Goal: Task Accomplishment & Management: Manage account settings

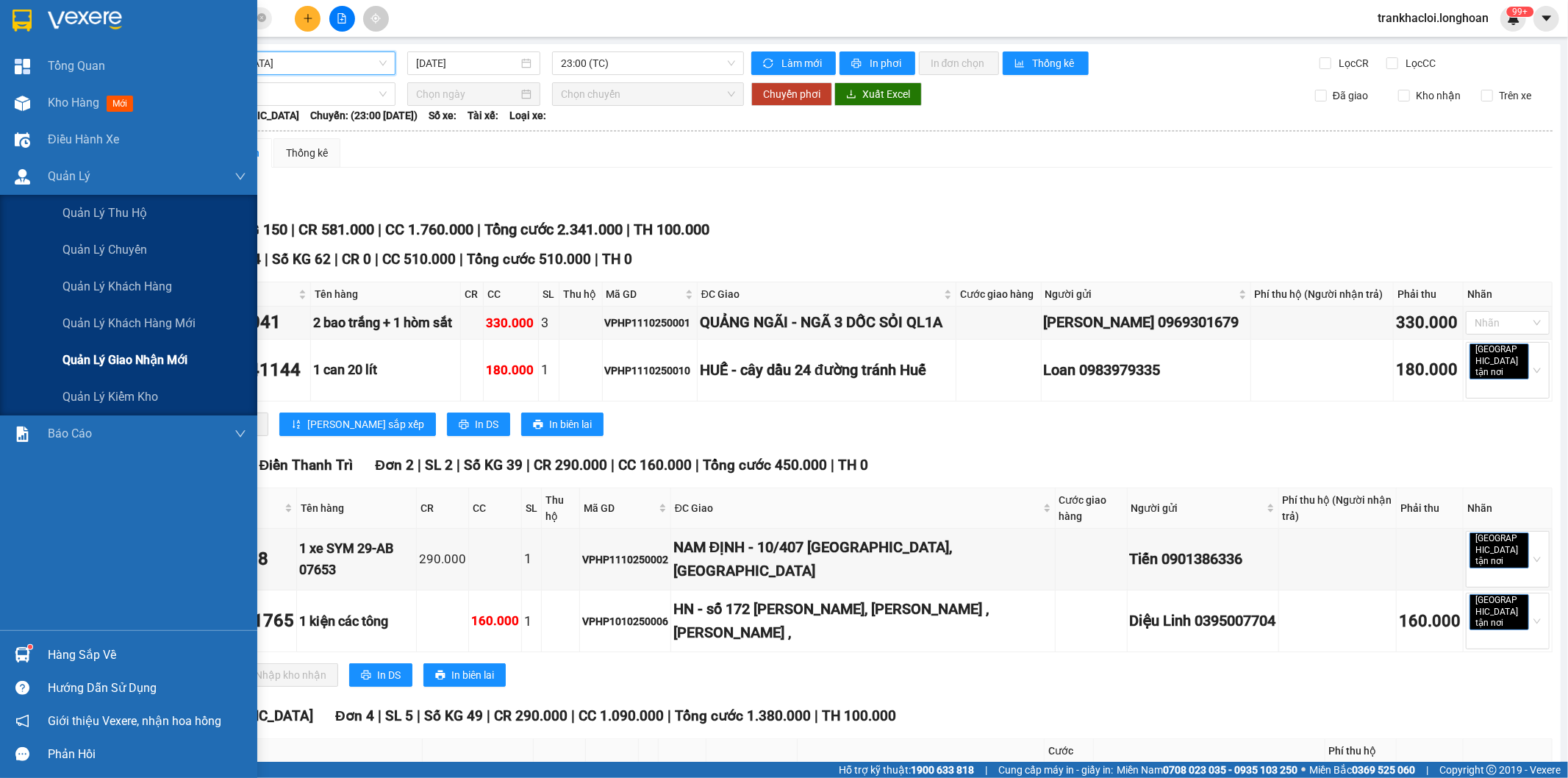
click at [128, 357] on span "Quản lý giao nhận mới" at bounding box center [125, 359] width 125 height 19
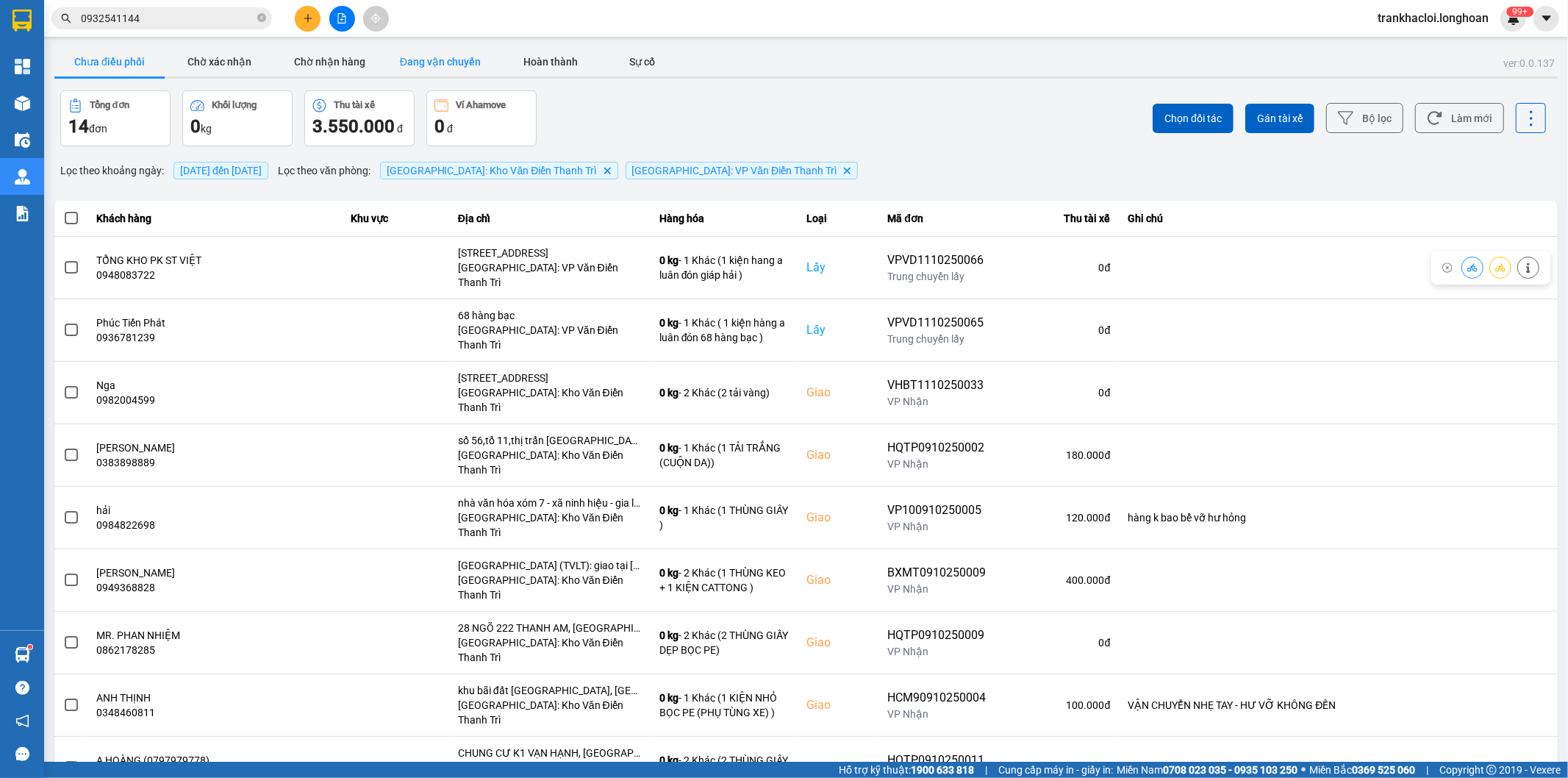
click at [450, 59] on button "Đang vận chuyển" at bounding box center [440, 61] width 111 height 29
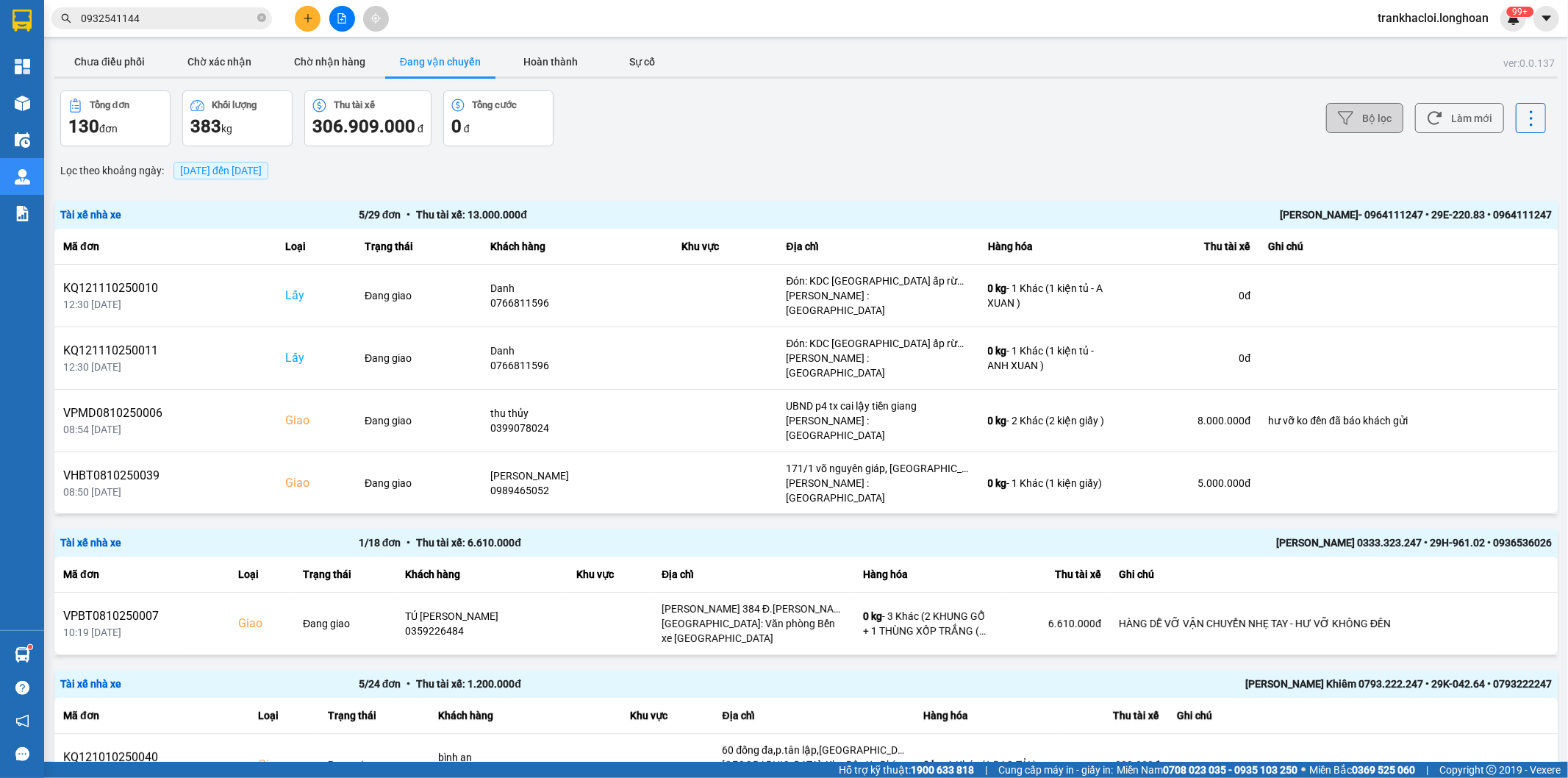
click at [1370, 115] on button "Bộ lọc" at bounding box center [1364, 118] width 77 height 30
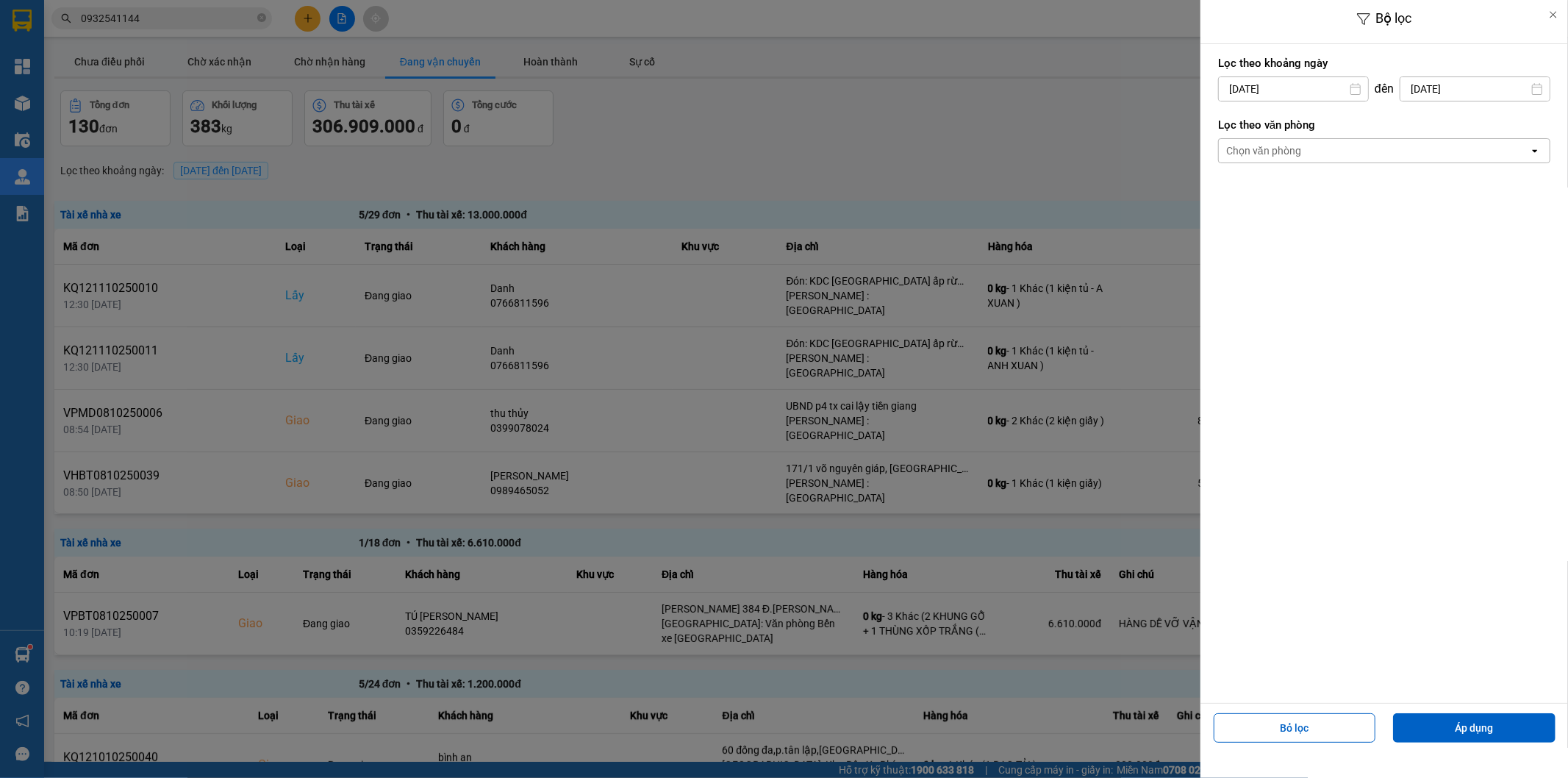
click at [1305, 153] on div "Chọn văn phòng" at bounding box center [1373, 150] width 311 height 24
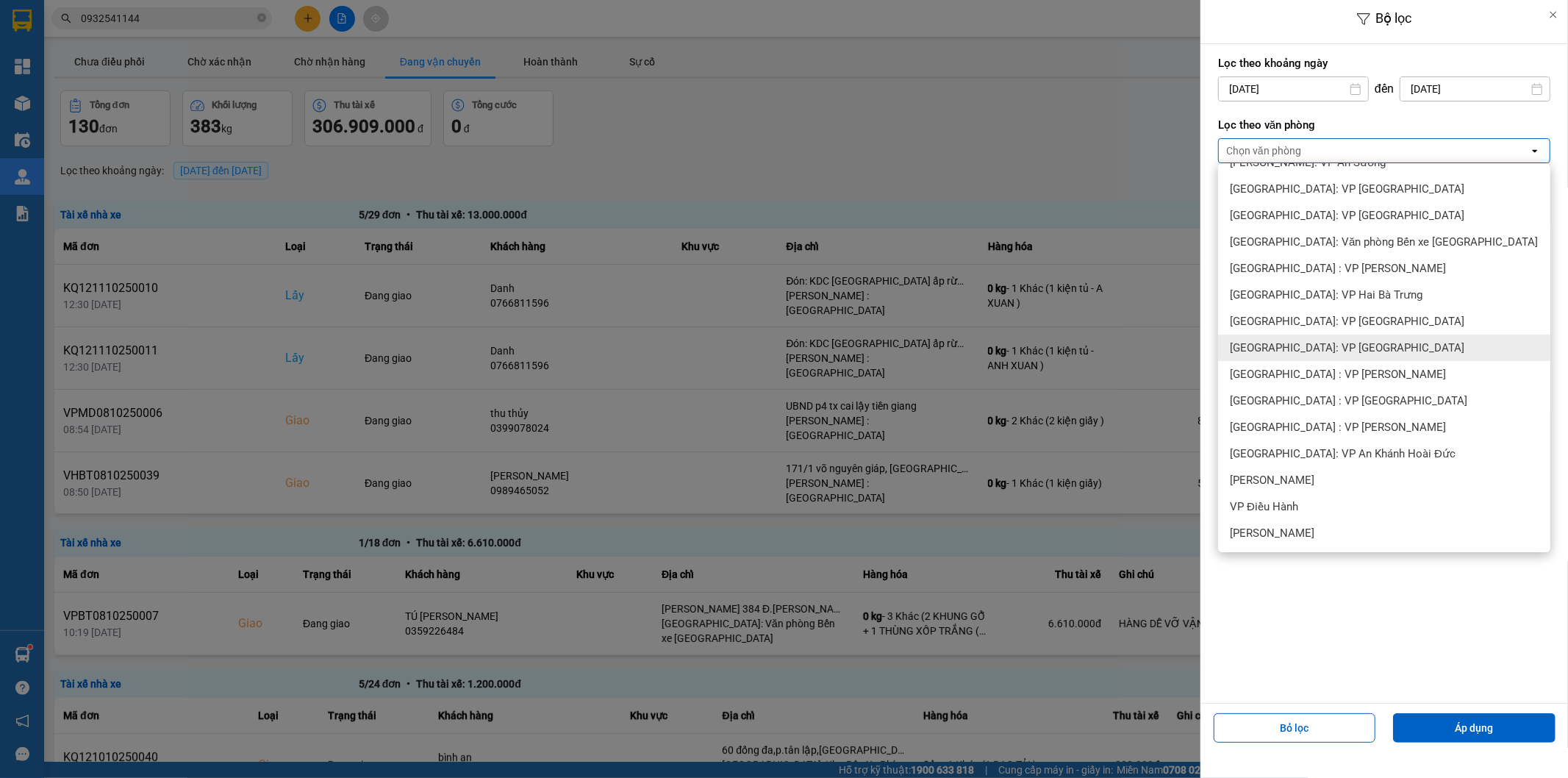
scroll to position [408, 0]
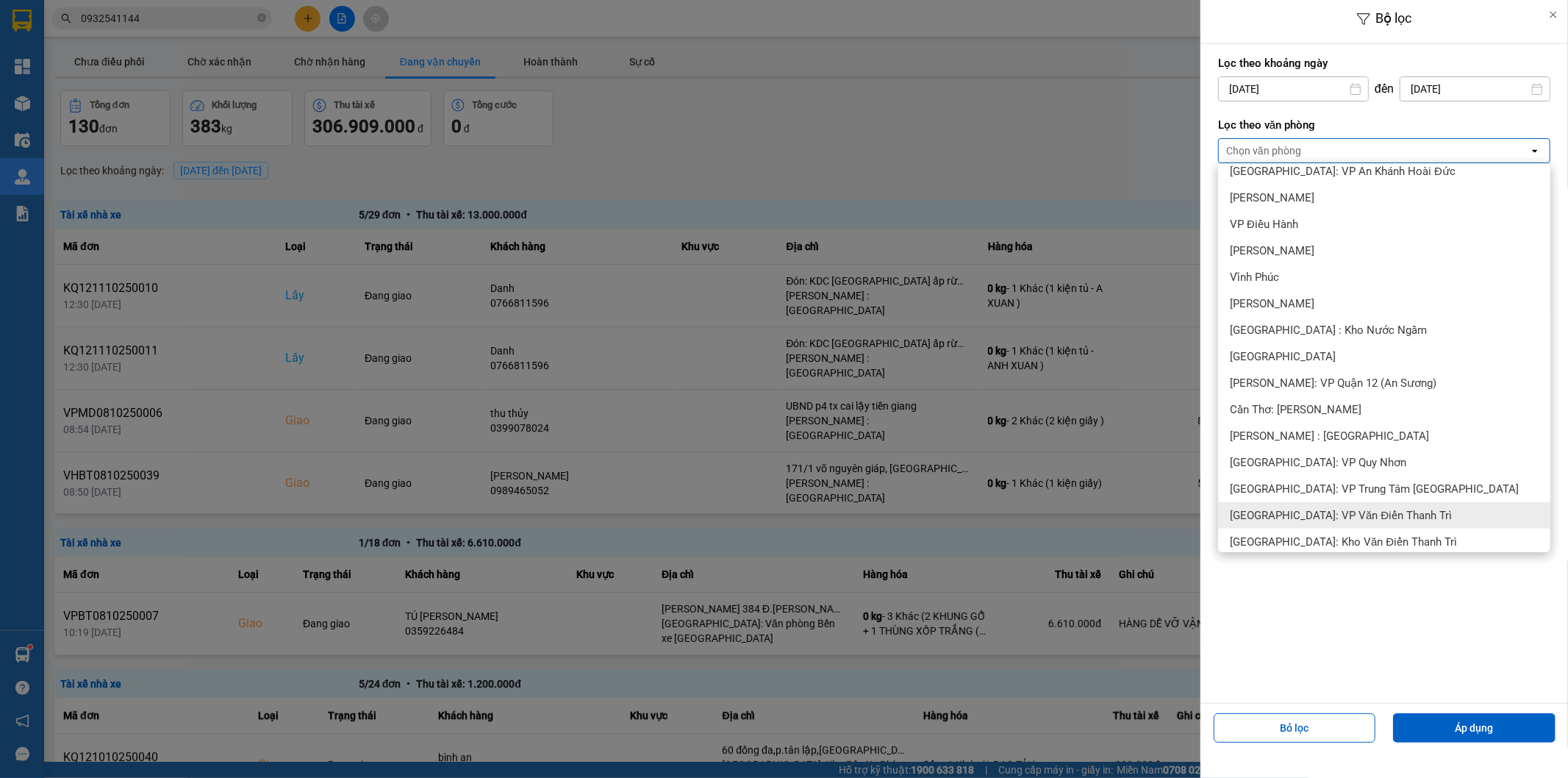
click at [1404, 517] on div "[GEOGRAPHIC_DATA]: VP Văn Điển Thanh Trì" at bounding box center [1385, 515] width 333 height 27
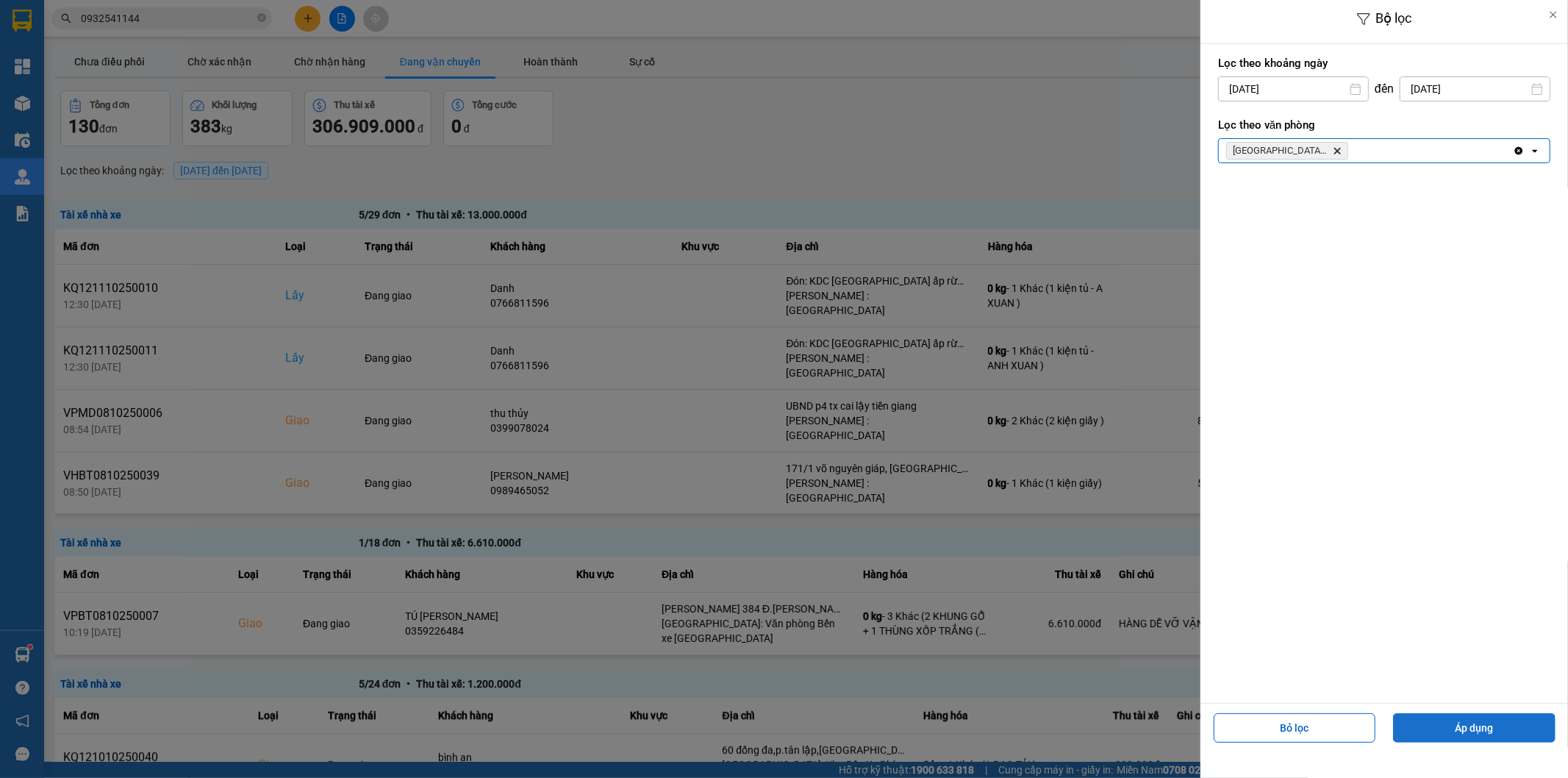
click at [1475, 715] on button "Áp dụng" at bounding box center [1474, 728] width 163 height 29
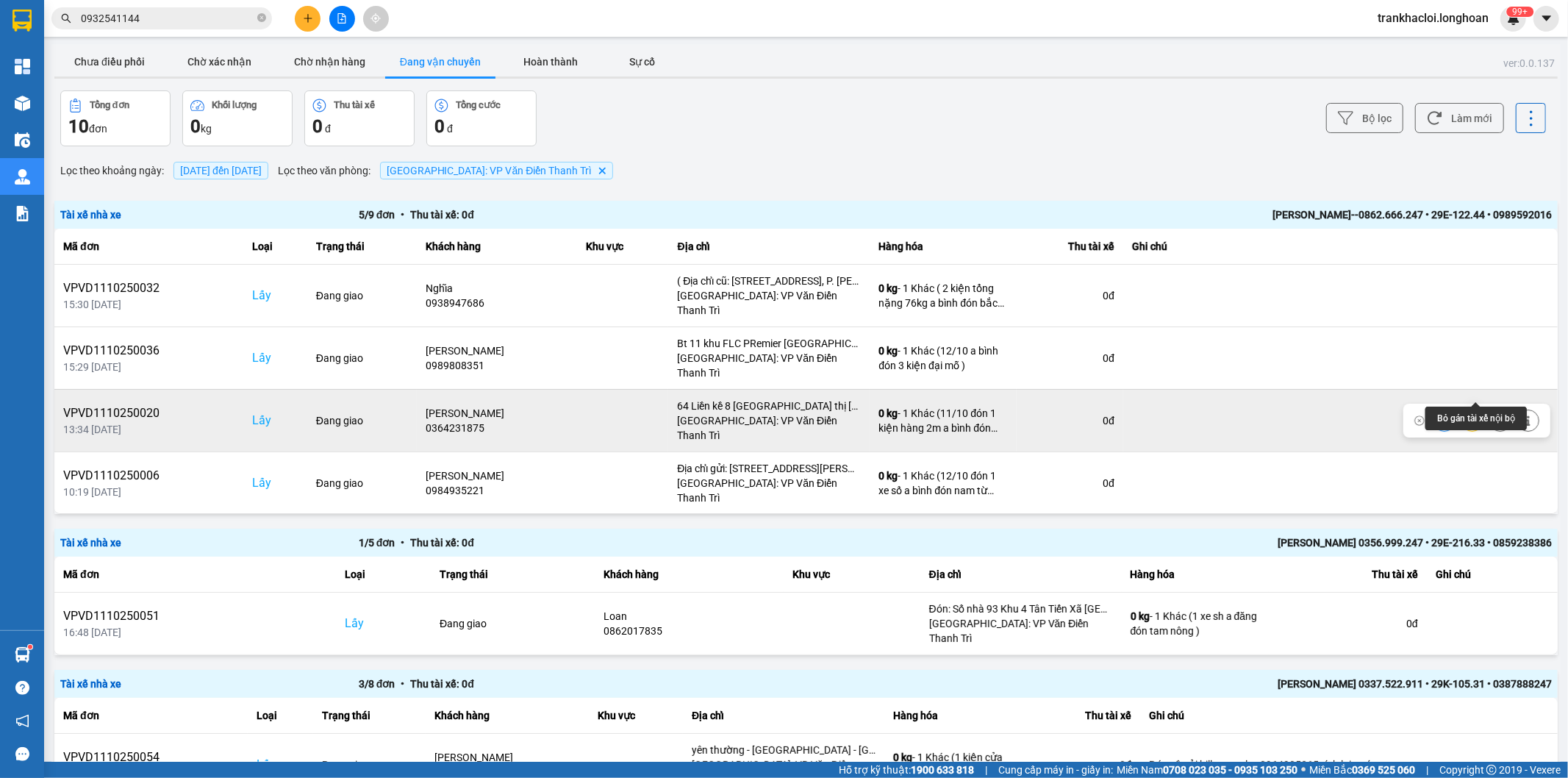
click at [1495, 416] on icon at bounding box center [1501, 420] width 11 height 8
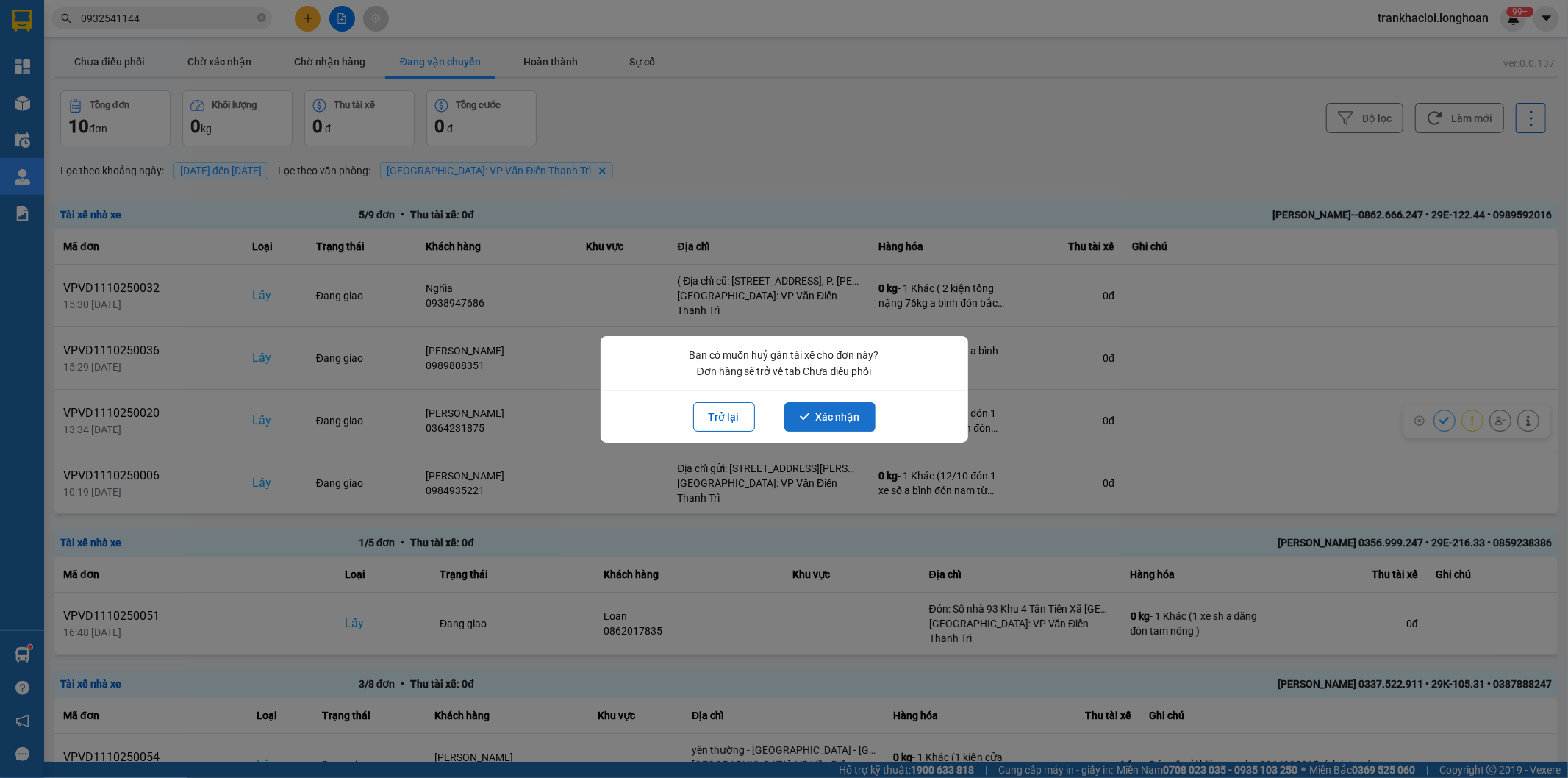
click at [841, 415] on button "Xác nhận" at bounding box center [829, 416] width 91 height 29
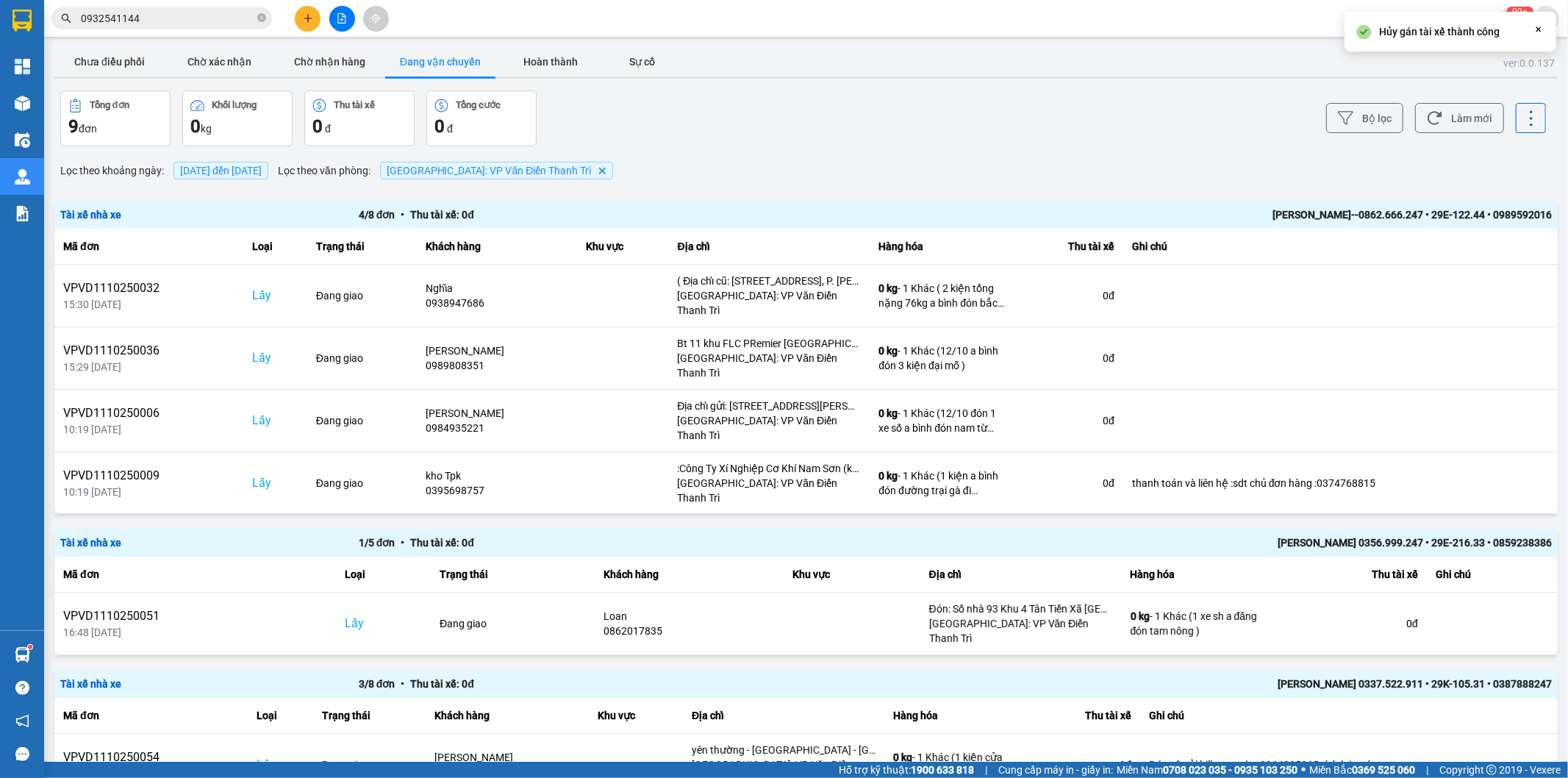
click at [776, 135] on div "Tổng đơn 9 đơn Khối lượng 0 kg Thu tài xế 0 đ Tổng cước 0 đ" at bounding box center [432, 118] width 743 height 56
click at [115, 58] on button "Chưa điều phối" at bounding box center [109, 61] width 111 height 29
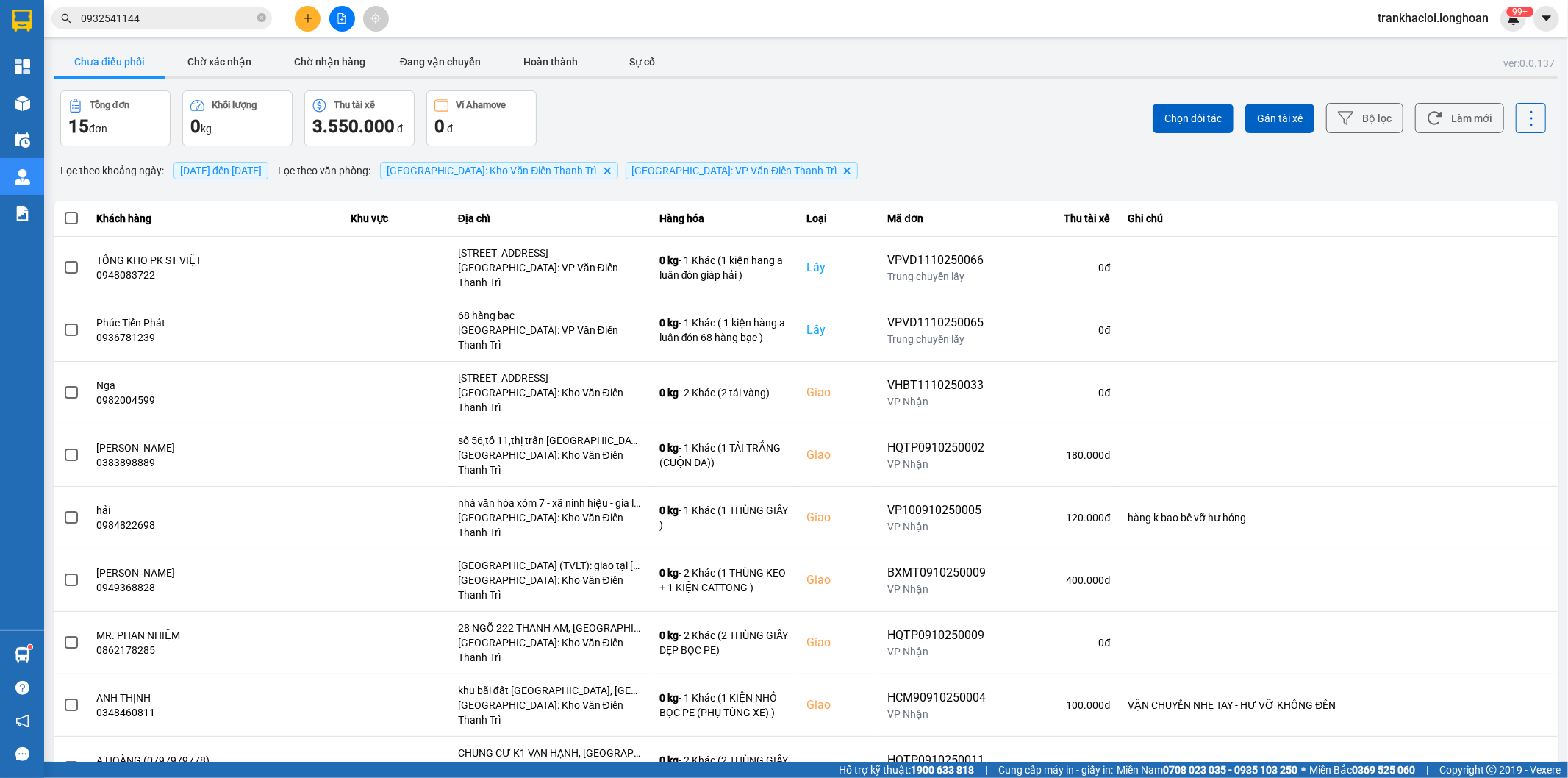
click at [831, 112] on div "Chọn đối tác Gán tài xế Bộ lọc Làm mới" at bounding box center [1175, 118] width 743 height 56
click at [603, 173] on icon "Delete" at bounding box center [607, 171] width 9 height 9
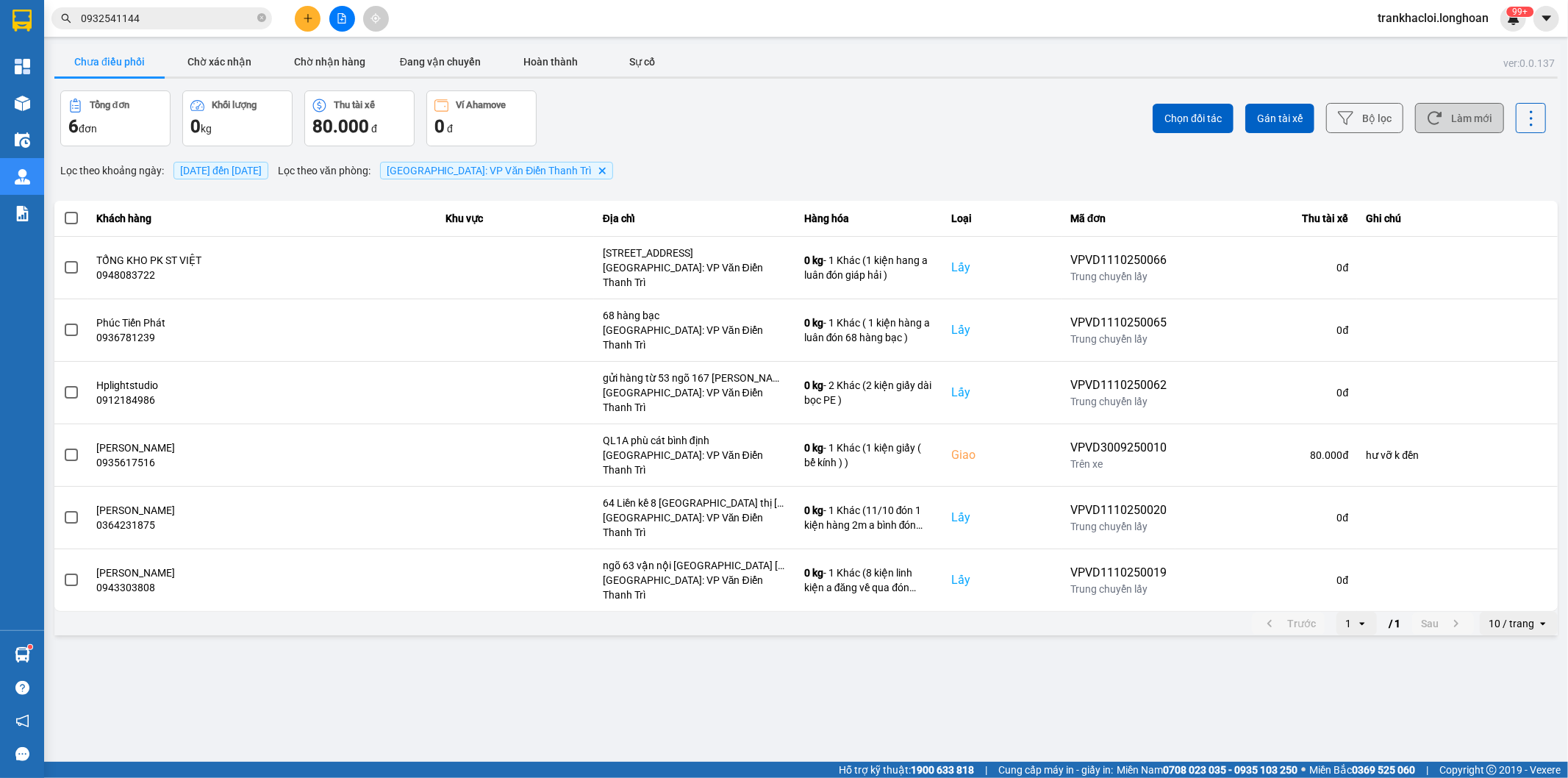
click at [1466, 120] on button "Làm mới" at bounding box center [1459, 118] width 89 height 30
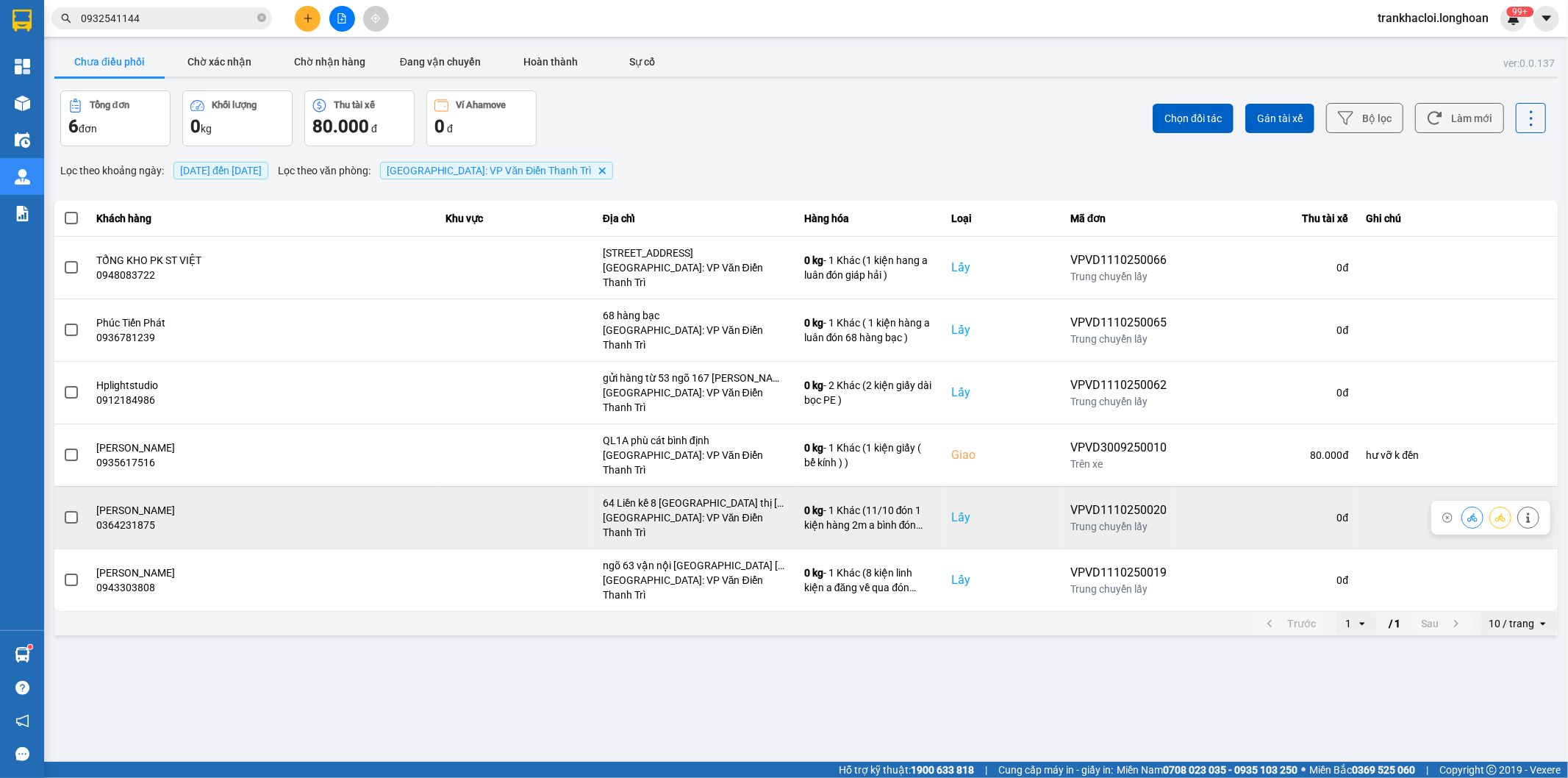
click at [716, 496] on div "64 Liền kề 8 [GEOGRAPHIC_DATA] thị [GEOGRAPHIC_DATA], [GEOGRAPHIC_DATA], [GEOGR…" at bounding box center [695, 503] width 184 height 15
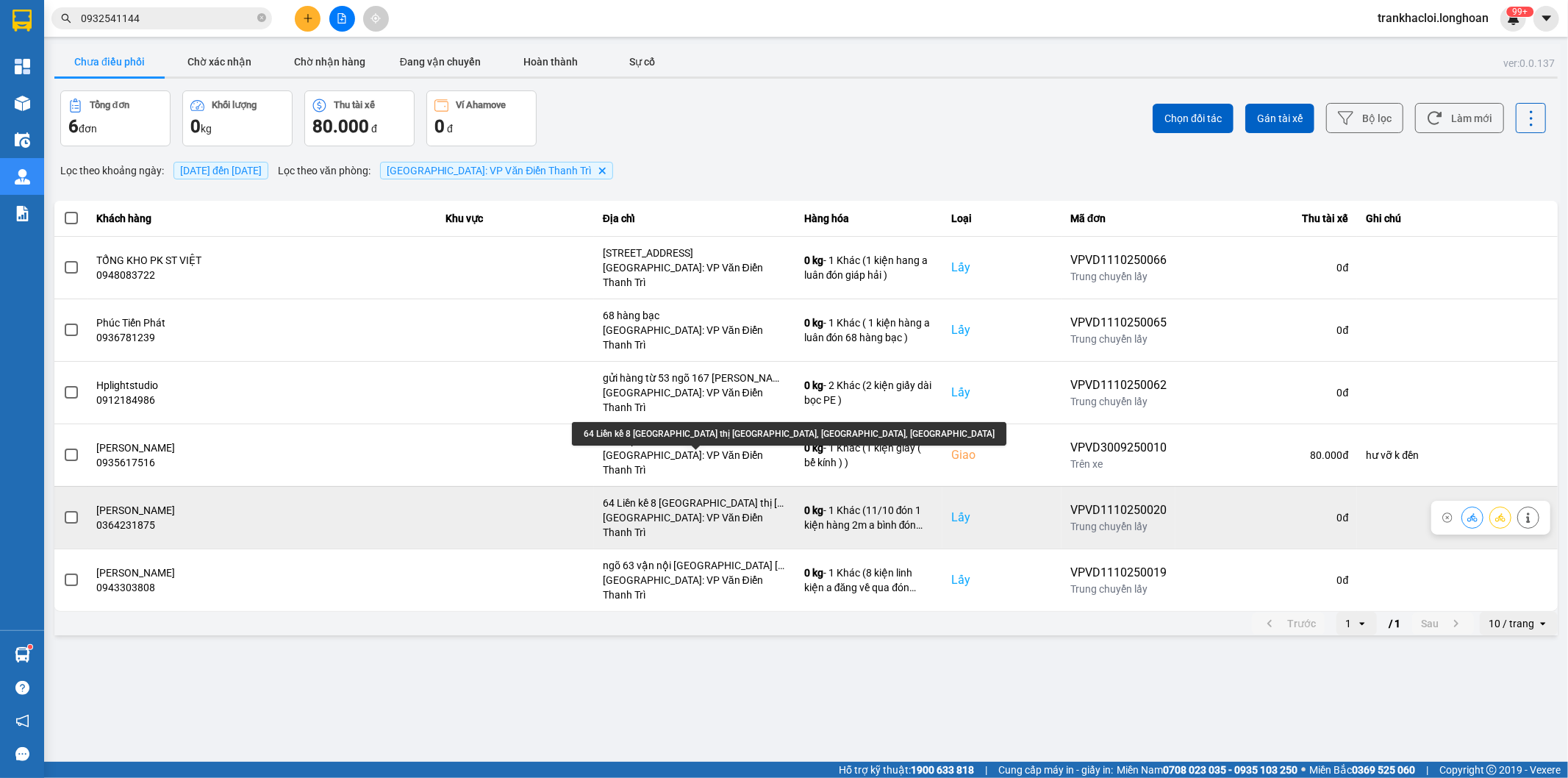
click at [749, 496] on div "64 Liền kề 8 [GEOGRAPHIC_DATA] thị [GEOGRAPHIC_DATA], [GEOGRAPHIC_DATA], [GEOGR…" at bounding box center [695, 503] width 184 height 15
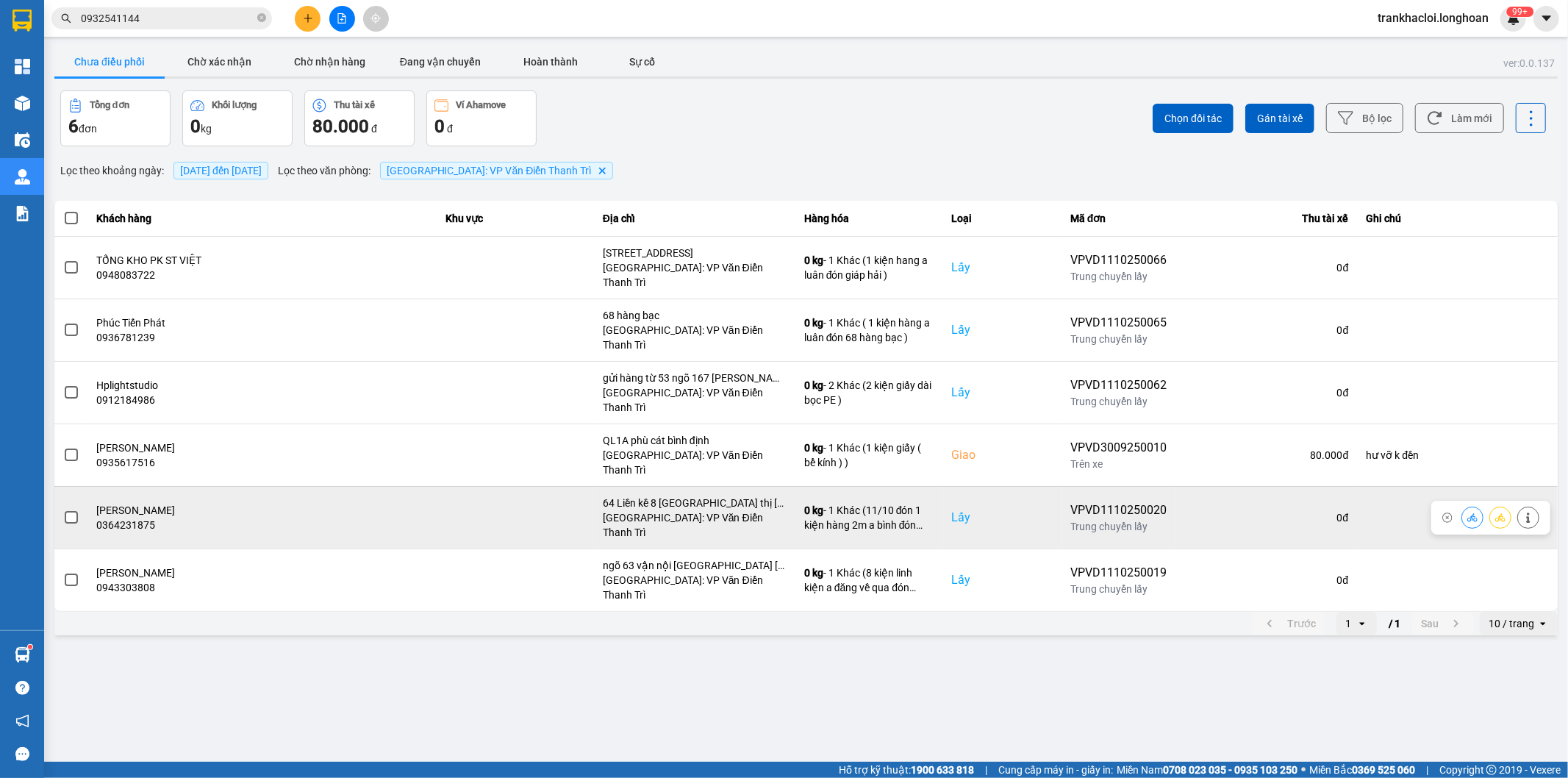
click at [1127, 502] on div "VPVD1110250020" at bounding box center [1118, 511] width 96 height 18
copy div "VPVD1110250020"
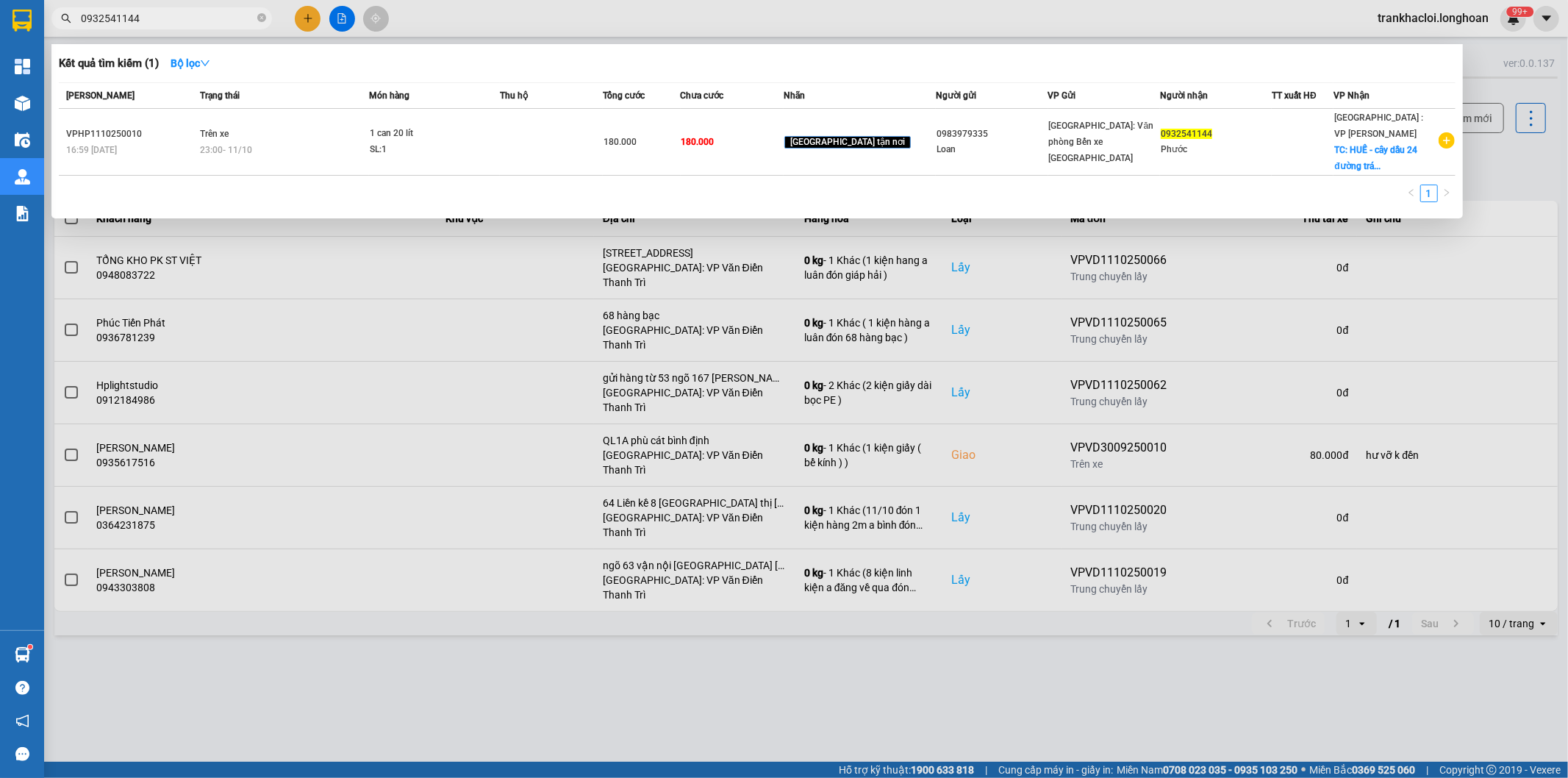
click at [204, 19] on input "0932541144" at bounding box center [167, 19] width 173 height 16
click at [203, 19] on input "0932541144" at bounding box center [167, 19] width 173 height 16
paste input "VPVD1110250020"
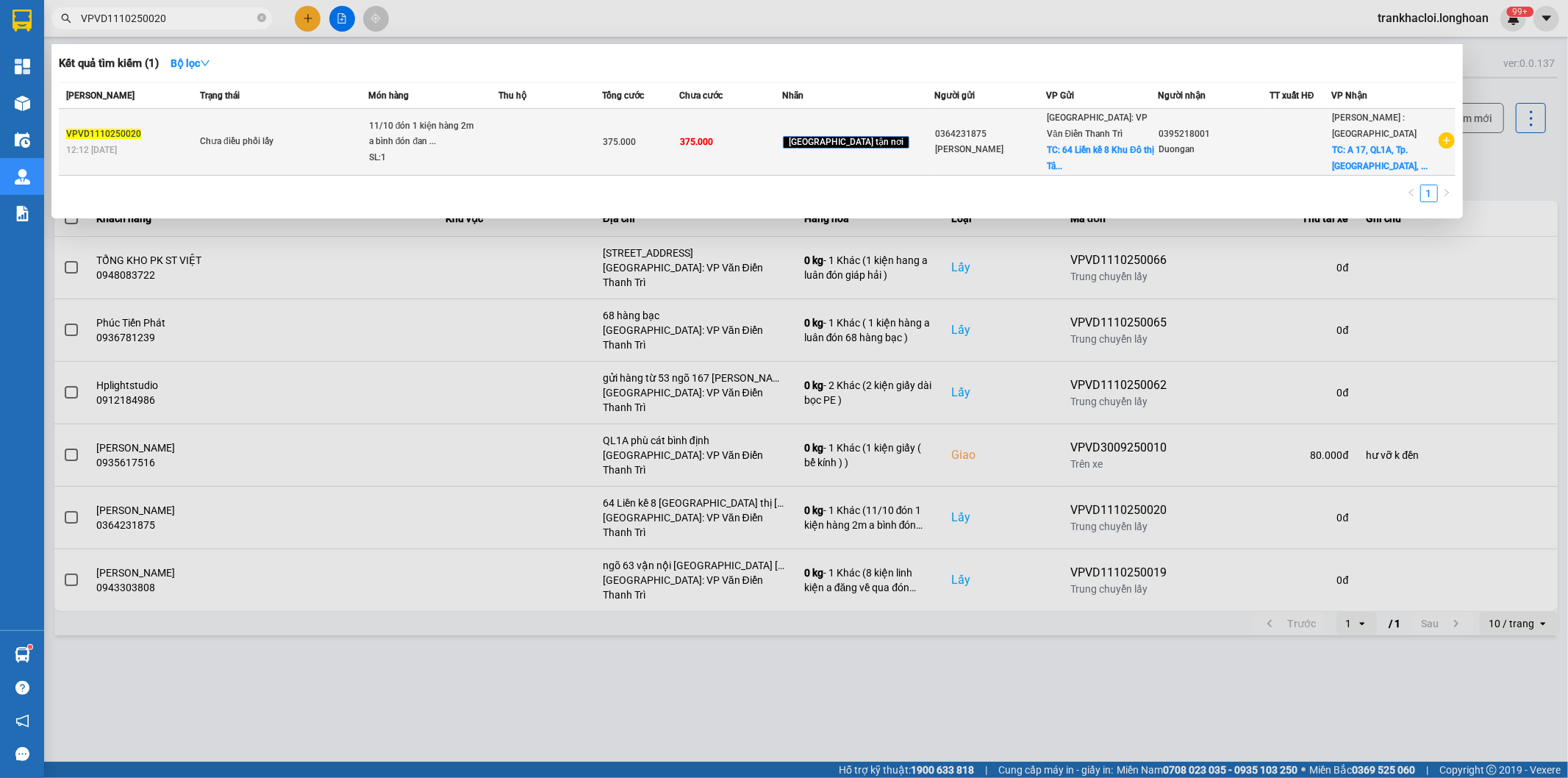
type input "VPVD1110250020"
click at [458, 141] on div "11/10 đón 1 kiện hàng 2m a bình đón đan ..." at bounding box center [424, 135] width 111 height 32
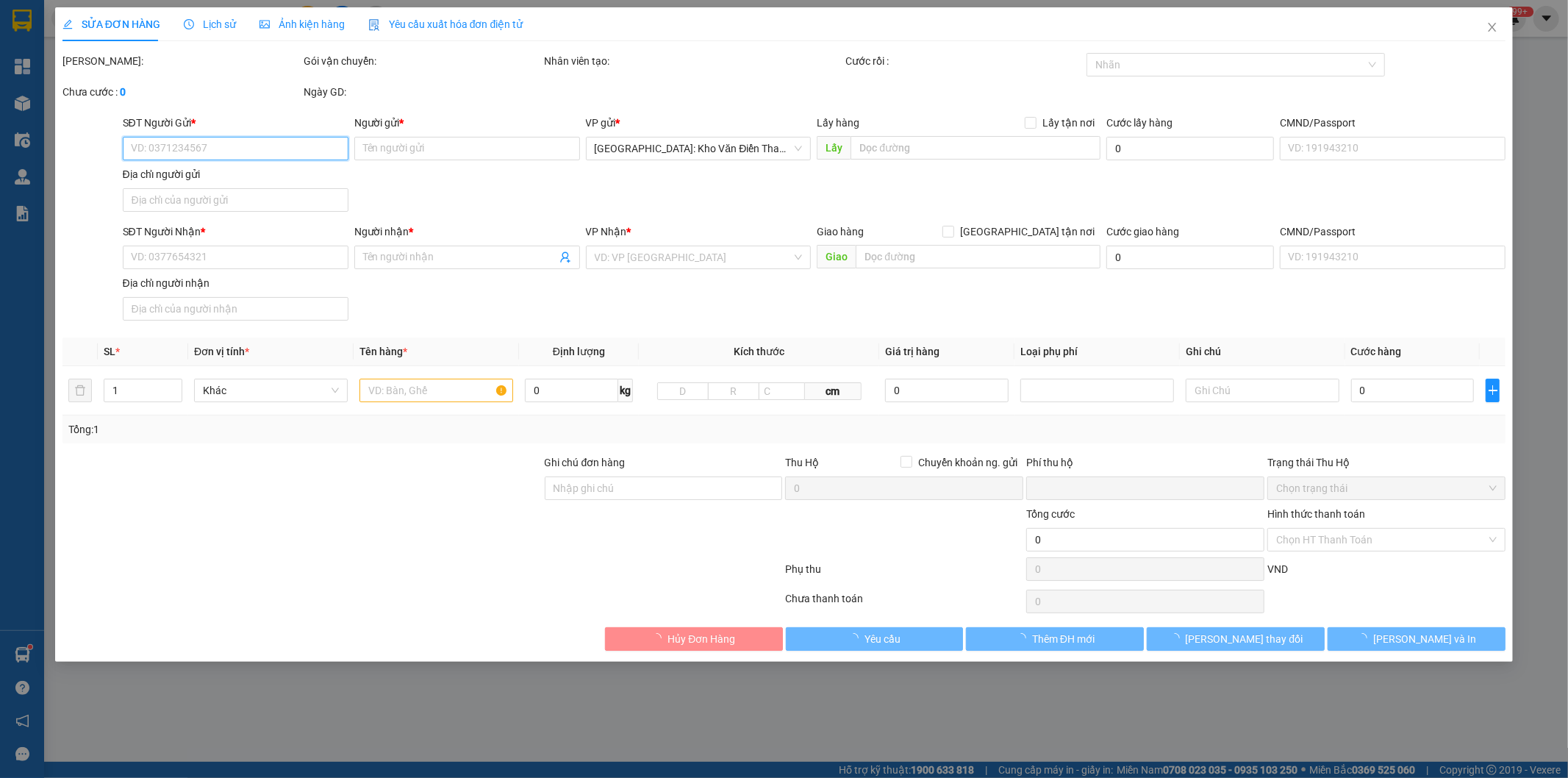
type input "0364231875"
type input "[PERSON_NAME]"
checkbox input "true"
type input "64 Liền kề 8 [GEOGRAPHIC_DATA] thị [GEOGRAPHIC_DATA], [GEOGRAPHIC_DATA], [GEOGR…"
type input "0395218001"
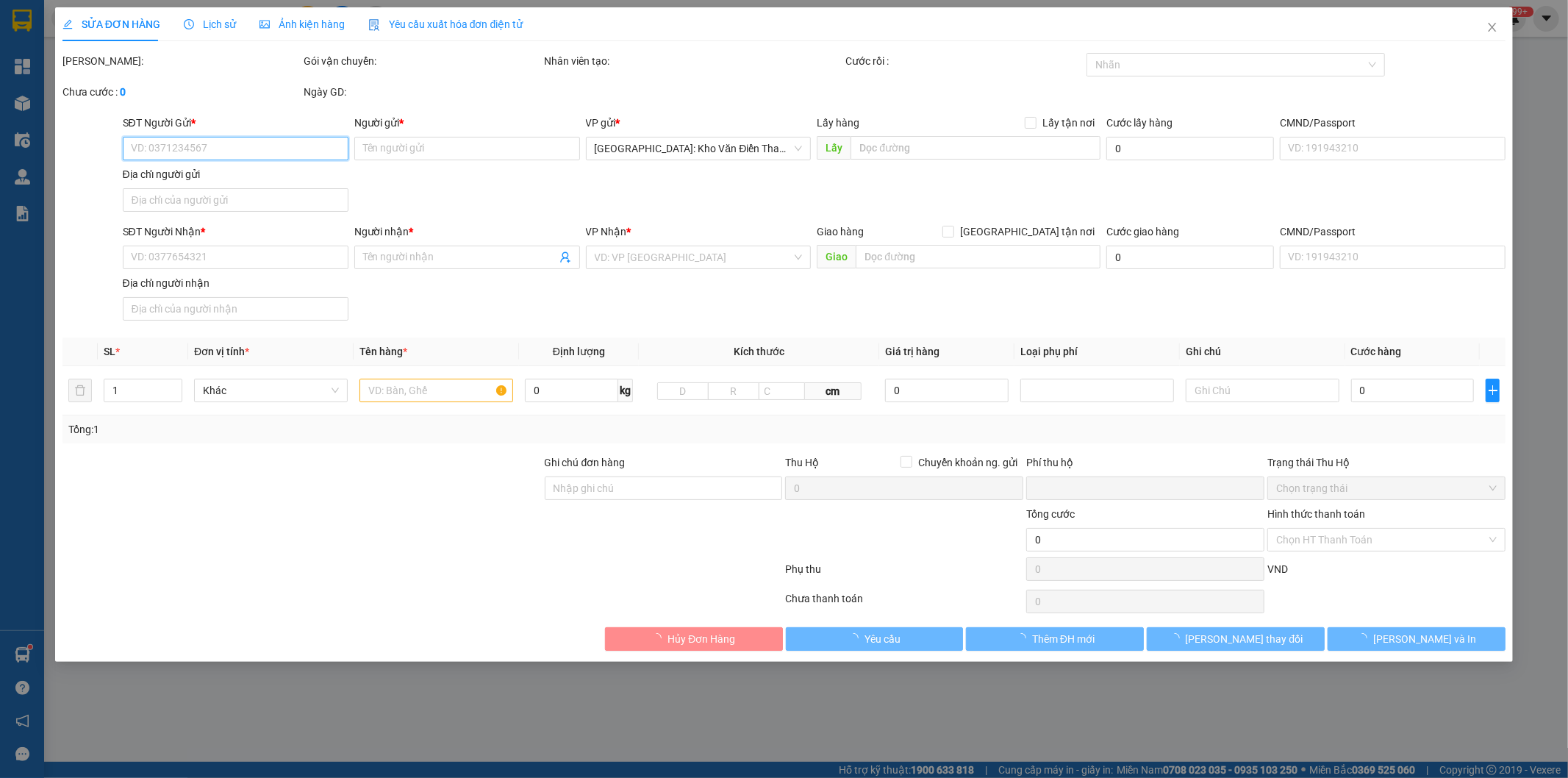
type input "Duongan"
checkbox input "true"
type input "A 17, QL1A, Tp. [GEOGRAPHIC_DATA], [GEOGRAPHIC_DATA] ( [GEOGRAPHIC_DATA]"
type input "0"
type input "375.000"
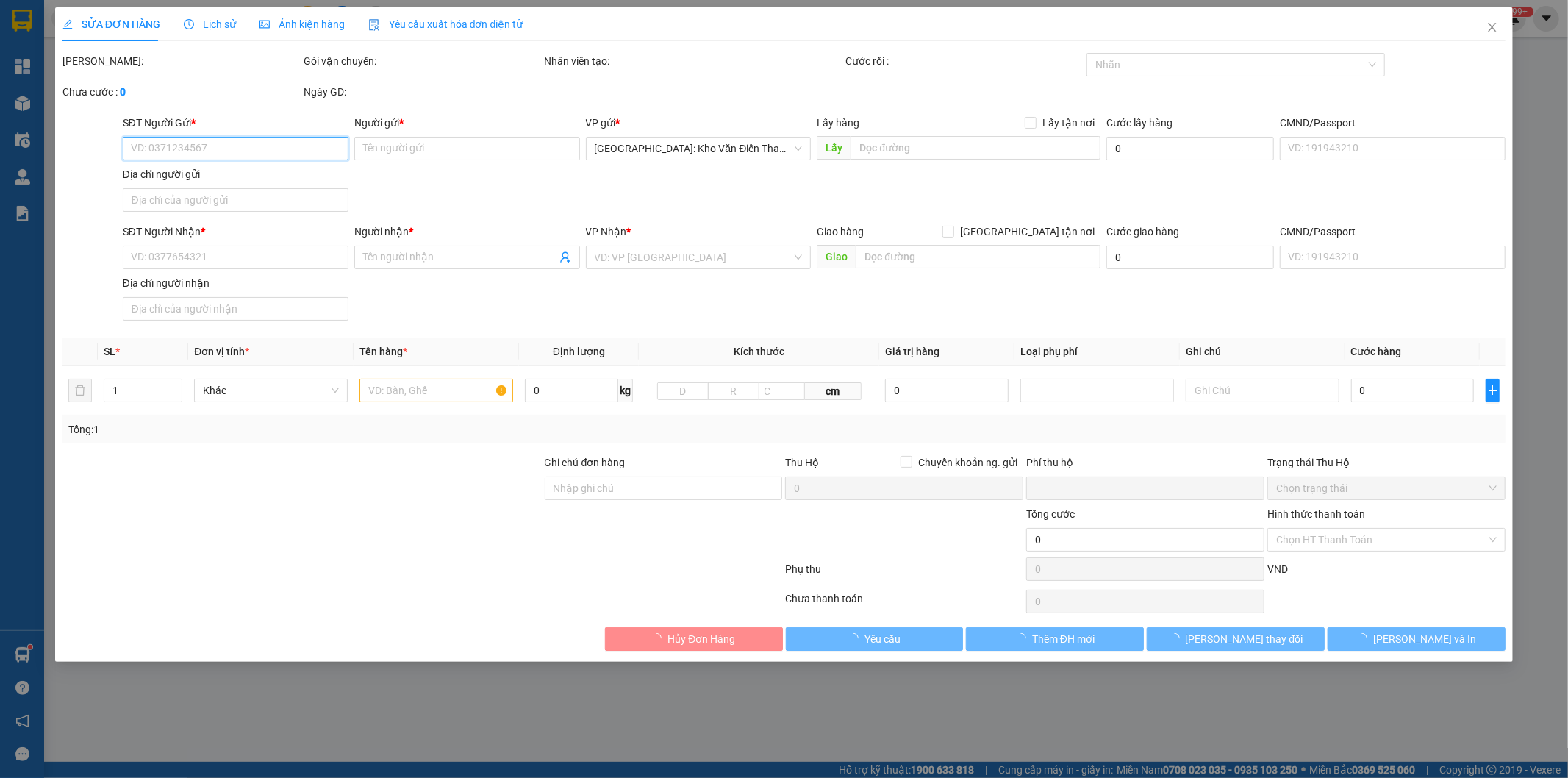
type input "375.000"
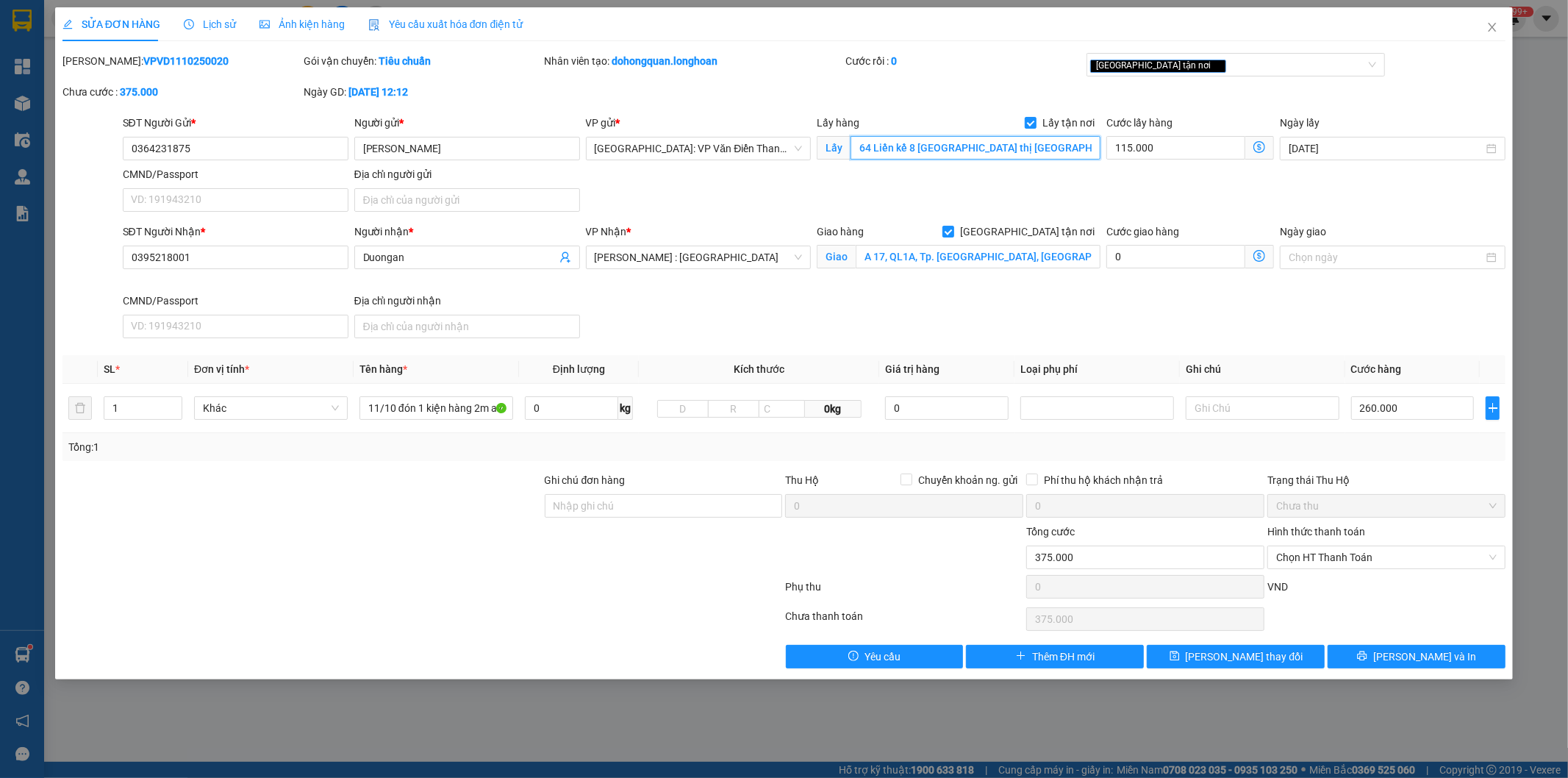
click at [1027, 137] on input "64 Liền kề 8 [GEOGRAPHIC_DATA] thị [GEOGRAPHIC_DATA], [GEOGRAPHIC_DATA], [GEOGR…" at bounding box center [975, 148] width 250 height 24
click at [1018, 180] on div "SĐT Người Gửi * 0364231875 Người gửi * [PERSON_NAME] VP gửi * [GEOGRAPHIC_DATA]…" at bounding box center [814, 166] width 1389 height 103
click at [1015, 145] on input "64 Liền kề 8 [GEOGRAPHIC_DATA] thị [GEOGRAPHIC_DATA], [GEOGRAPHIC_DATA], [GEOGR…" at bounding box center [975, 148] width 250 height 24
click at [993, 189] on div "SĐT Người Gửi * 0364231875 Người gửi * [PERSON_NAME] VP gửi * [GEOGRAPHIC_DATA]…" at bounding box center [814, 166] width 1389 height 103
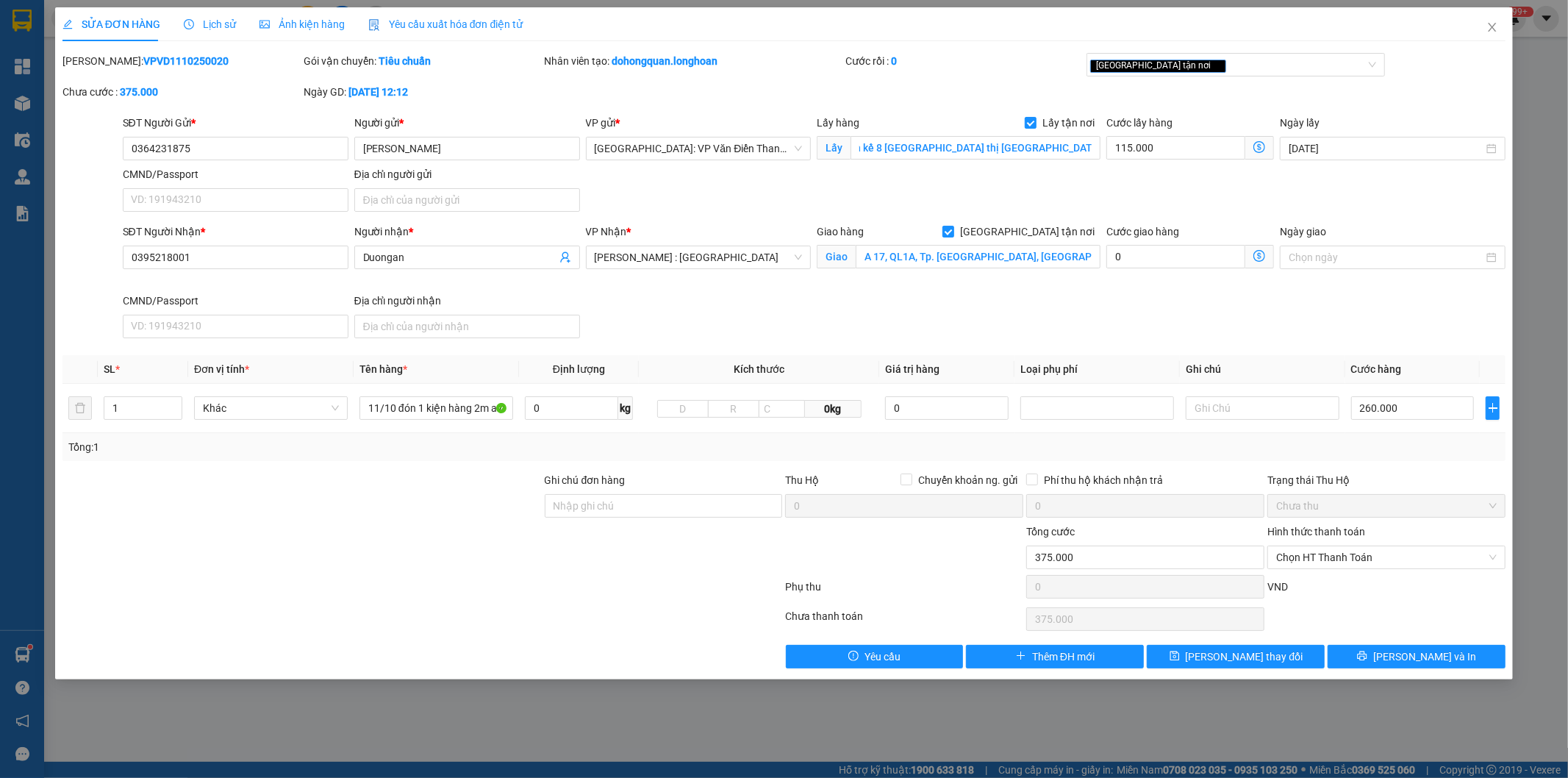
scroll to position [0, 0]
click at [984, 123] on div "Lấy hàng Lấy tận nơi" at bounding box center [958, 123] width 284 height 16
click at [981, 150] on input "64 Liền kề 8 [GEOGRAPHIC_DATA] thị [GEOGRAPHIC_DATA], [GEOGRAPHIC_DATA], [GEOGR…" at bounding box center [975, 148] width 250 height 24
click at [980, 185] on div "SĐT Người Gửi * 0364231875 Người gửi * [PERSON_NAME] VP gửi * [GEOGRAPHIC_DATA]…" at bounding box center [814, 166] width 1389 height 103
click at [958, 97] on div "[PERSON_NAME]: VPVD1110250020 Gói vận chuyển: Tiêu chuẩn Nhân viên tạo: dohongq…" at bounding box center [784, 84] width 1447 height 62
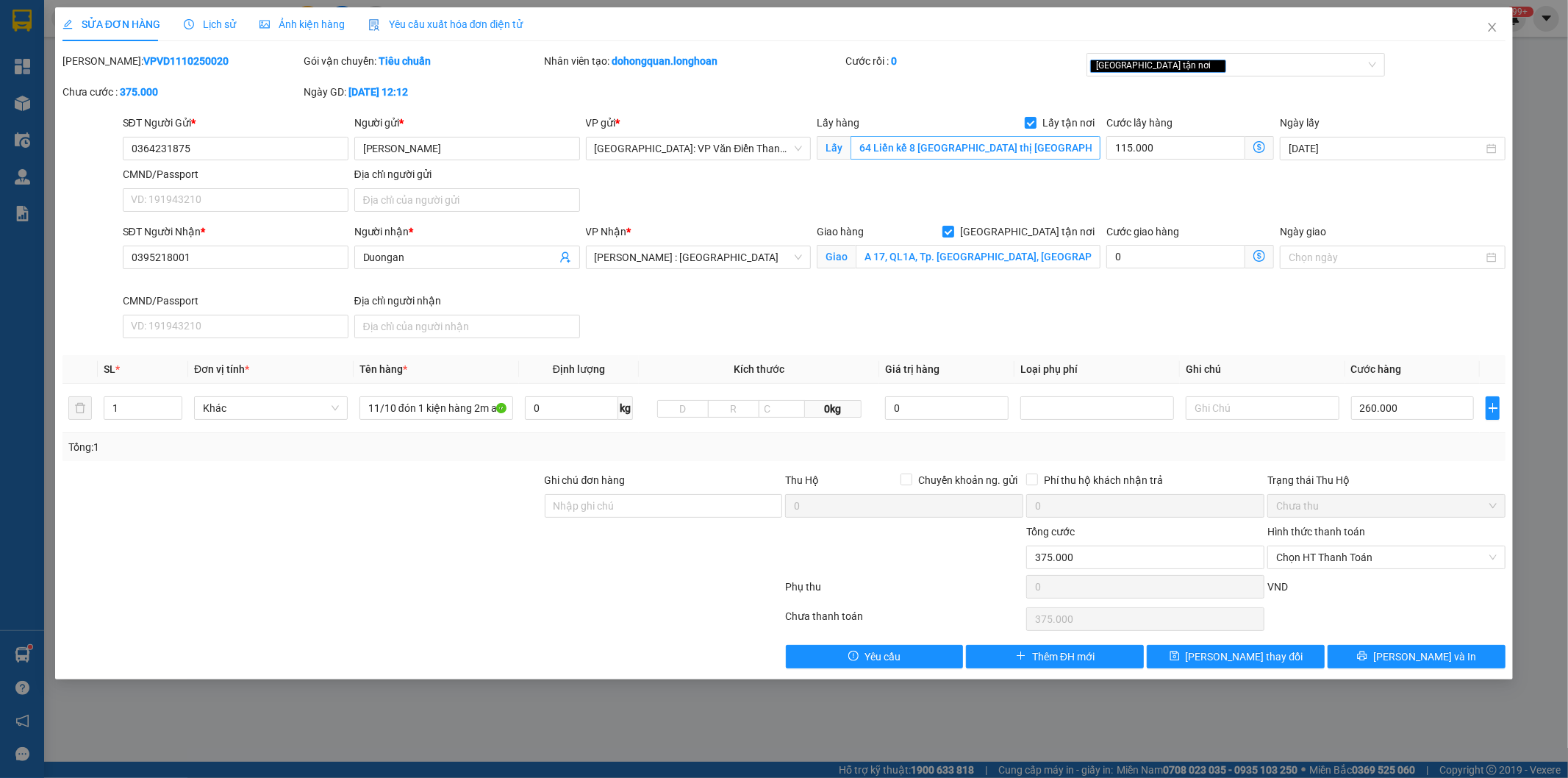
drag, startPoint x: 954, startPoint y: 192, endPoint x: 959, endPoint y: 142, distance: 50.2
click at [954, 185] on div "SĐT Người Gửi * 0364231875 Người gửi * [PERSON_NAME] VP gửi * [GEOGRAPHIC_DATA]…" at bounding box center [814, 166] width 1389 height 103
click at [968, 91] on div "[PERSON_NAME]: VPVD1110250020 Gói vận chuyển: Tiêu chuẩn Nhân viên tạo: dohongq…" at bounding box center [784, 84] width 1447 height 62
drag, startPoint x: 968, startPoint y: 191, endPoint x: 973, endPoint y: 163, distance: 28.4
click at [969, 189] on div "SĐT Người Gửi * 0364231875 Người gửi * [PERSON_NAME] VP gửi * [GEOGRAPHIC_DATA]…" at bounding box center [814, 166] width 1389 height 103
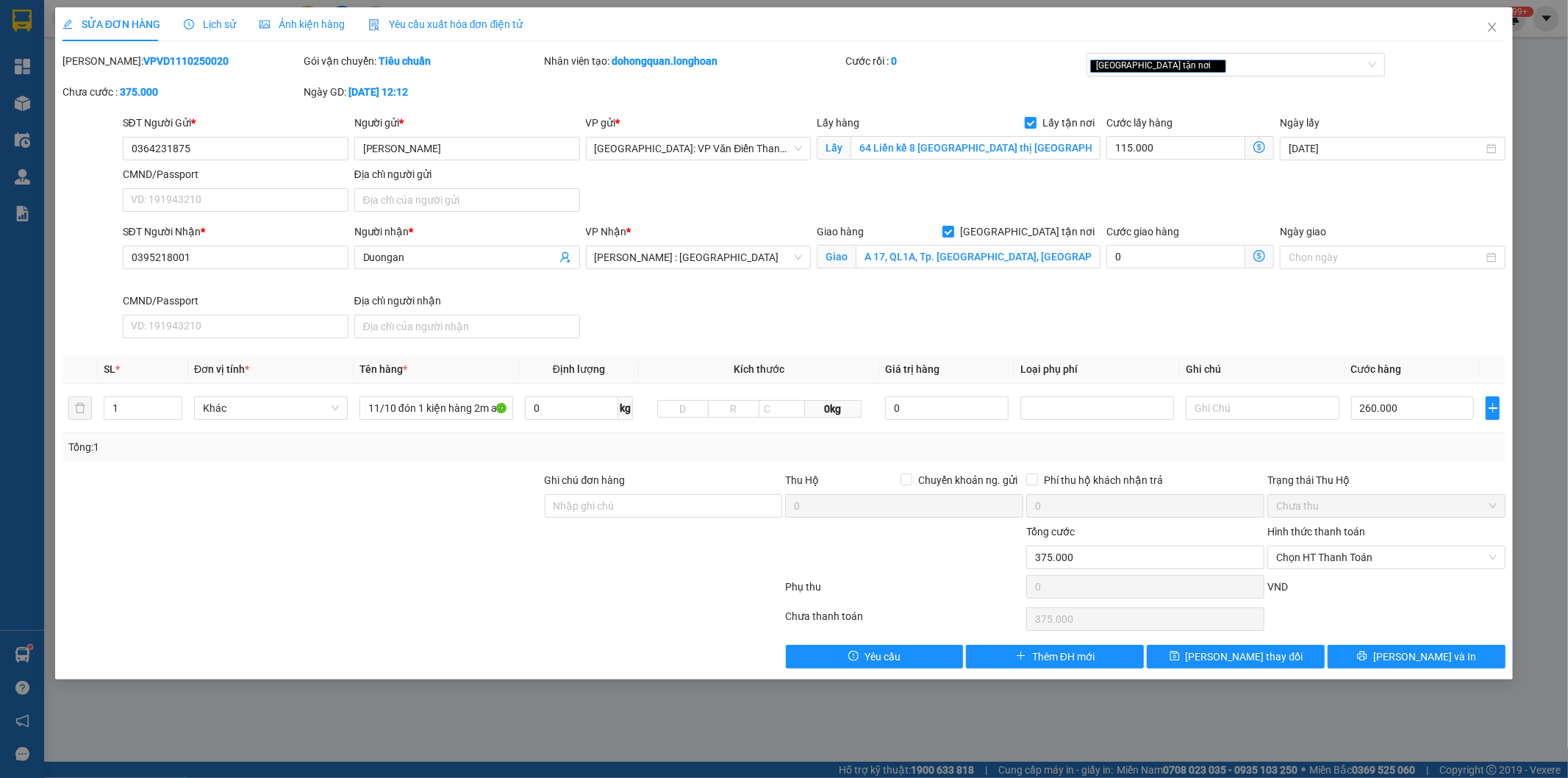
click at [946, 67] on div "Cước rồi : 0" at bounding box center [964, 61] width 238 height 16
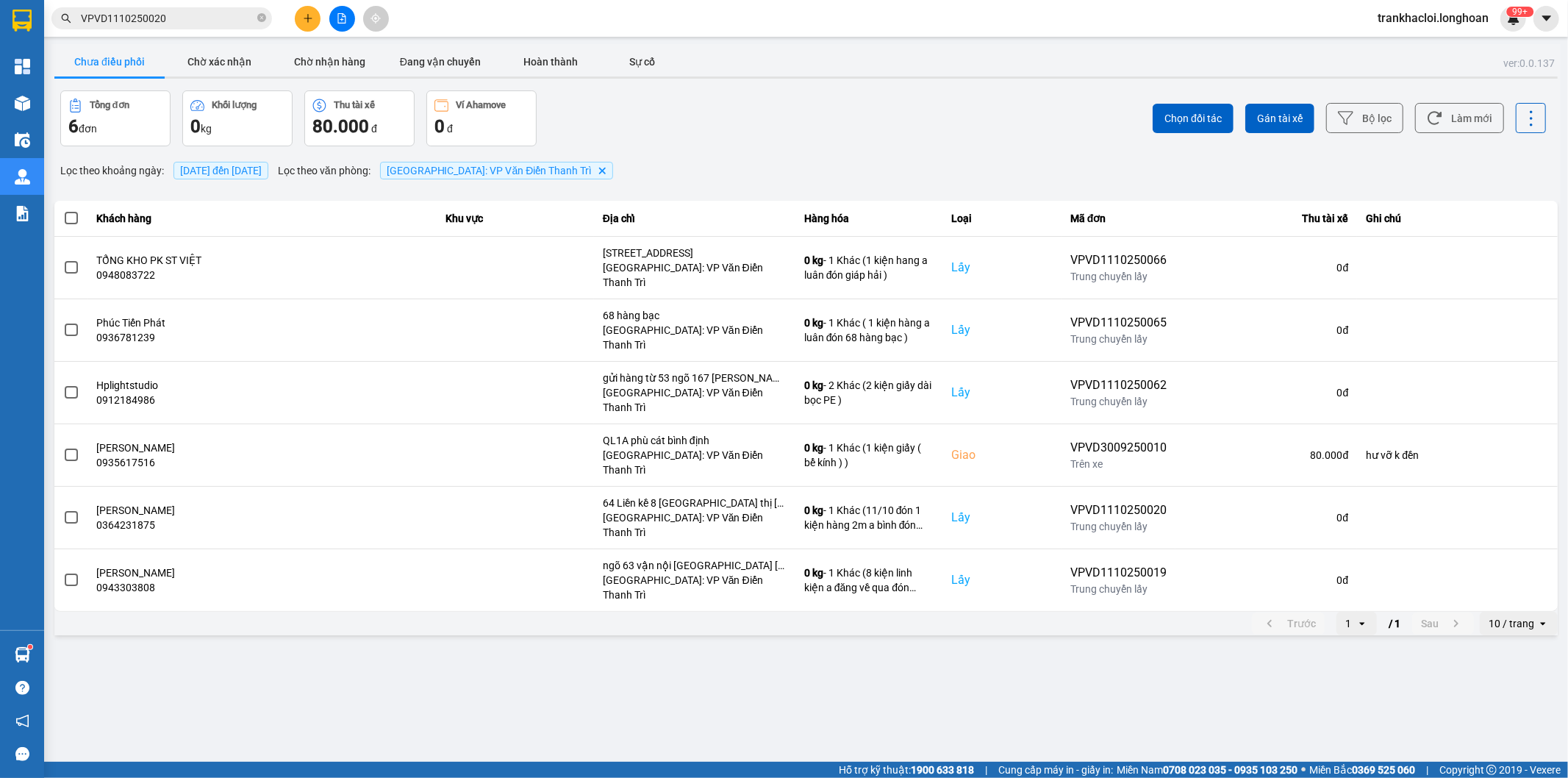
click at [213, 19] on input "VPVD1110250020" at bounding box center [167, 19] width 173 height 16
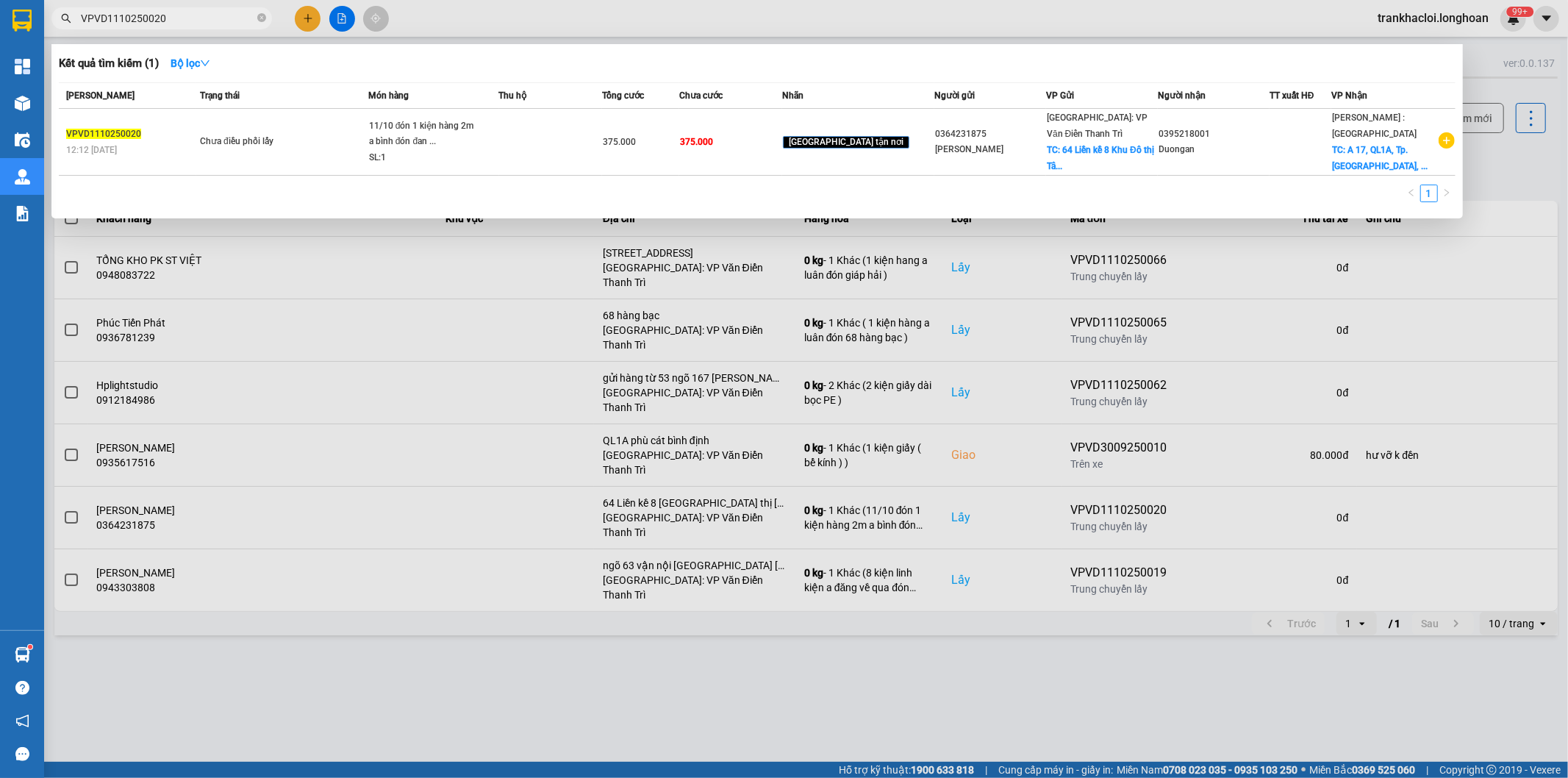
click at [456, 640] on div at bounding box center [784, 389] width 1568 height 778
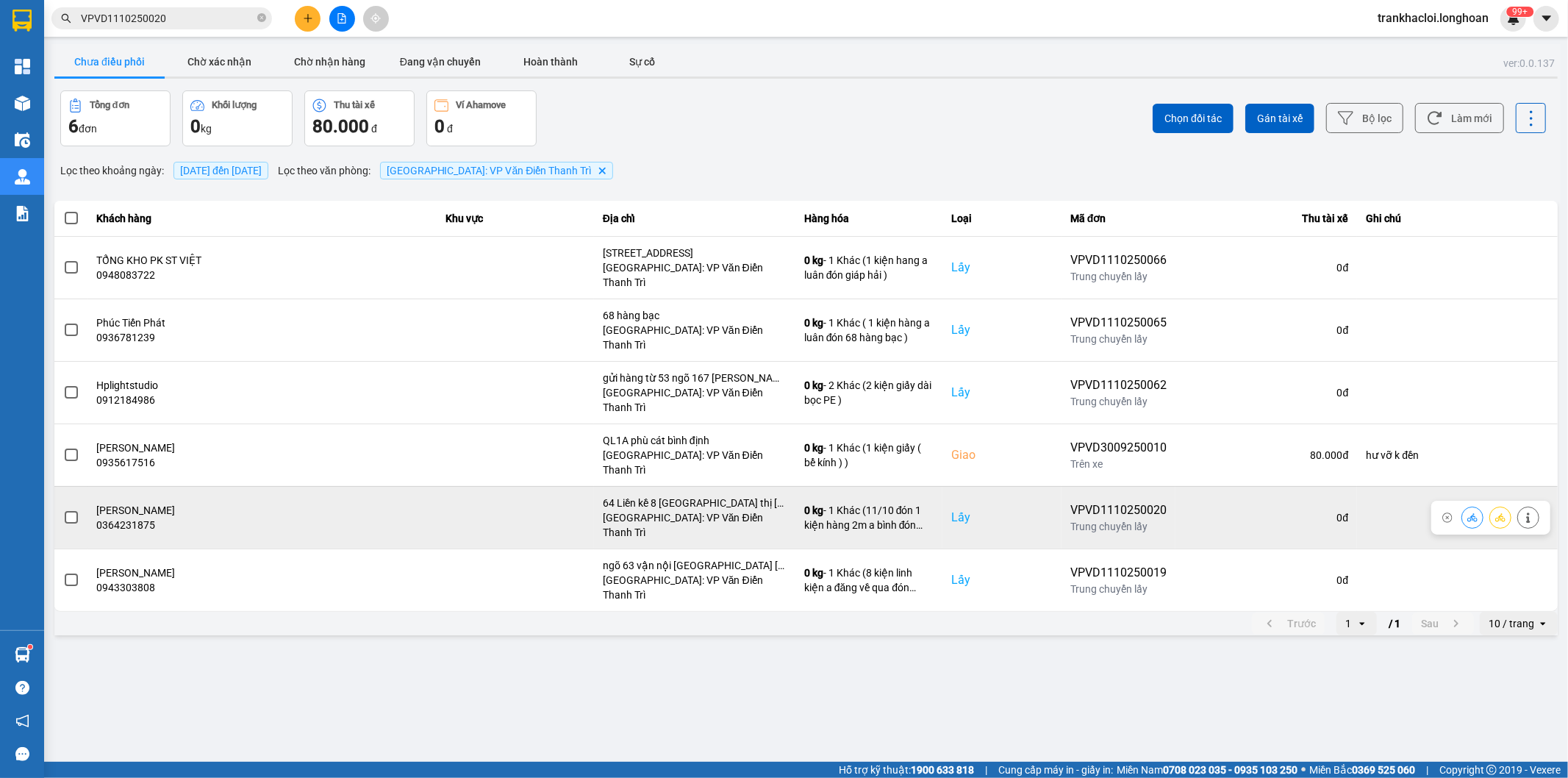
click at [1503, 513] on icon at bounding box center [1501, 517] width 11 height 8
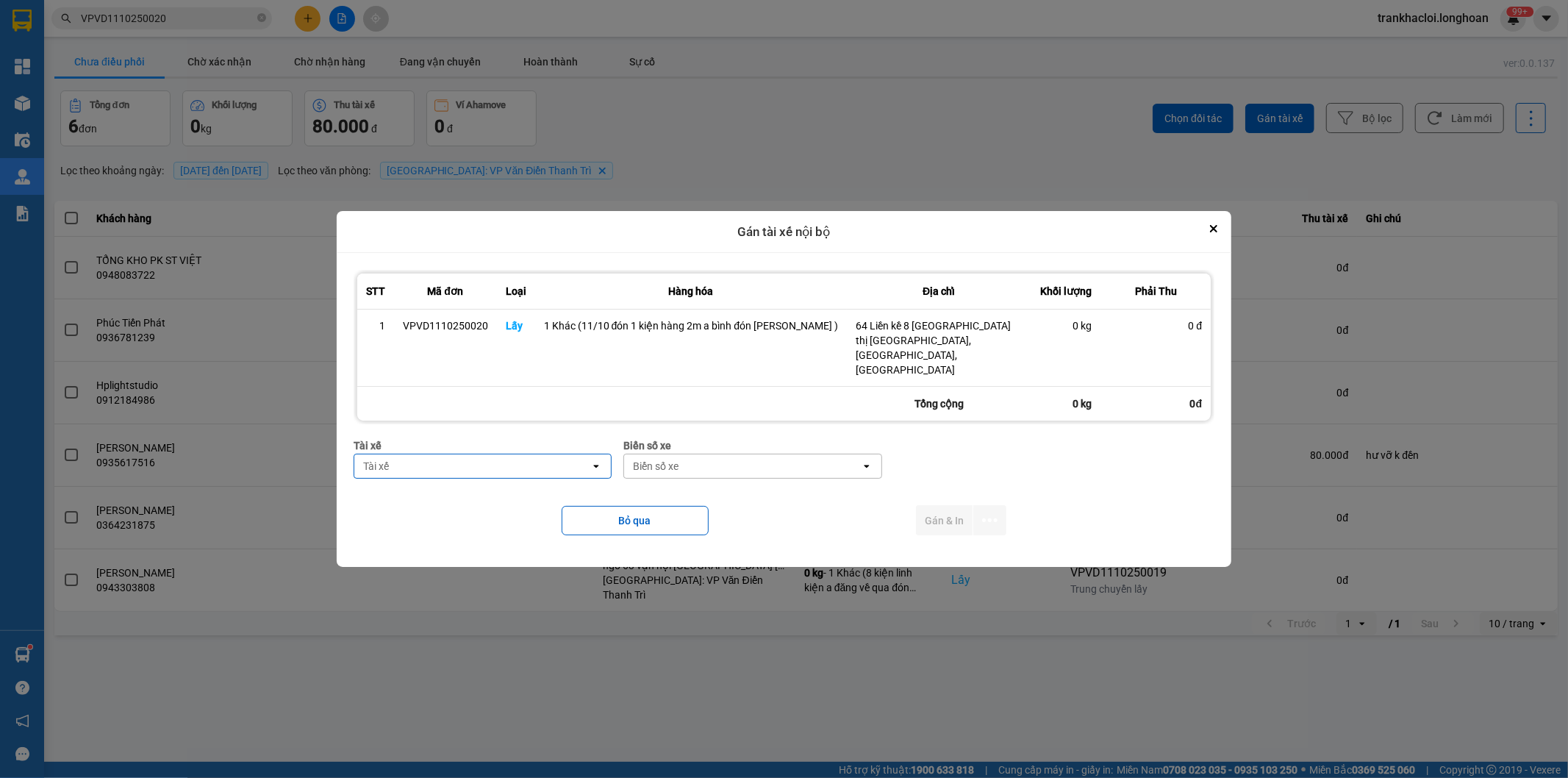
click at [540, 454] on div "Tài xế" at bounding box center [472, 466] width 236 height 24
type input "d"
type input "đă"
click at [491, 479] on span "0859238386 - [PERSON_NAME] 0356.999.247" at bounding box center [487, 483] width 219 height 15
click at [719, 458] on div "Biển số xe" at bounding box center [745, 466] width 236 height 24
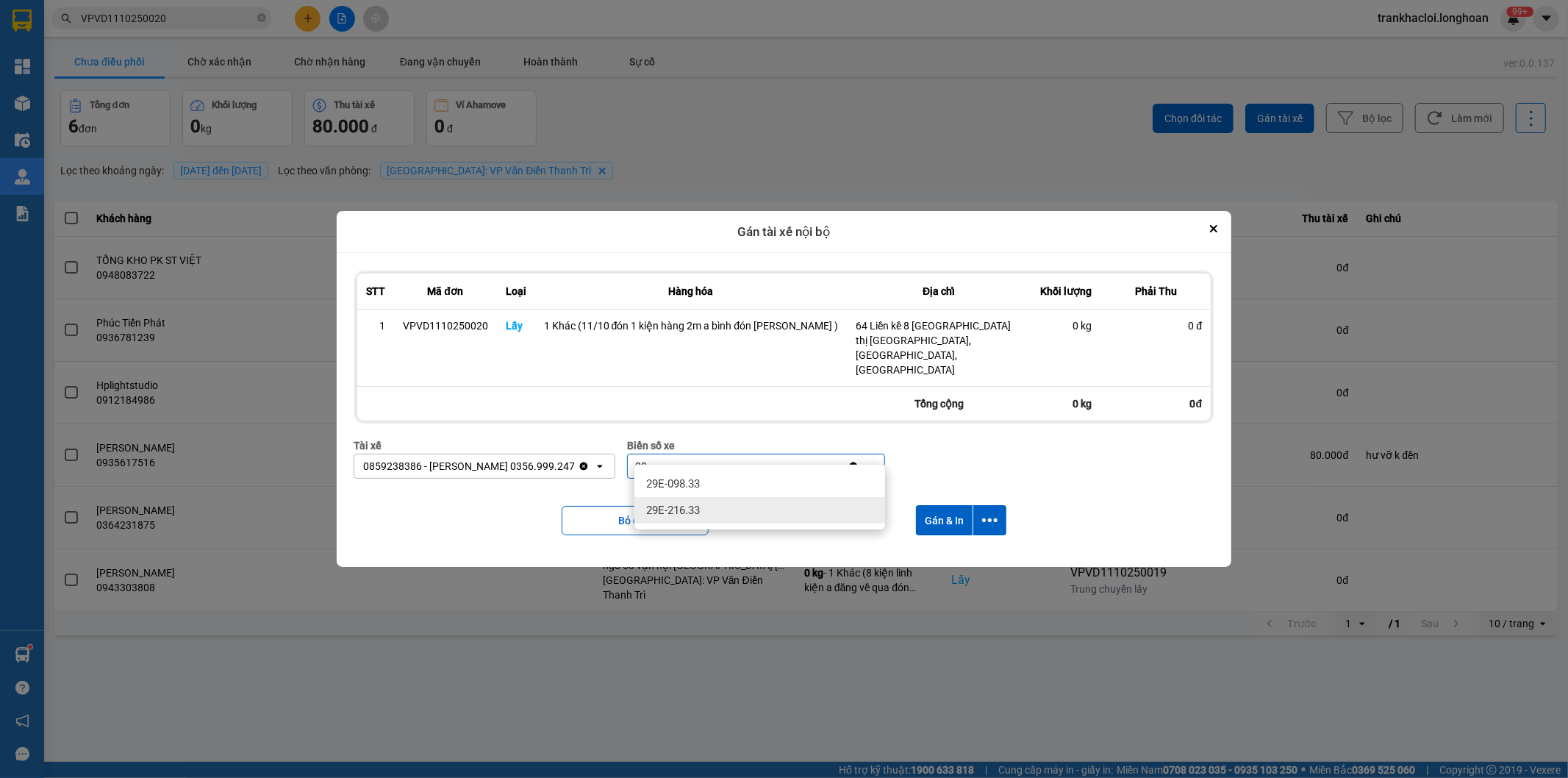
type input "33"
click at [708, 506] on div "29E-216.33" at bounding box center [759, 511] width 250 height 27
click at [991, 512] on icon "dialog" at bounding box center [989, 520] width 15 height 15
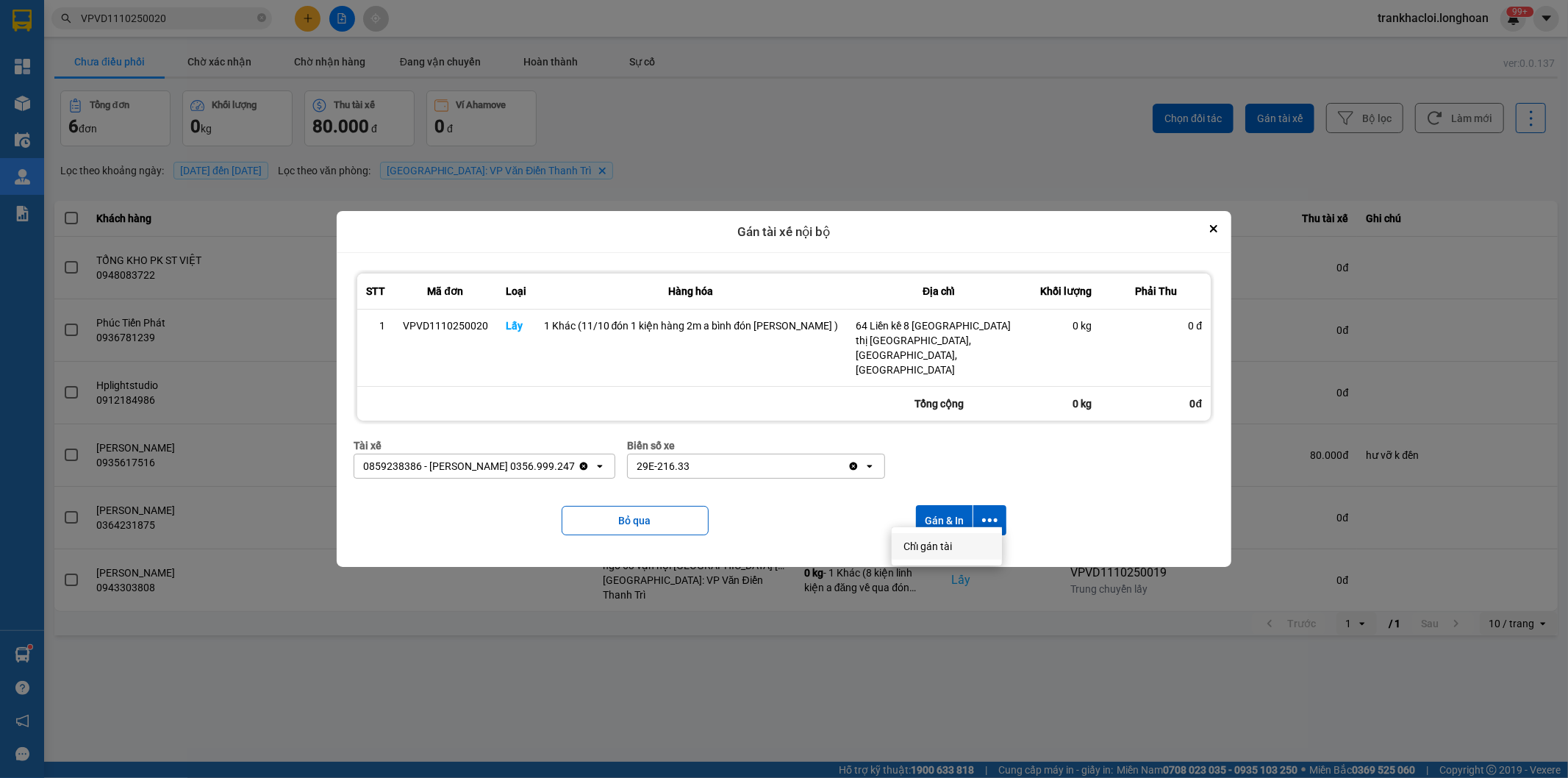
click at [958, 541] on div "Chỉ gán tài" at bounding box center [947, 546] width 87 height 15
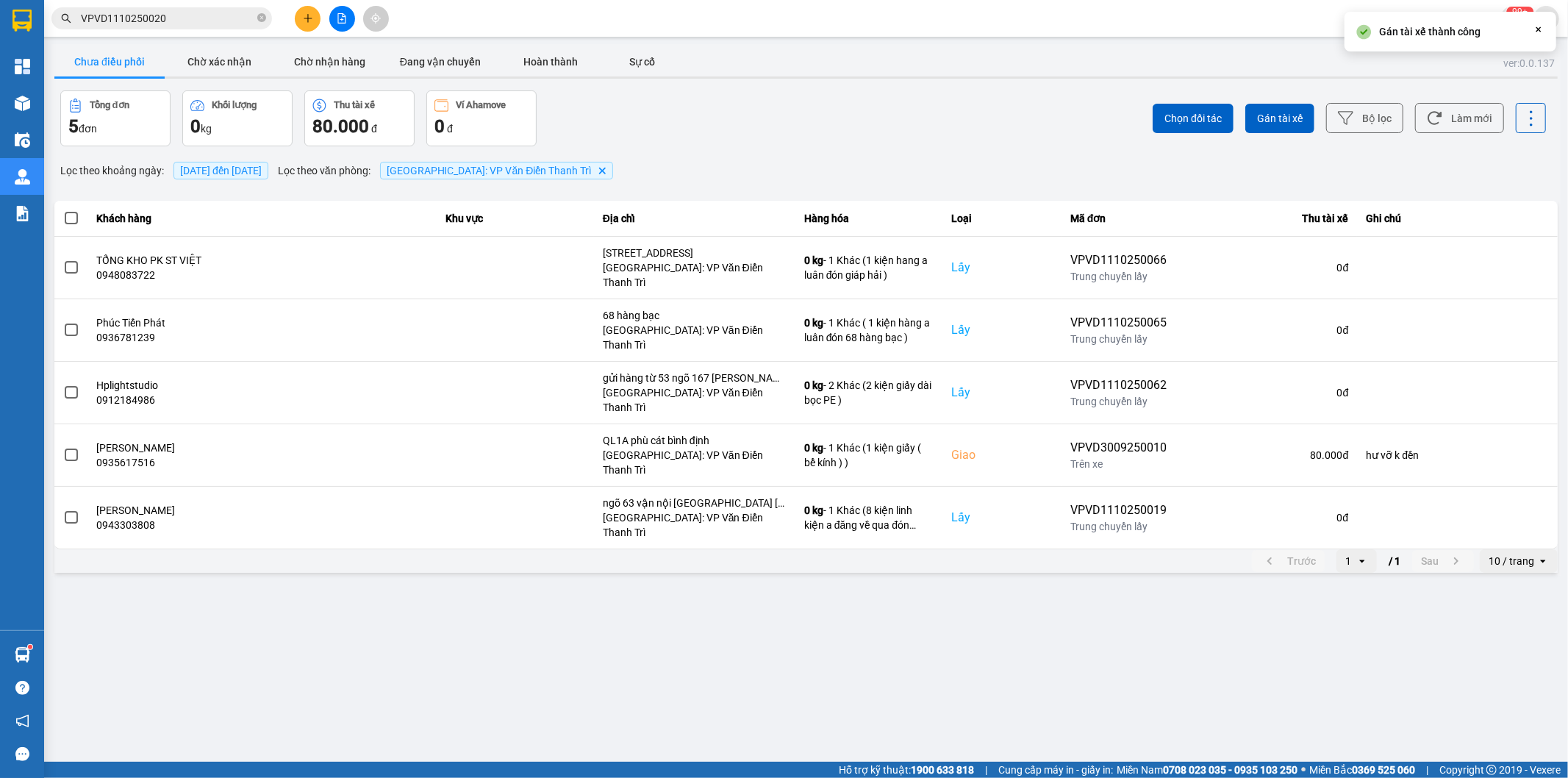
click at [788, 540] on main "ver: 0.0.137 Chưa điều phối Chờ xác nhận Chờ nhận hàng Đang vận chuyển Hoàn thà…" at bounding box center [784, 381] width 1568 height 762
click at [875, 555] on main "ver: 0.0.137 Chưa điều phối Chờ xác nhận Chờ nhận hàng Đang vận chuyển Hoàn thà…" at bounding box center [784, 381] width 1568 height 762
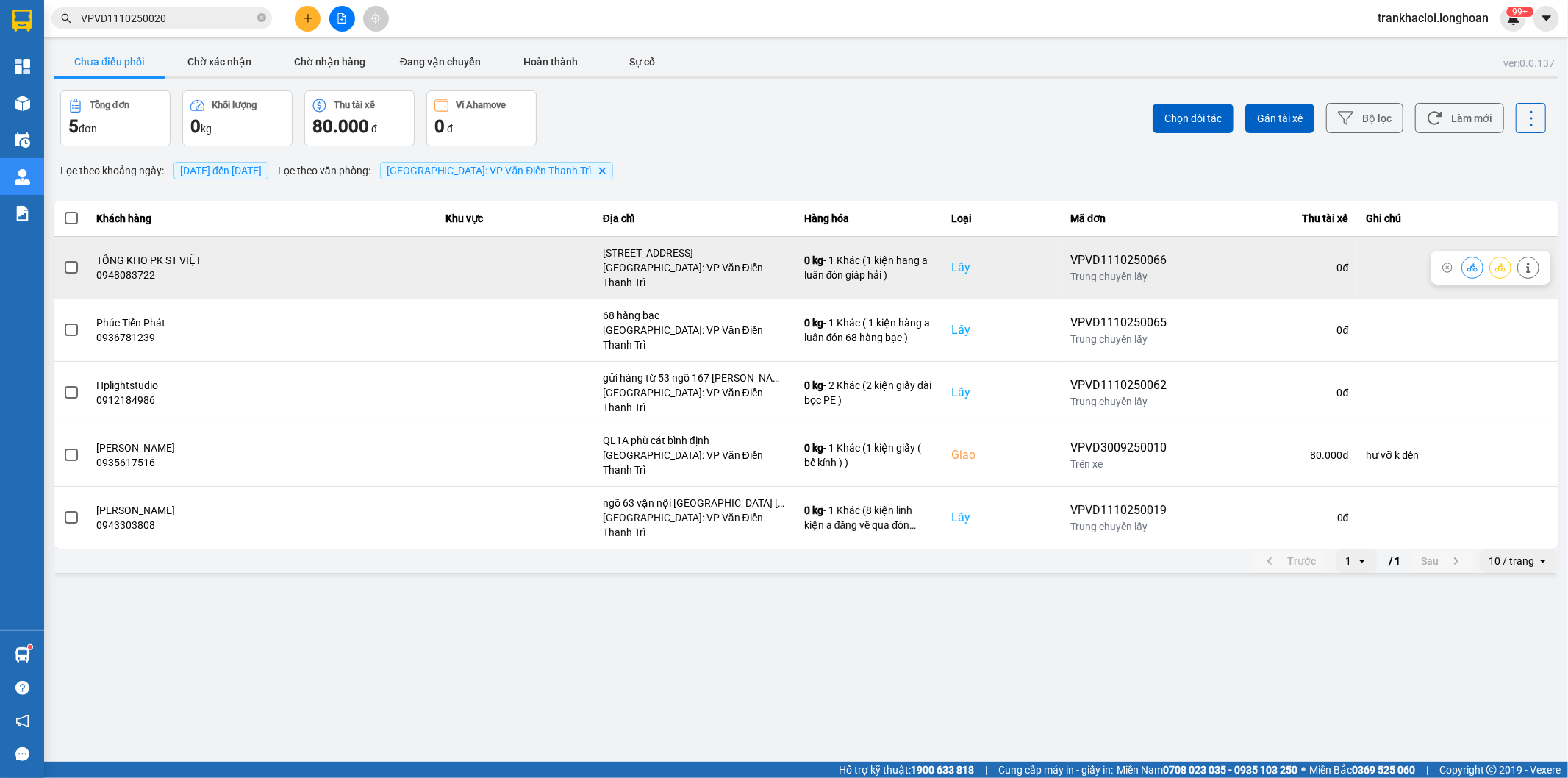
click at [1496, 263] on icon at bounding box center [1501, 268] width 11 height 11
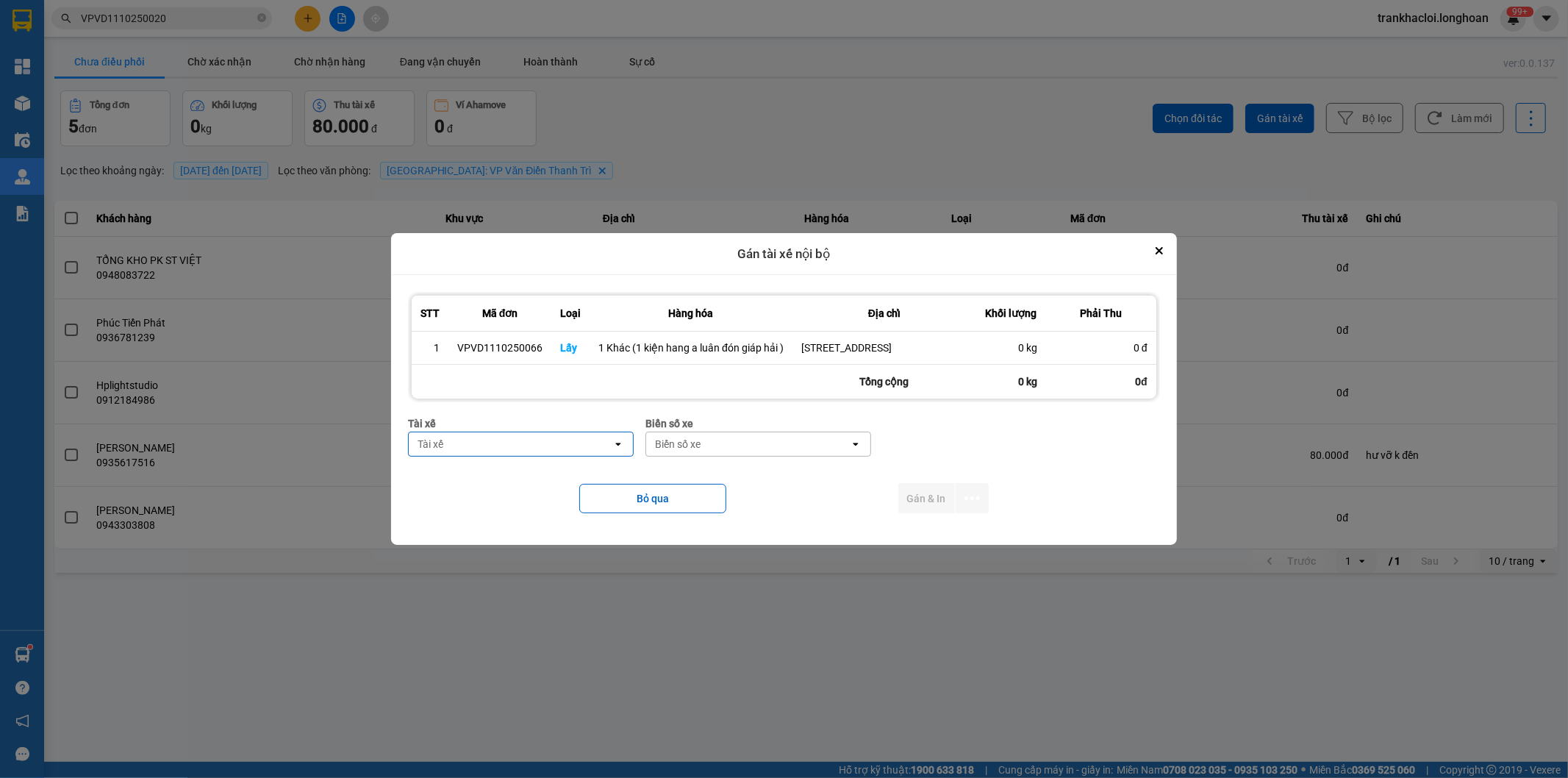
click at [507, 451] on div "Tài xế" at bounding box center [511, 443] width 204 height 24
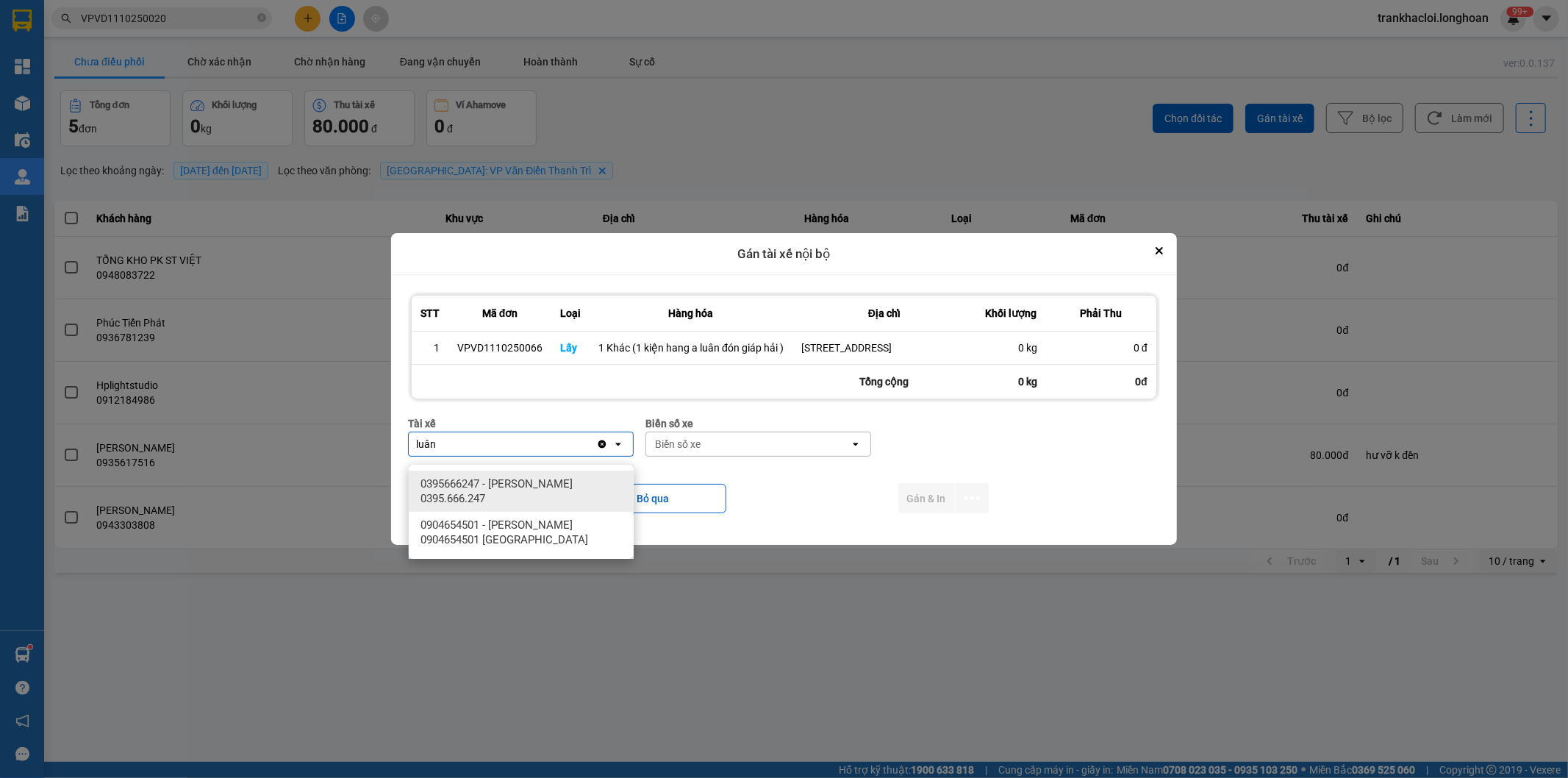
type input "luân"
click at [567, 501] on span "0395666247 - [PERSON_NAME] 0395.666.247" at bounding box center [524, 490] width 207 height 29
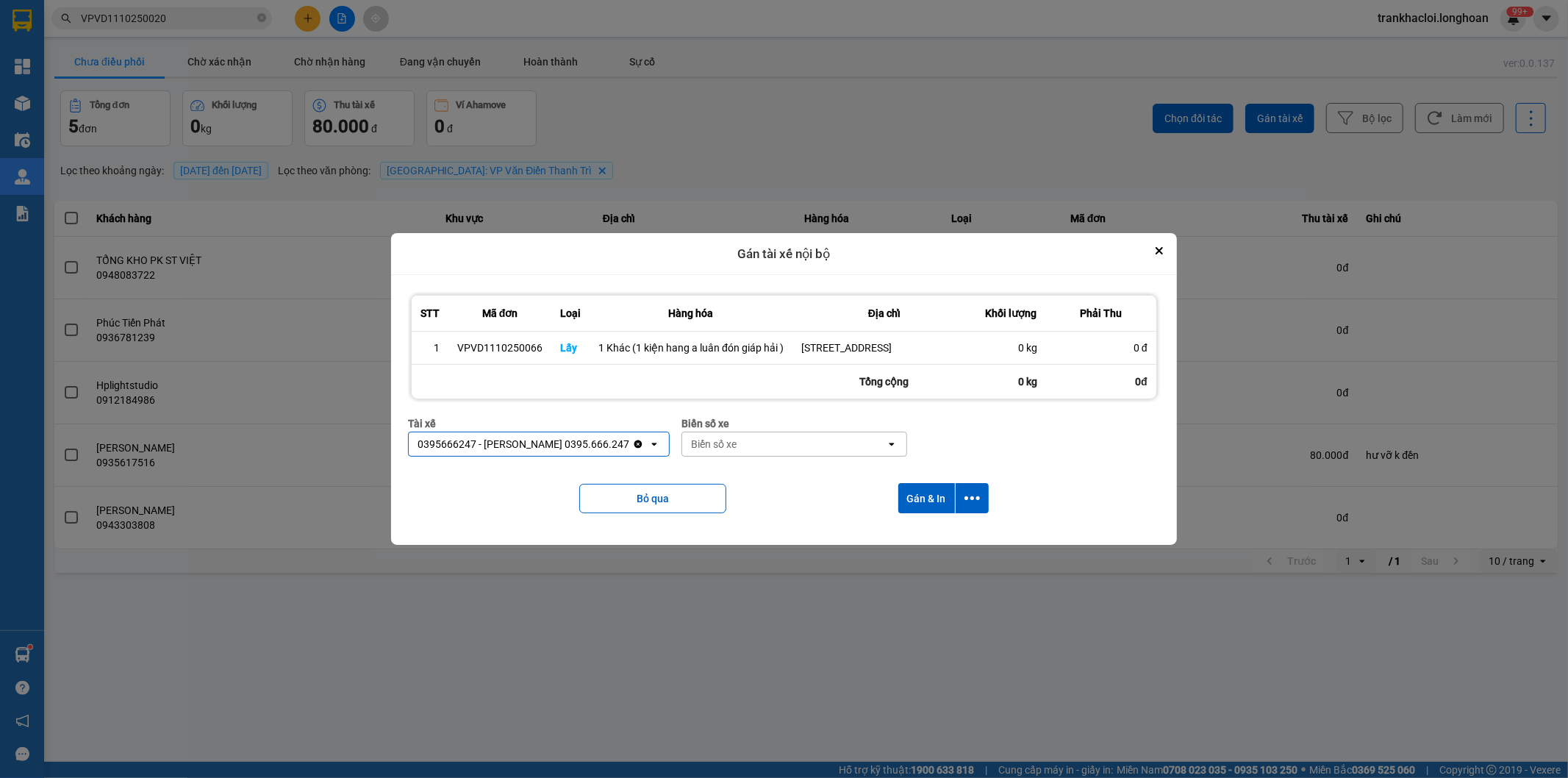
click at [778, 450] on div "Biển số xe" at bounding box center [784, 443] width 204 height 24
type input "65"
click at [802, 485] on div "29E-220.65" at bounding box center [786, 484] width 225 height 27
click at [978, 500] on icon "dialog" at bounding box center [972, 498] width 15 height 4
click at [951, 544] on div "Chỉ gán tài" at bounding box center [933, 546] width 87 height 15
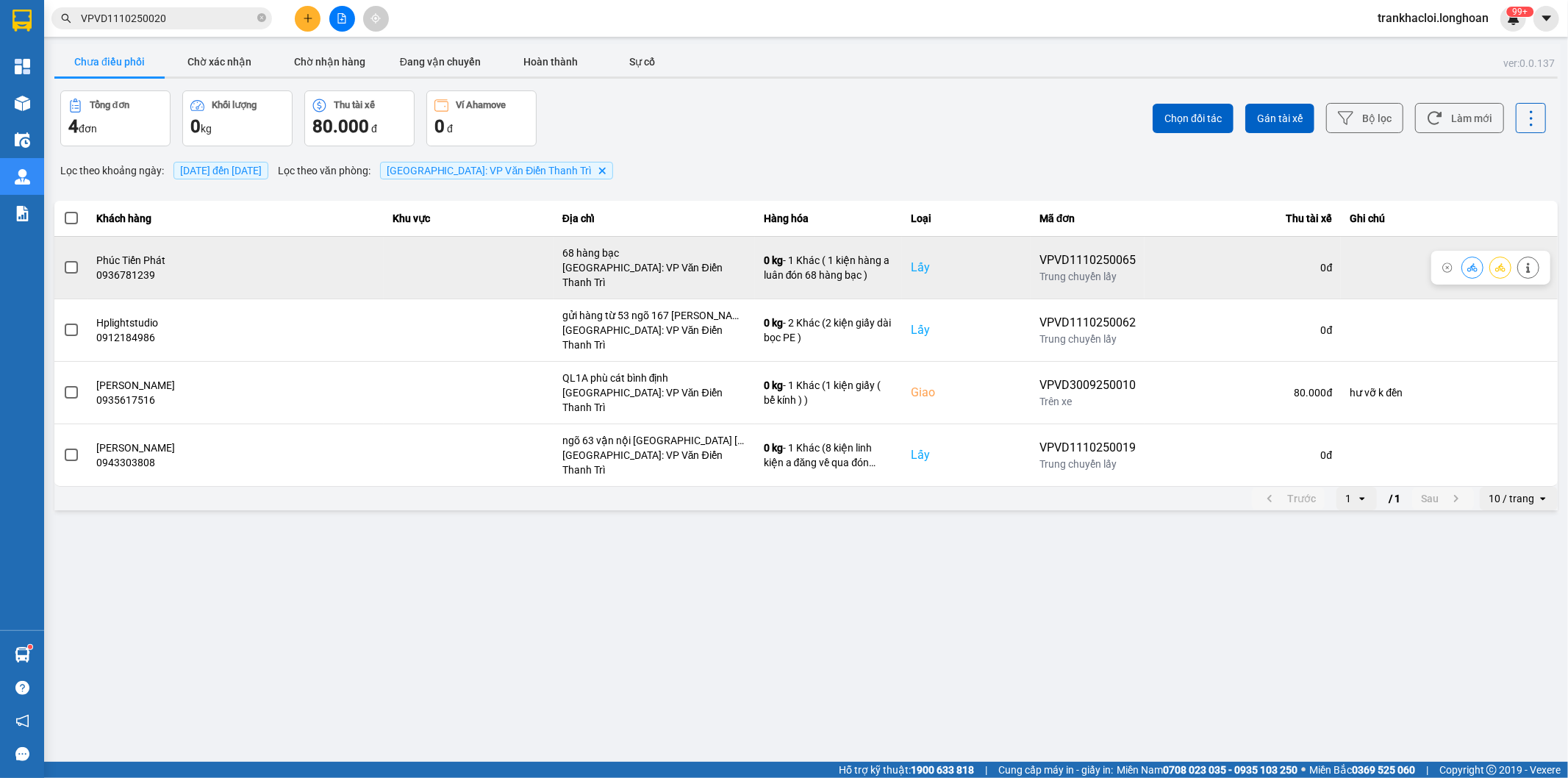
click at [1500, 263] on icon at bounding box center [1501, 266] width 11 height 8
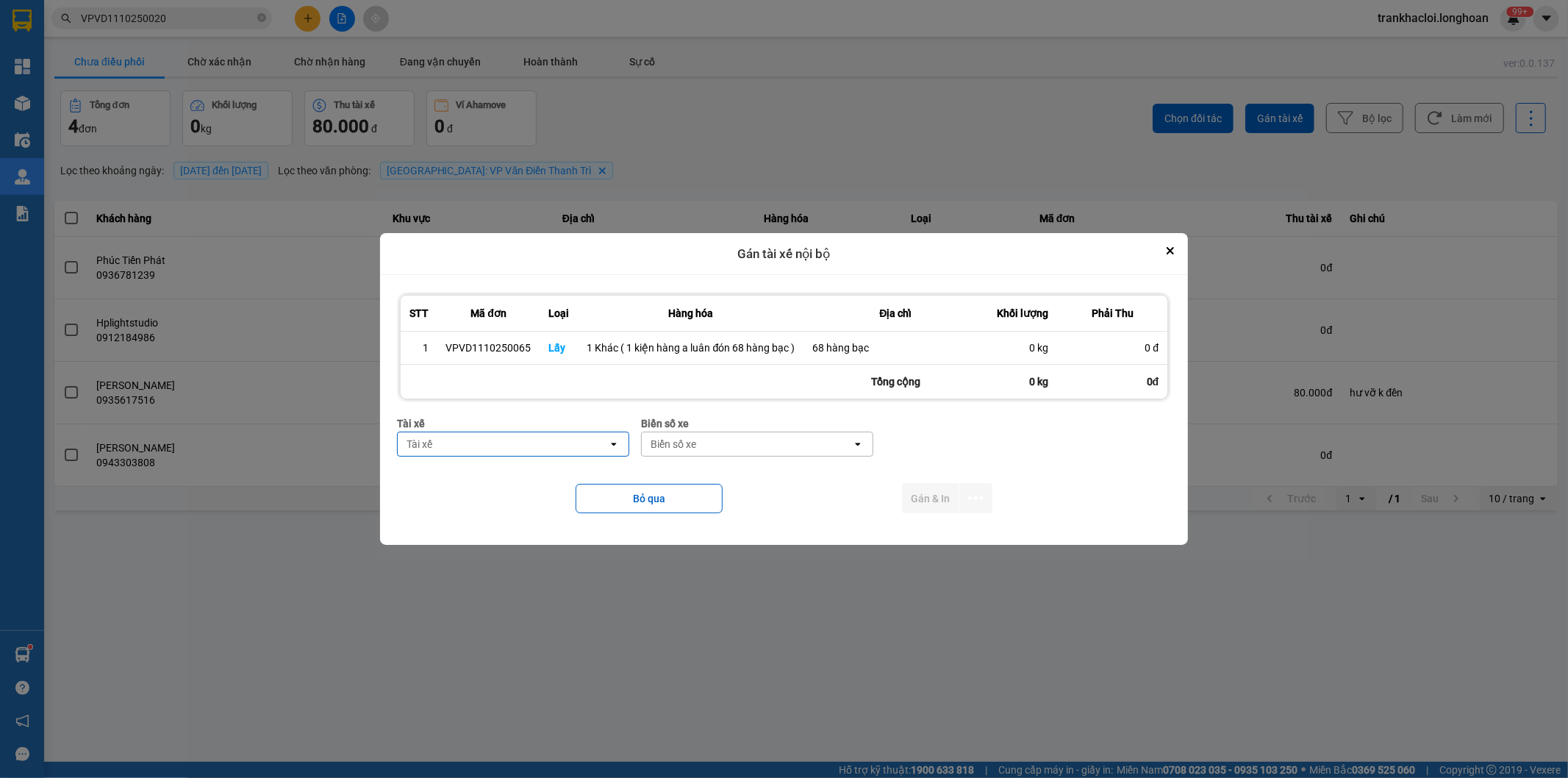
click at [533, 444] on div "Tài xế" at bounding box center [503, 443] width 211 height 24
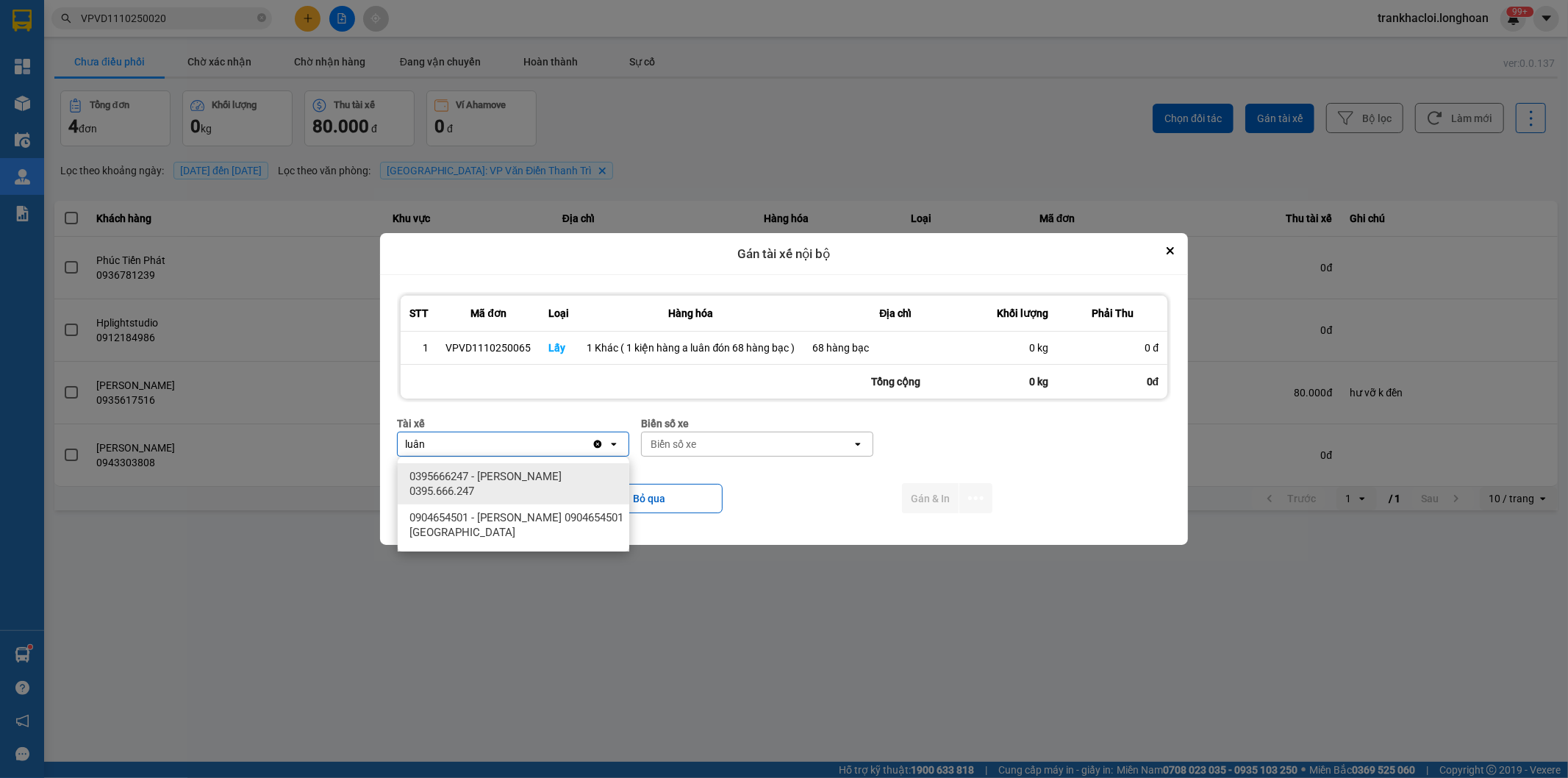
type input "luân"
click at [528, 473] on span "0395666247 - [PERSON_NAME] 0395.666.247" at bounding box center [517, 483] width 214 height 29
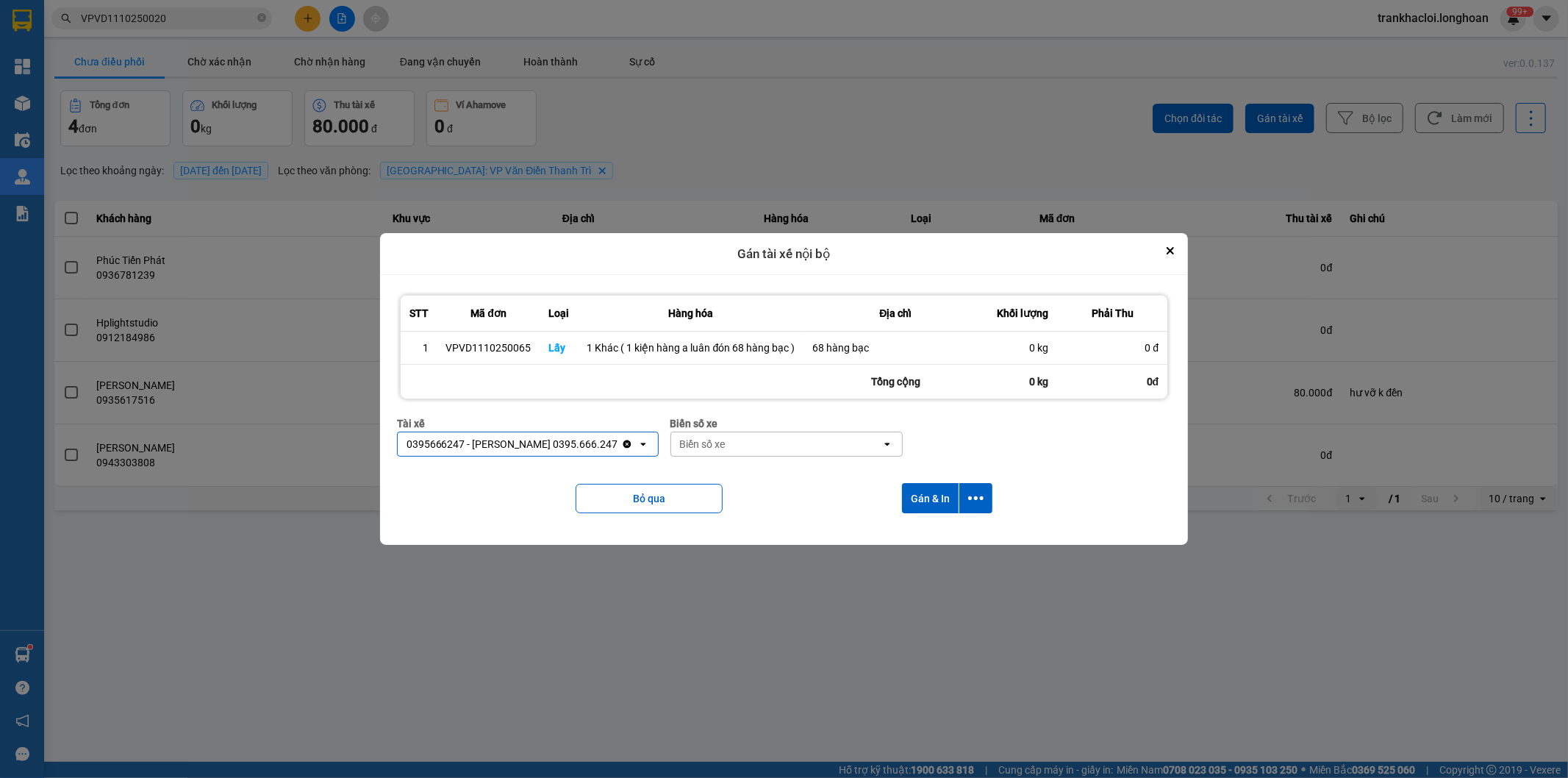
click at [745, 441] on div "Biển số xe" at bounding box center [777, 443] width 211 height 24
type input "65"
click at [741, 475] on div "29E-220.65" at bounding box center [779, 476] width 232 height 27
click at [980, 503] on icon "dialog" at bounding box center [975, 497] width 15 height 15
click at [939, 553] on ul "Chỉ gán tài" at bounding box center [936, 538] width 111 height 38
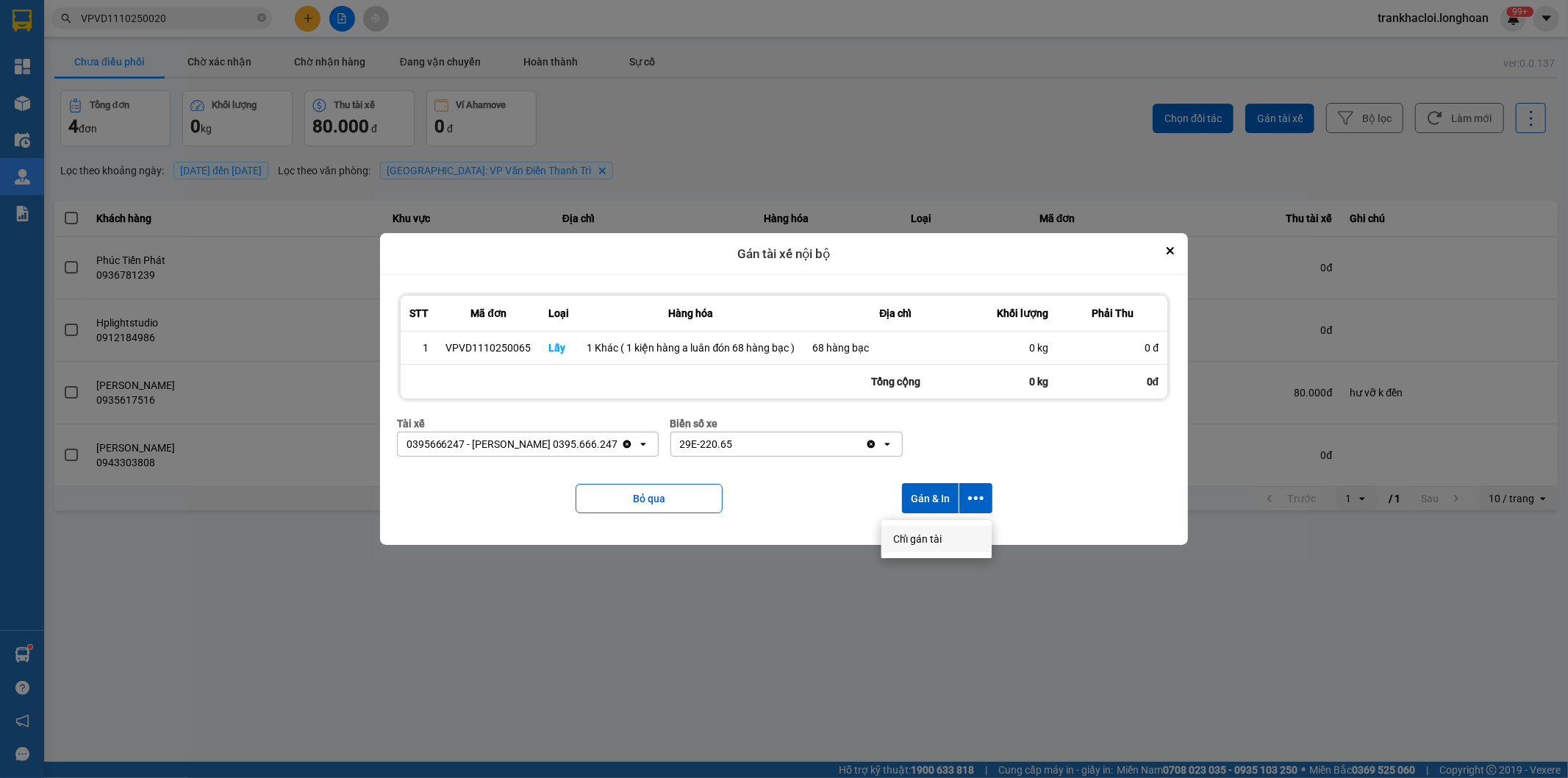
click at [945, 545] on div "Chỉ gán tài" at bounding box center [936, 539] width 87 height 15
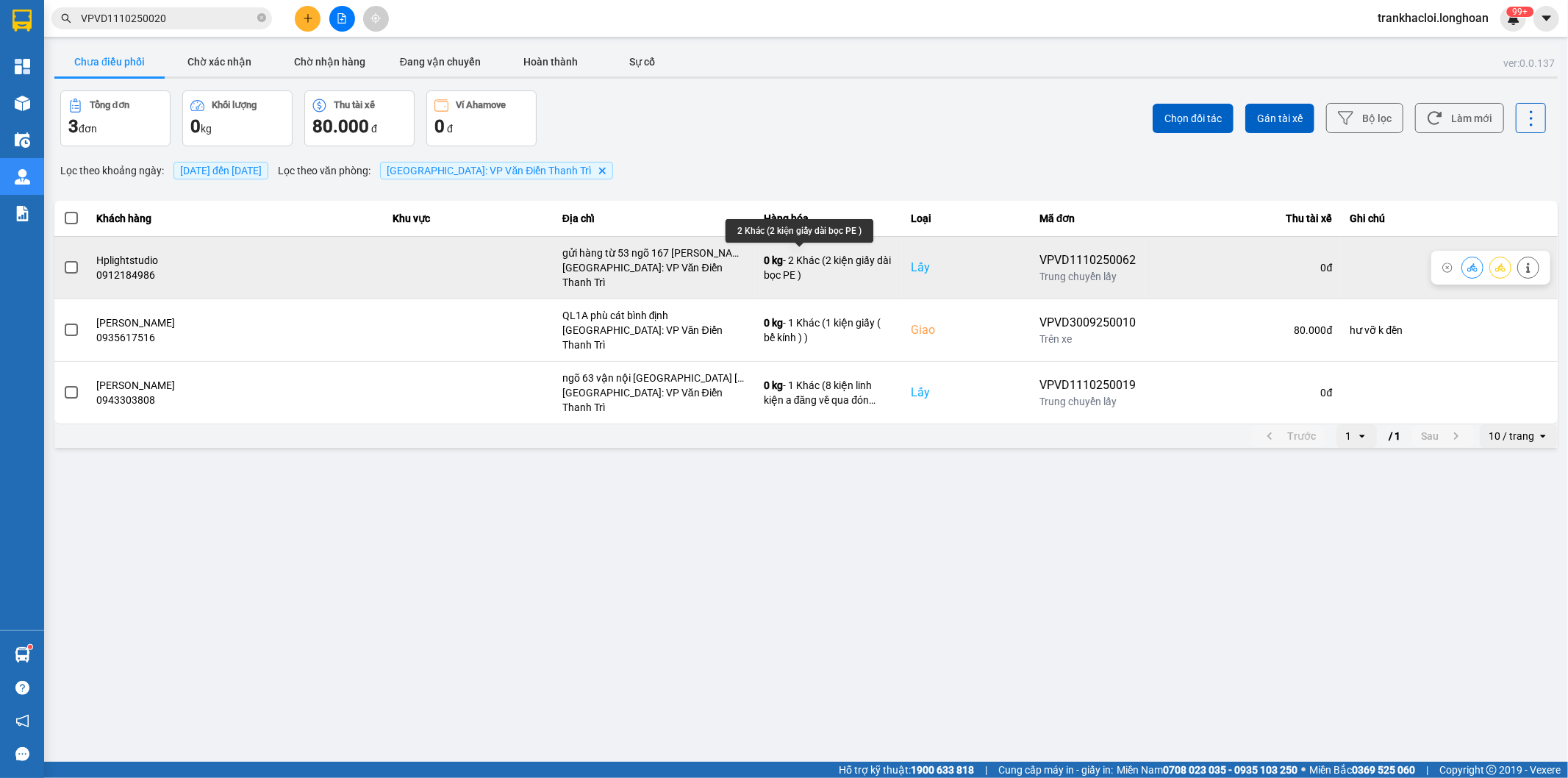
click at [819, 255] on div "0 kg - 2 Khác (2 kiện giấy dài bọc PE )" at bounding box center [828, 267] width 129 height 29
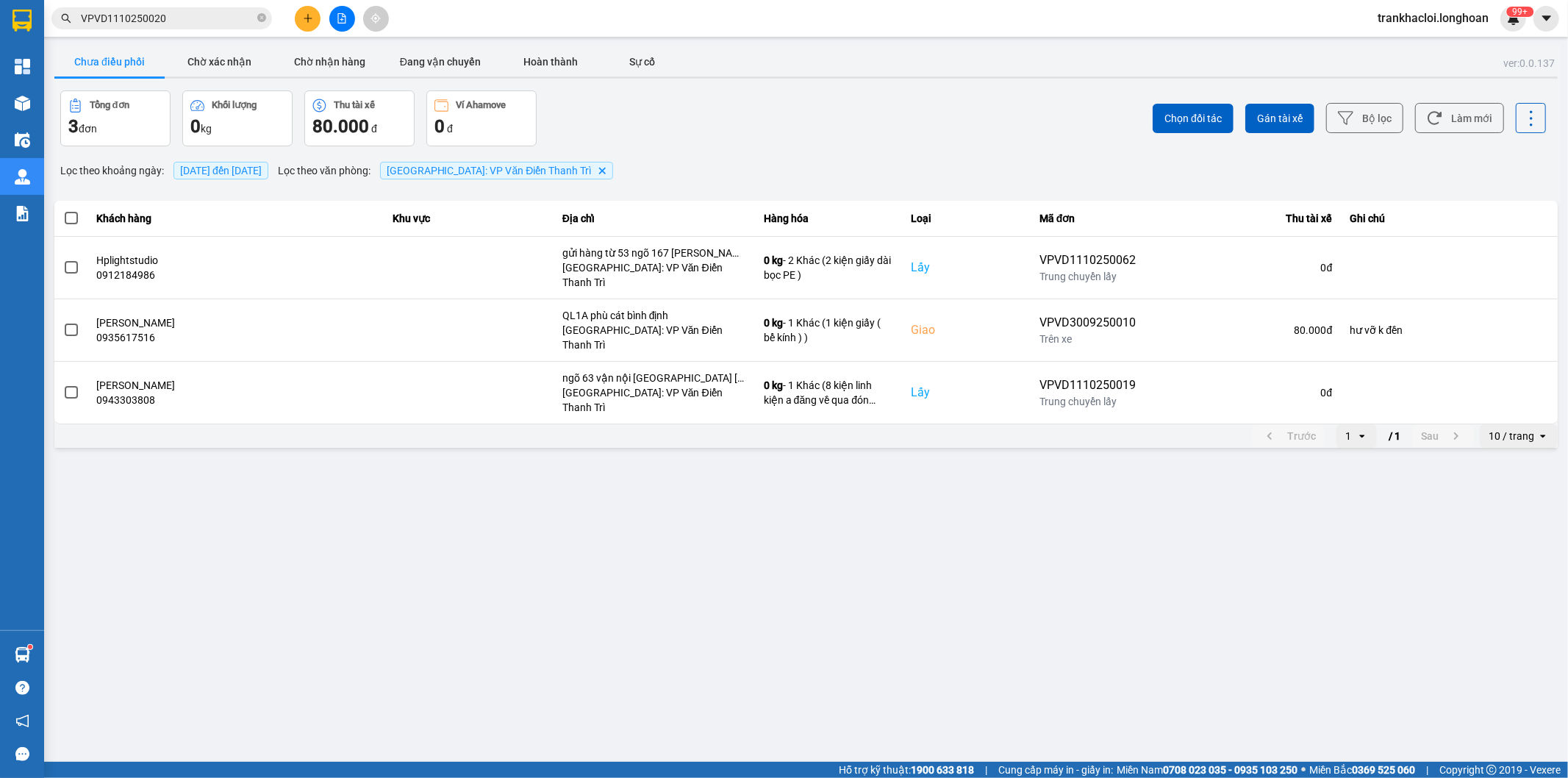
click at [736, 461] on main "ver: 0.0.137 Chưa điều phối Chờ xác nhận Chờ nhận hàng Đang vận chuyển Hoàn thà…" at bounding box center [784, 381] width 1568 height 762
drag, startPoint x: 780, startPoint y: 606, endPoint x: 780, endPoint y: 494, distance: 112.0
click at [780, 601] on main "ver: 0.0.137 Chưa điều phối Chờ xác nhận Chờ nhận hàng Đang vận chuyển Hoàn thà…" at bounding box center [784, 381] width 1568 height 762
click at [795, 115] on div "Tổng đơn 3 đơn Khối lượng 0 kg Thu tài xế 80.000 đ Ví Ahamove 0 đ" at bounding box center [432, 118] width 743 height 56
drag, startPoint x: 802, startPoint y: 478, endPoint x: 803, endPoint y: 467, distance: 11.0
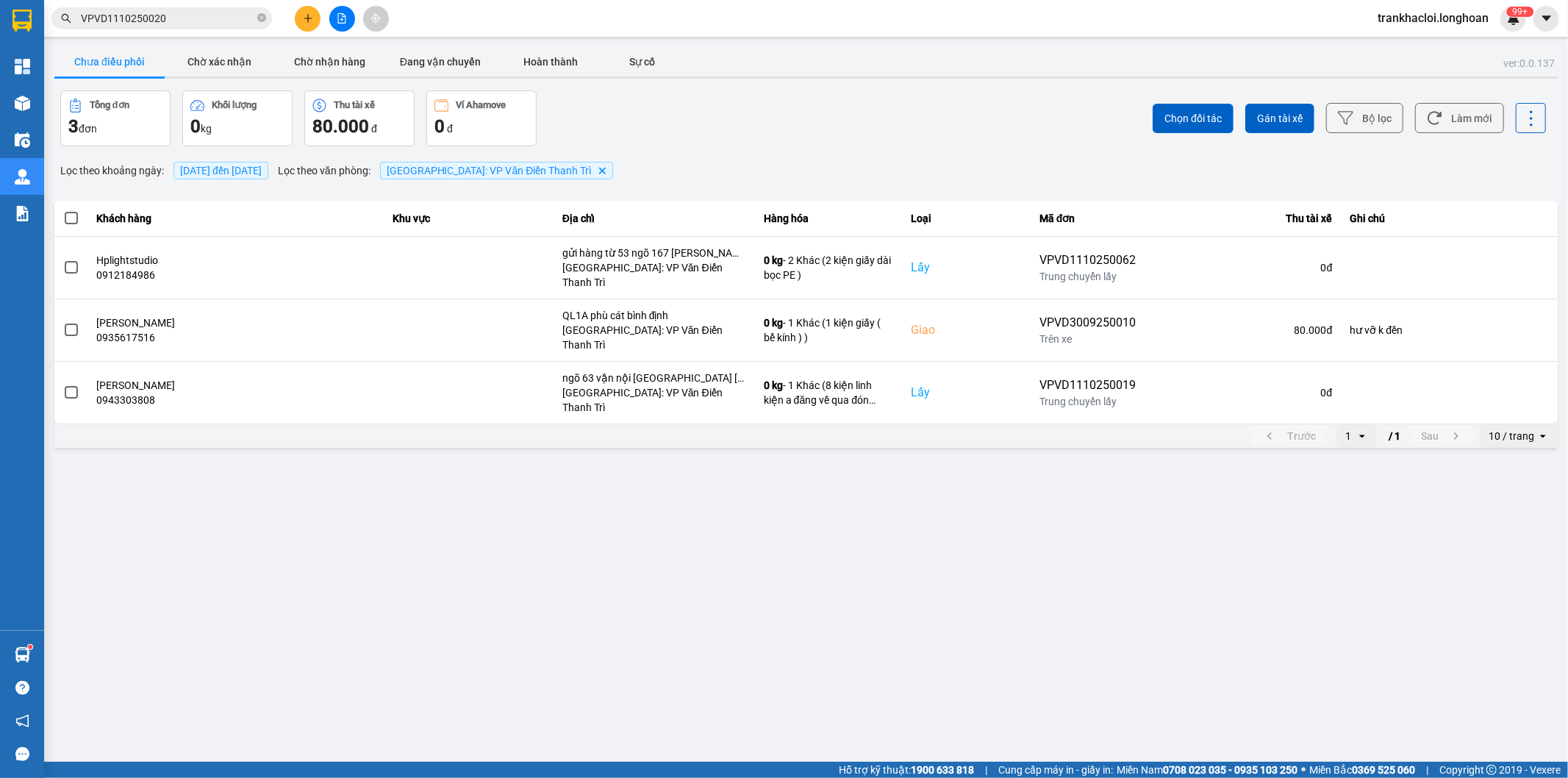
click at [803, 467] on main "ver: 0.0.137 Chưa điều phối Chờ xác nhận Chờ nhận hàng Đang vận chuyển Hoàn thà…" at bounding box center [784, 381] width 1568 height 762
click at [872, 78] on div at bounding box center [805, 77] width 1503 height 2
drag, startPoint x: 884, startPoint y: 166, endPoint x: 888, endPoint y: 143, distance: 23.3
click at [887, 150] on div "ver: 0.0.137 Chưa điều phối Chờ xác nhận Chờ nhận hàng Đang vận chuyển Hoàn thà…" at bounding box center [806, 247] width 1510 height 406
click at [888, 143] on div "Chọn đối tác Gán tài xế Bộ lọc Làm mới" at bounding box center [1175, 118] width 743 height 56
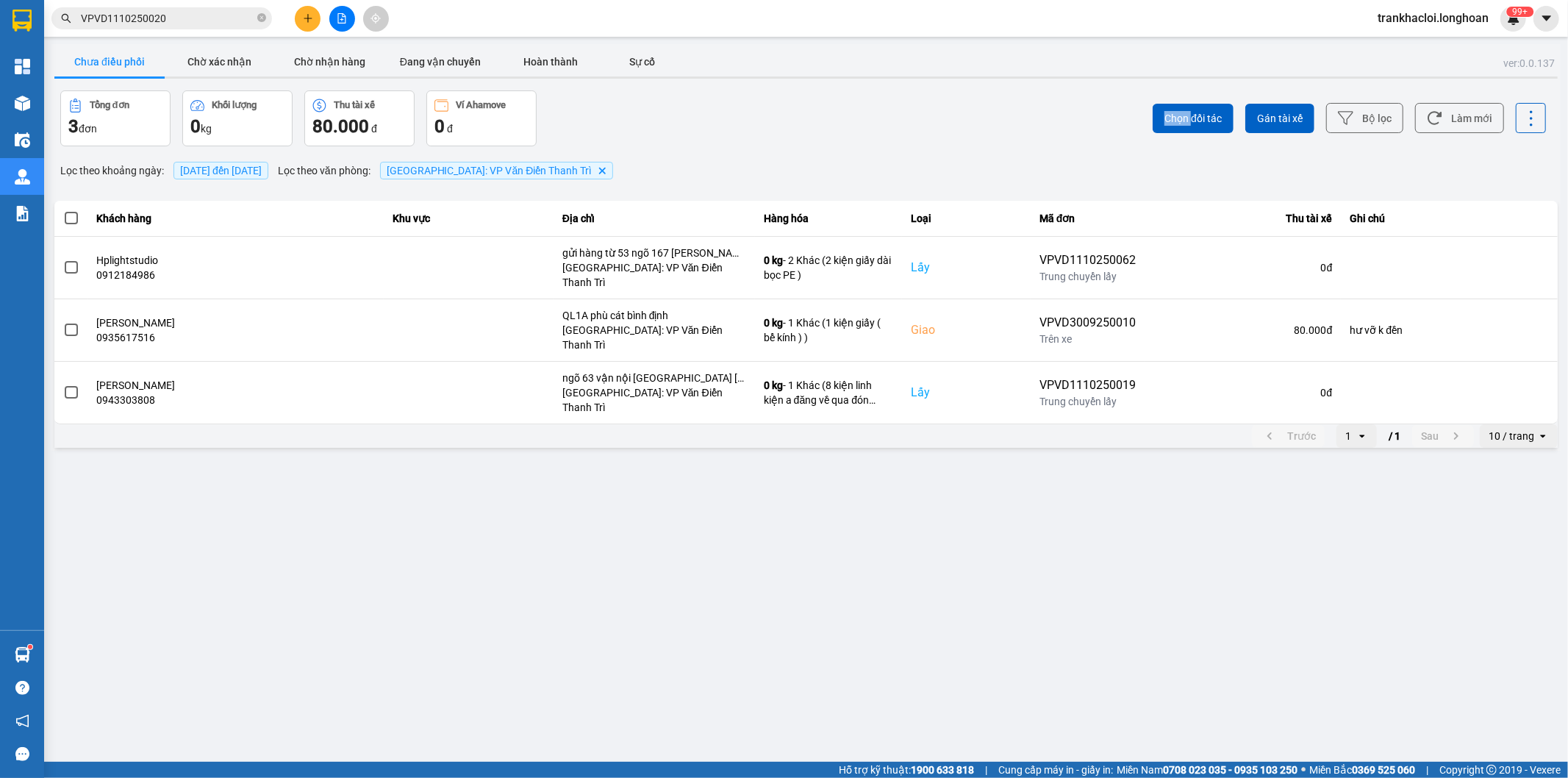
click at [888, 143] on div "Chọn đối tác Gán tài xế Bộ lọc Làm mới" at bounding box center [1175, 118] width 743 height 56
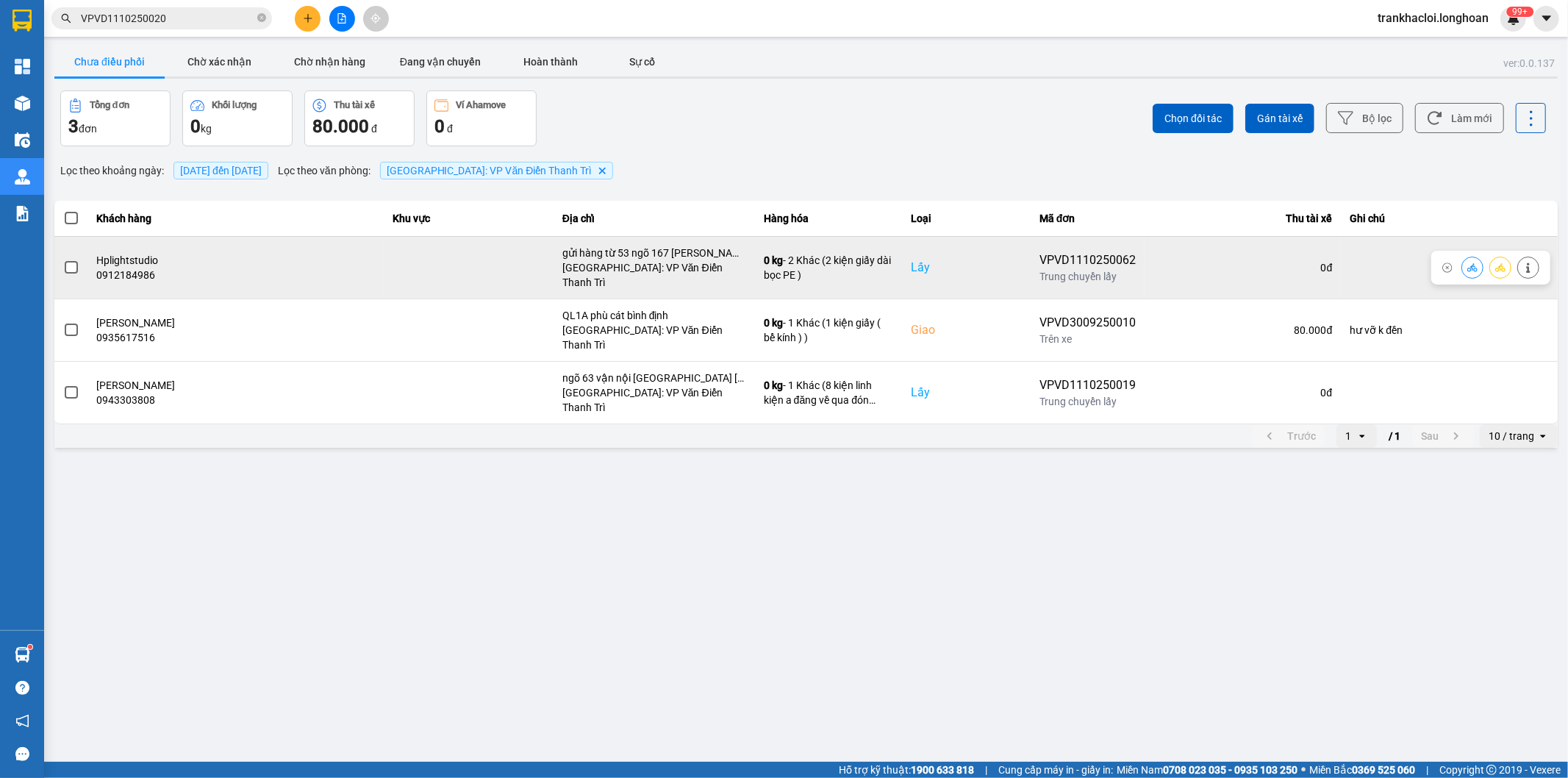
click at [616, 267] on div "[GEOGRAPHIC_DATA]: VP Văn Điển Thanh Trì" at bounding box center [655, 274] width 184 height 29
click at [1269, 266] on div "0 đ" at bounding box center [1242, 267] width 179 height 15
click at [1077, 254] on div "VPVD1110250062" at bounding box center [1088, 260] width 96 height 18
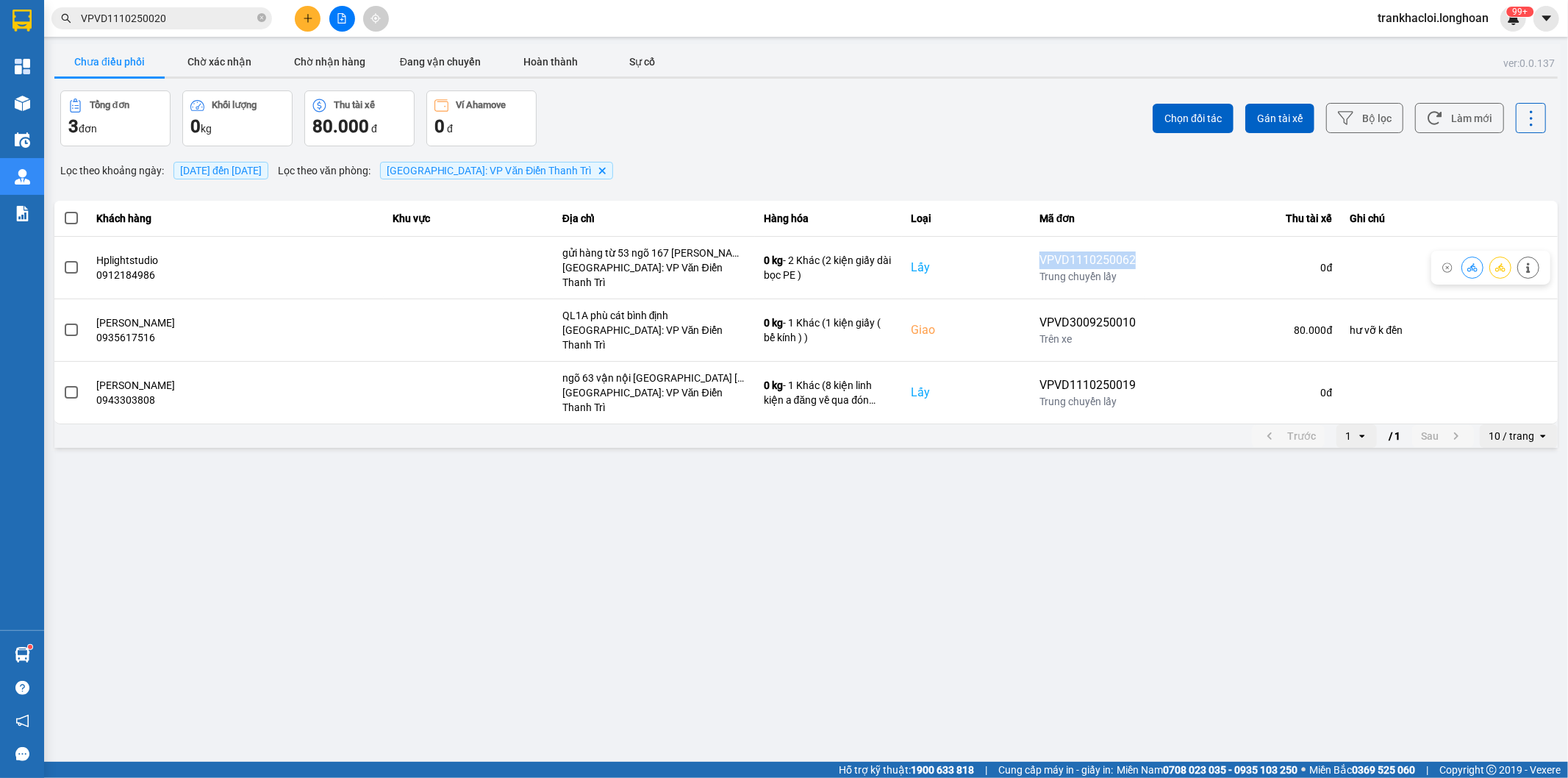
copy div "VPVD1110250062"
click at [194, 11] on input "VPVD1110250020" at bounding box center [167, 19] width 173 height 16
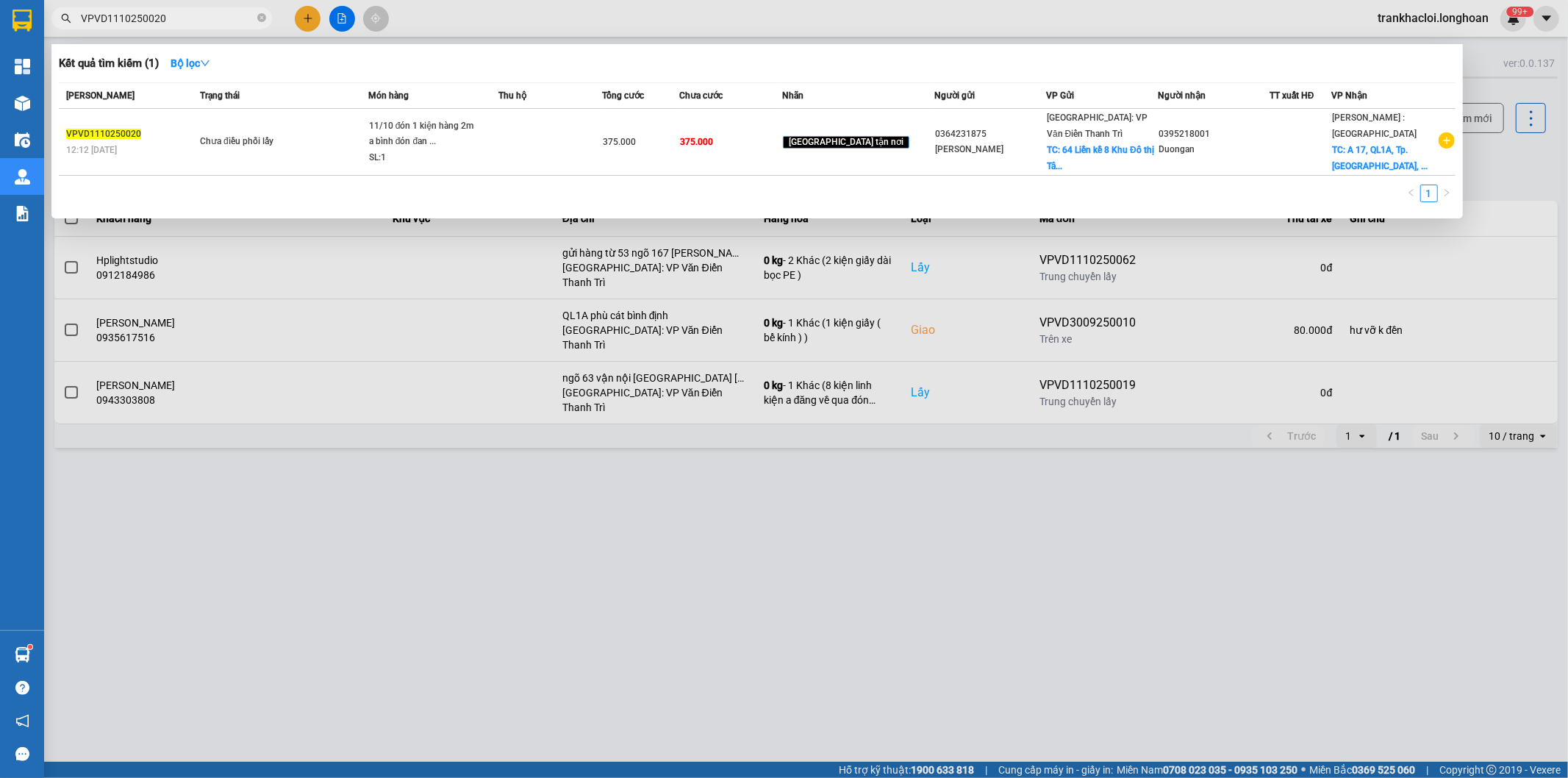
click at [194, 11] on input "VPVD1110250020" at bounding box center [167, 19] width 173 height 16
paste input "62"
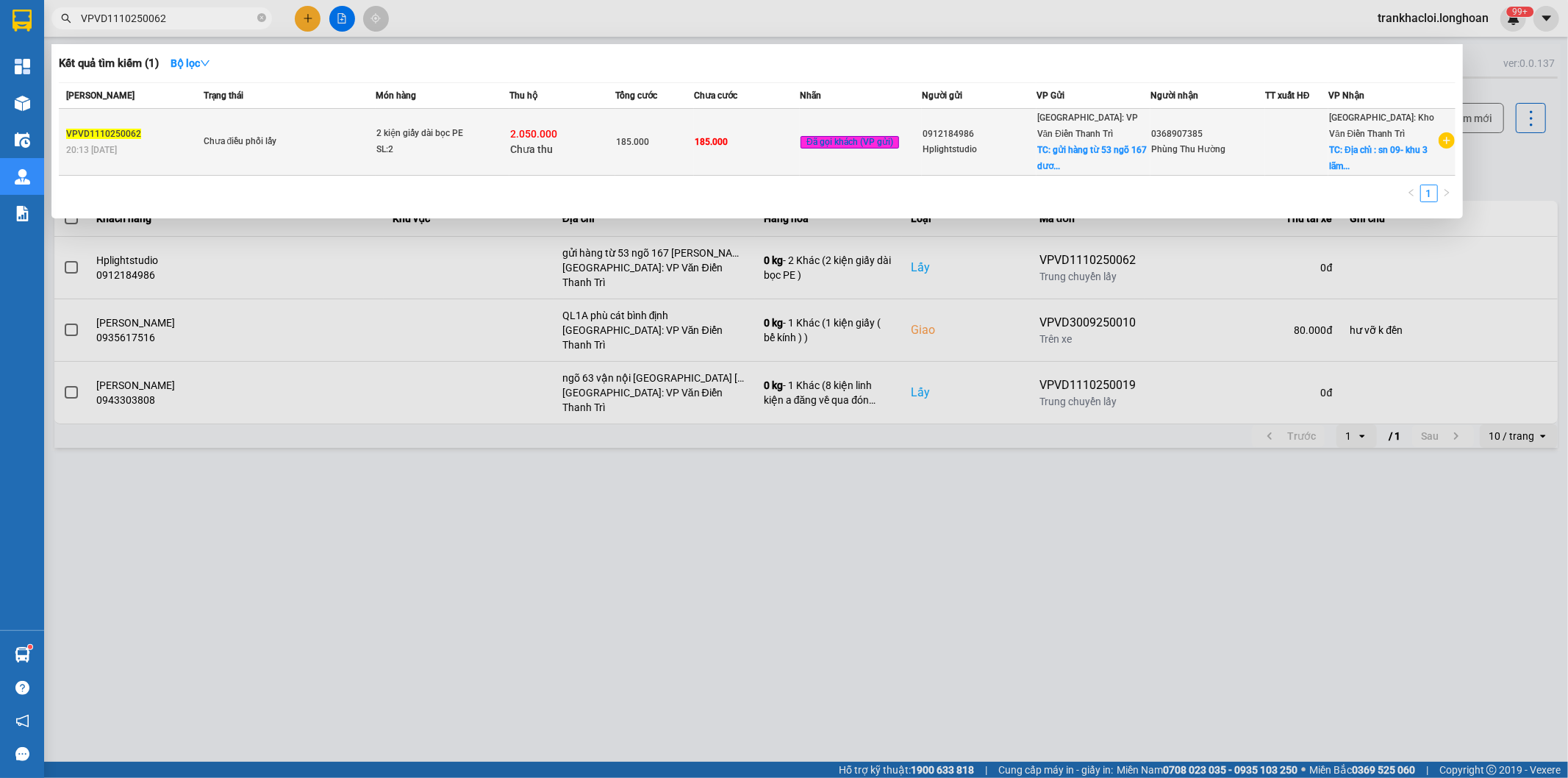
type input "VPVD1110250062"
click at [660, 144] on div "185.000" at bounding box center [655, 142] width 78 height 16
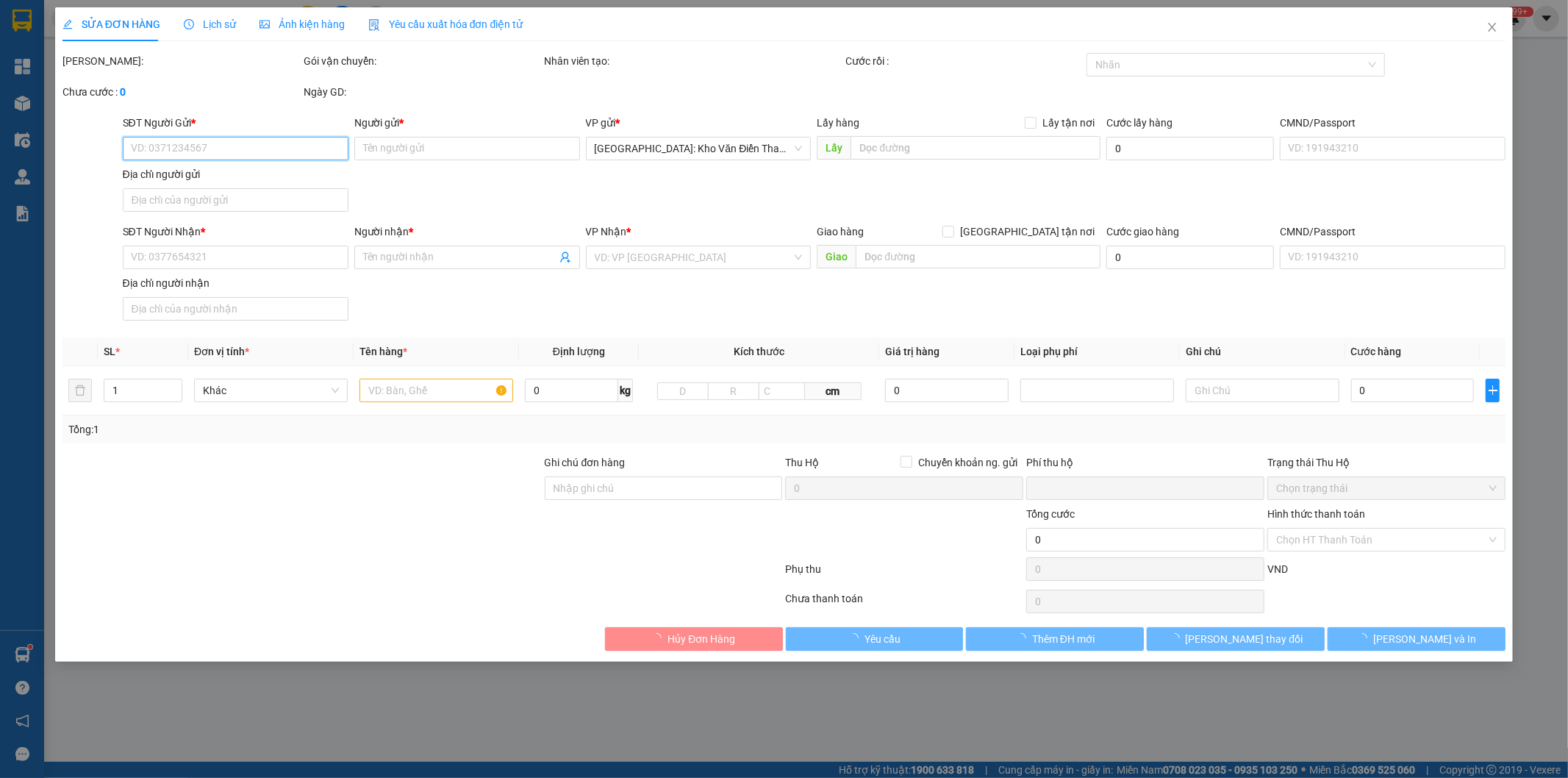
type input "0912184986"
type input "Hplightstudio"
checkbox input "true"
type input "gửi hàng từ 53 ngõ 167 [PERSON_NAME] hàm quan hoa cầu giấy HN"
type input "0368907385"
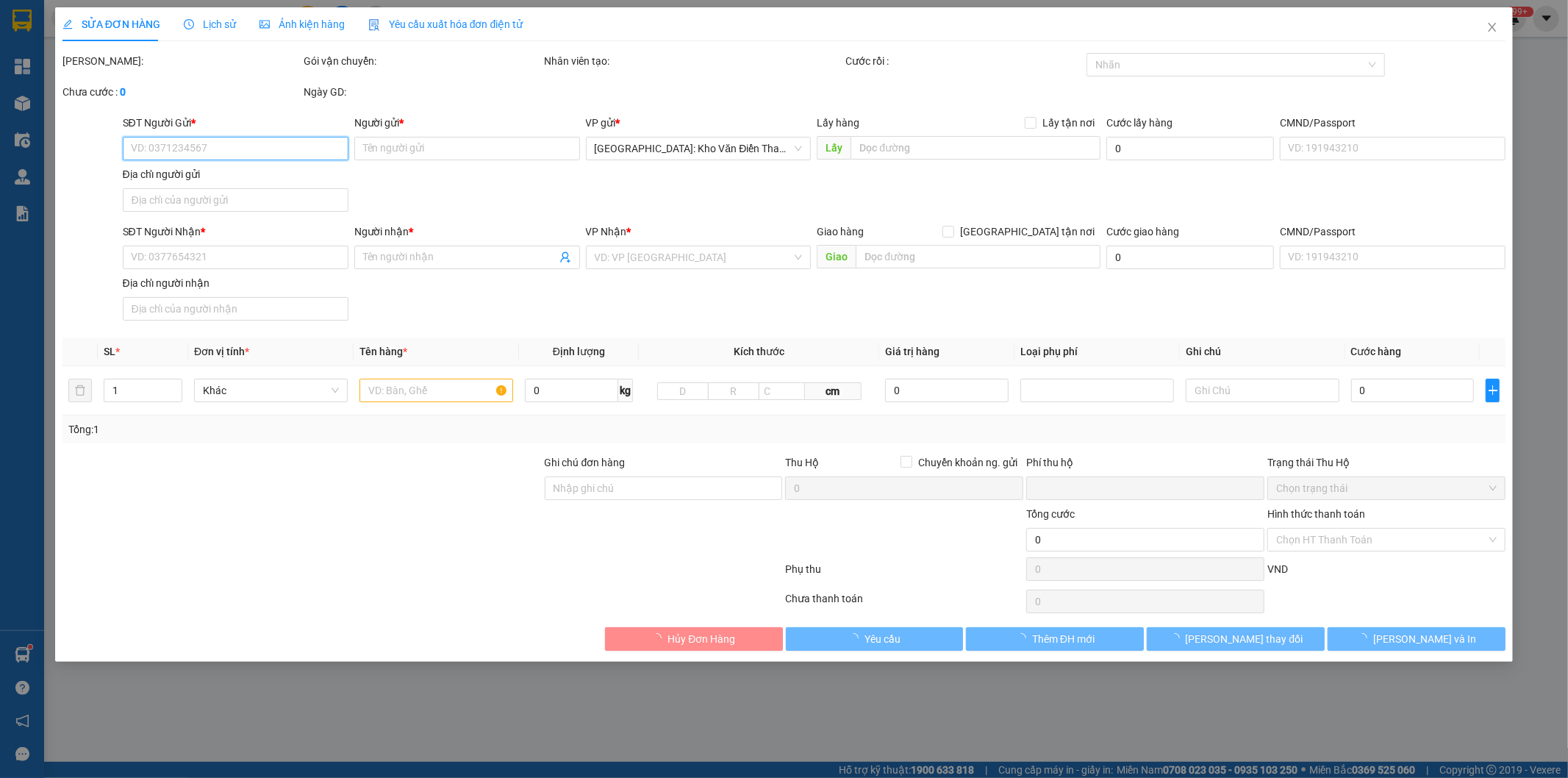
type input "Phùng Thu Hường"
checkbox input "true"
type input "Địa chỉ : sn 09- khu 3 lãm làng [GEOGRAPHIC_DATA]"
type input "185.000"
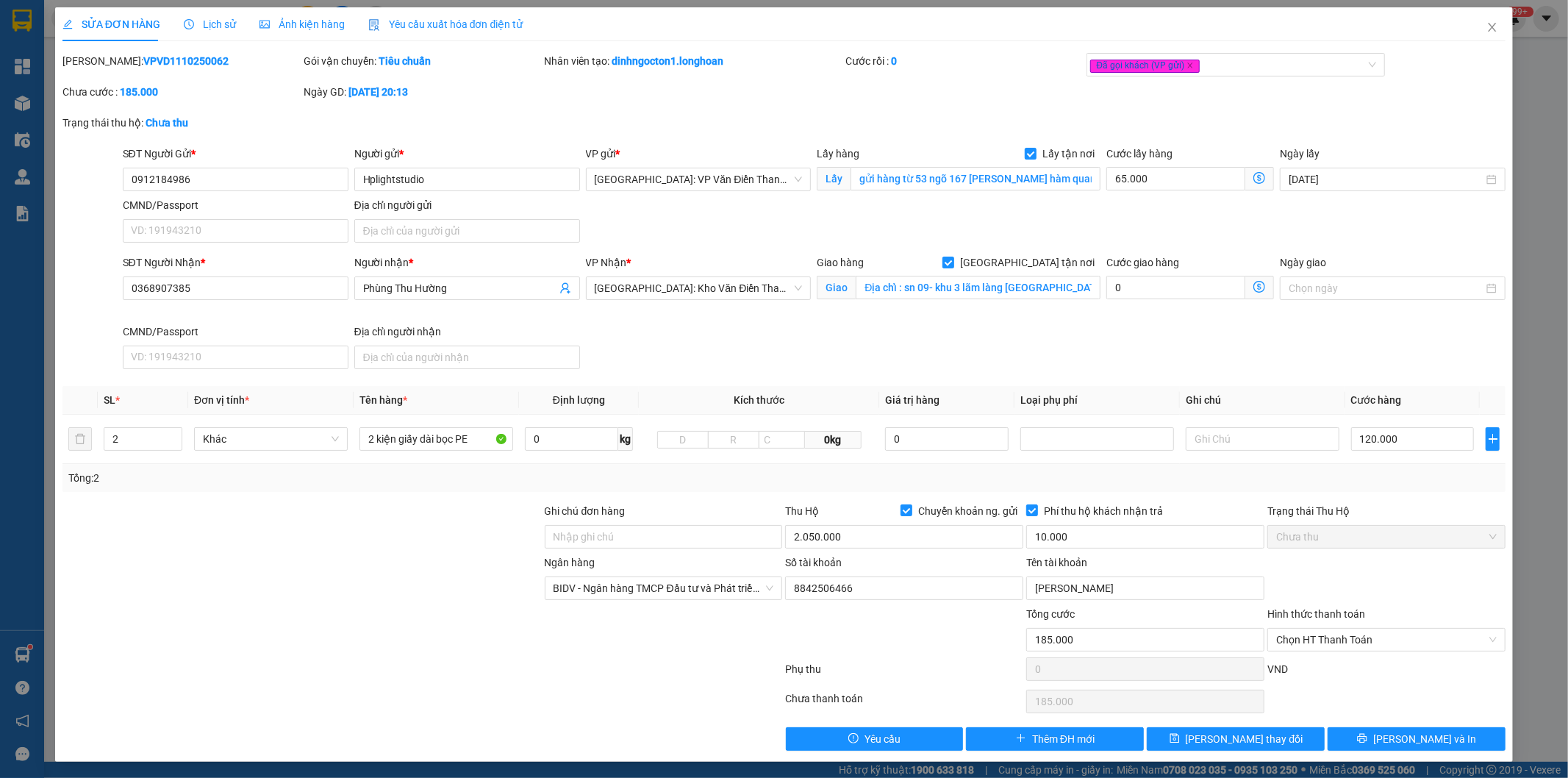
click at [925, 223] on div "SĐT Người Gửi * 0912184986 0912184986 Người gửi * Hplightstudio VP gửi * [GEOGR…" at bounding box center [814, 196] width 1389 height 103
click at [868, 104] on div "[PERSON_NAME]: VPVD1110250062 Gói vận chuyển: Tiêu chuẩn Nhân viên tạo: dinhngo…" at bounding box center [784, 84] width 1447 height 62
click at [204, 19] on span "Lịch sử" at bounding box center [210, 24] width 52 height 12
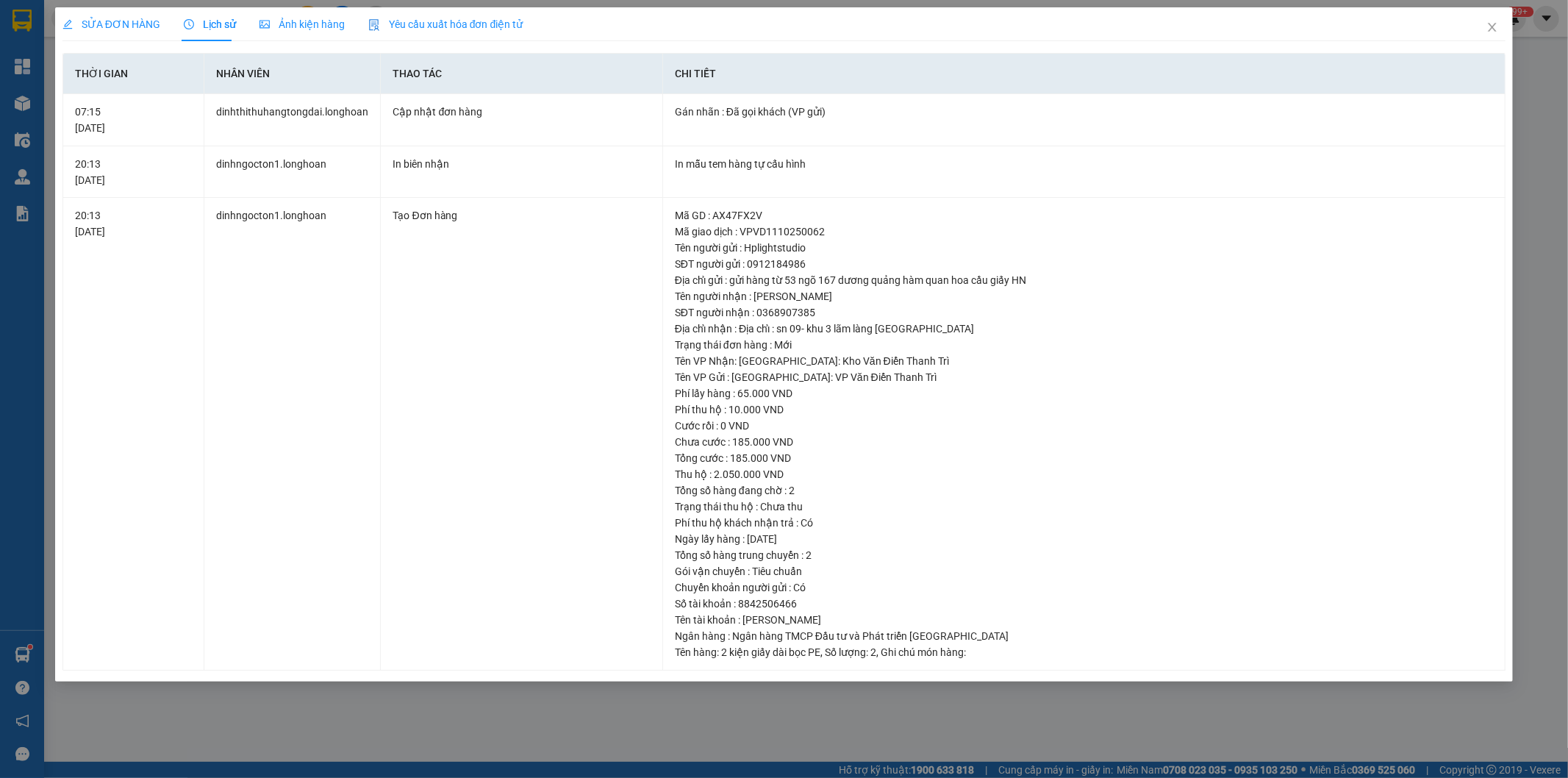
click at [142, 29] on span "SỬA ĐƠN HÀNG" at bounding box center [111, 24] width 97 height 12
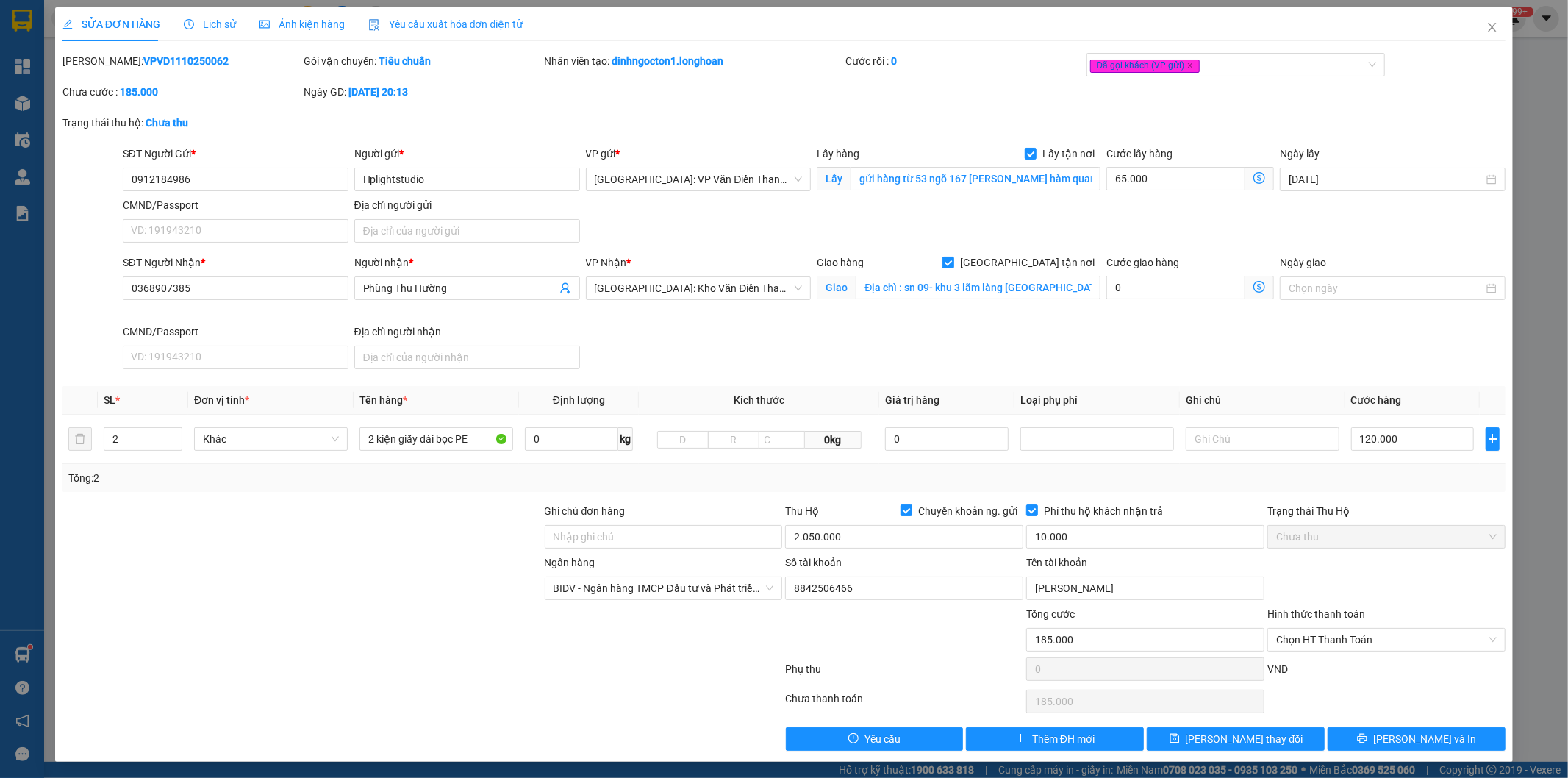
click at [761, 222] on div "SĐT Người Gửi * 0912184986 Người gửi * Hplightstudio VP gửi * [GEOGRAPHIC_DATA]…" at bounding box center [814, 196] width 1389 height 103
click at [1233, 475] on div "Tổng: 2" at bounding box center [784, 478] width 1432 height 16
click at [1245, 348] on div "SĐT Người Nhận * 0368907385 Người nhận * Phùng Thu Hường VP Nhận * [GEOGRAPHIC_…" at bounding box center [814, 314] width 1389 height 120
click at [1096, 350] on div "SĐT Người Nhận * 0368907385 Người nhận * Phùng Thu Hường VP Nhận * [GEOGRAPHIC_…" at bounding box center [814, 314] width 1389 height 120
click at [775, 336] on div "SĐT Người Nhận * 0368907385 Người nhận * Phùng Thu Hường VP Nhận * [GEOGRAPHIC_…" at bounding box center [814, 314] width 1389 height 120
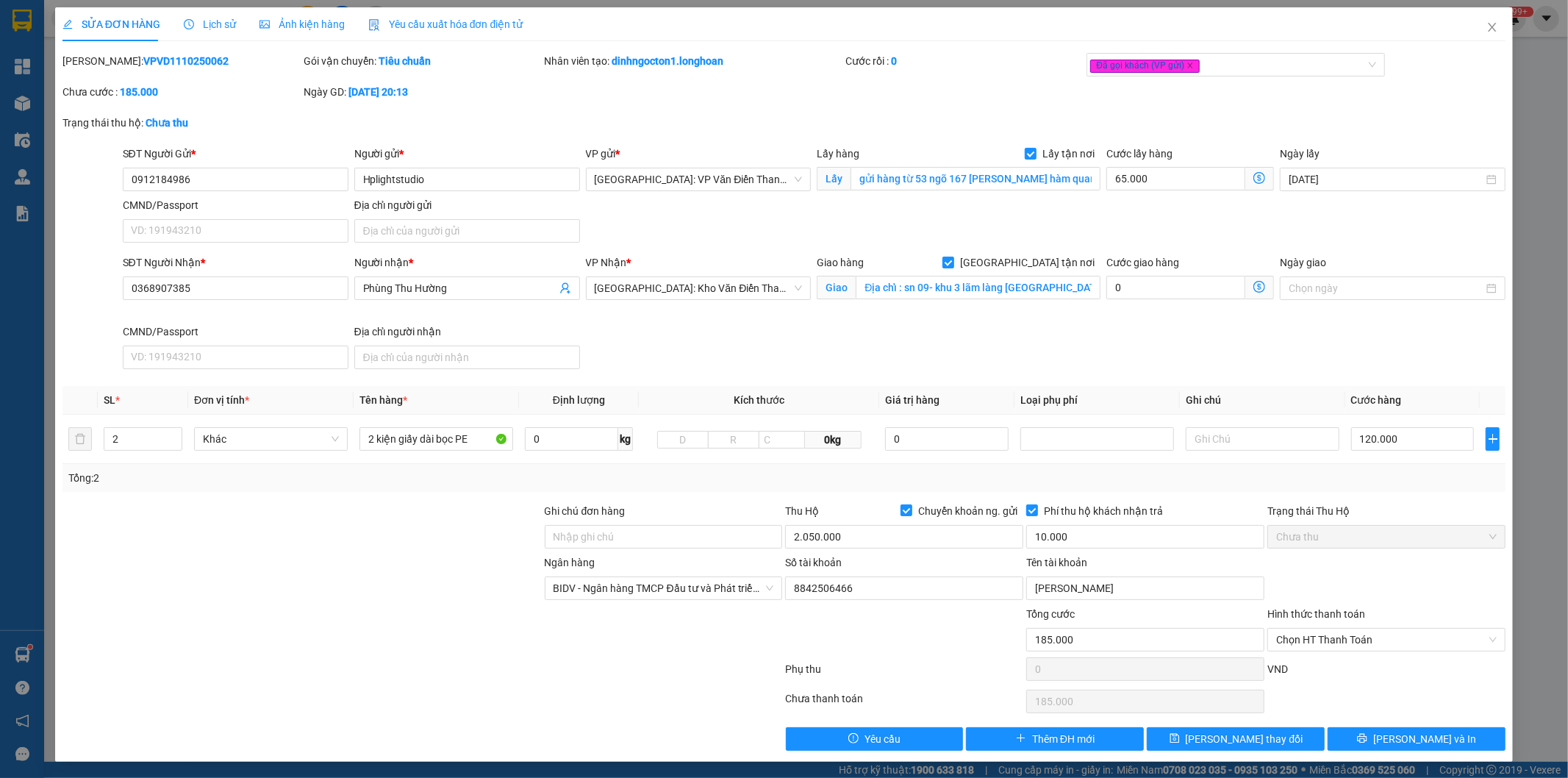
click at [775, 336] on div "SĐT Người Nhận * 0368907385 Người nhận * Phùng Thu Hường VP Nhận * [GEOGRAPHIC_…" at bounding box center [814, 314] width 1389 height 120
drag, startPoint x: 680, startPoint y: 343, endPoint x: 812, endPoint y: 344, distance: 132.0
click at [681, 344] on div "SĐT Người Nhận * 0368907385 Người nhận * Phùng Thu Hường VP Nhận * [GEOGRAPHIC_…" at bounding box center [814, 314] width 1389 height 120
click at [812, 344] on div "SĐT Người Nhận * 0368907385 Người nhận * Phùng Thu Hường VP Nhận * [GEOGRAPHIC_…" at bounding box center [814, 314] width 1389 height 120
click at [707, 344] on div "SĐT Người Nhận * 0368907385 Người nhận * Phùng Thu Hường VP Nhận * [GEOGRAPHIC_…" at bounding box center [814, 314] width 1389 height 120
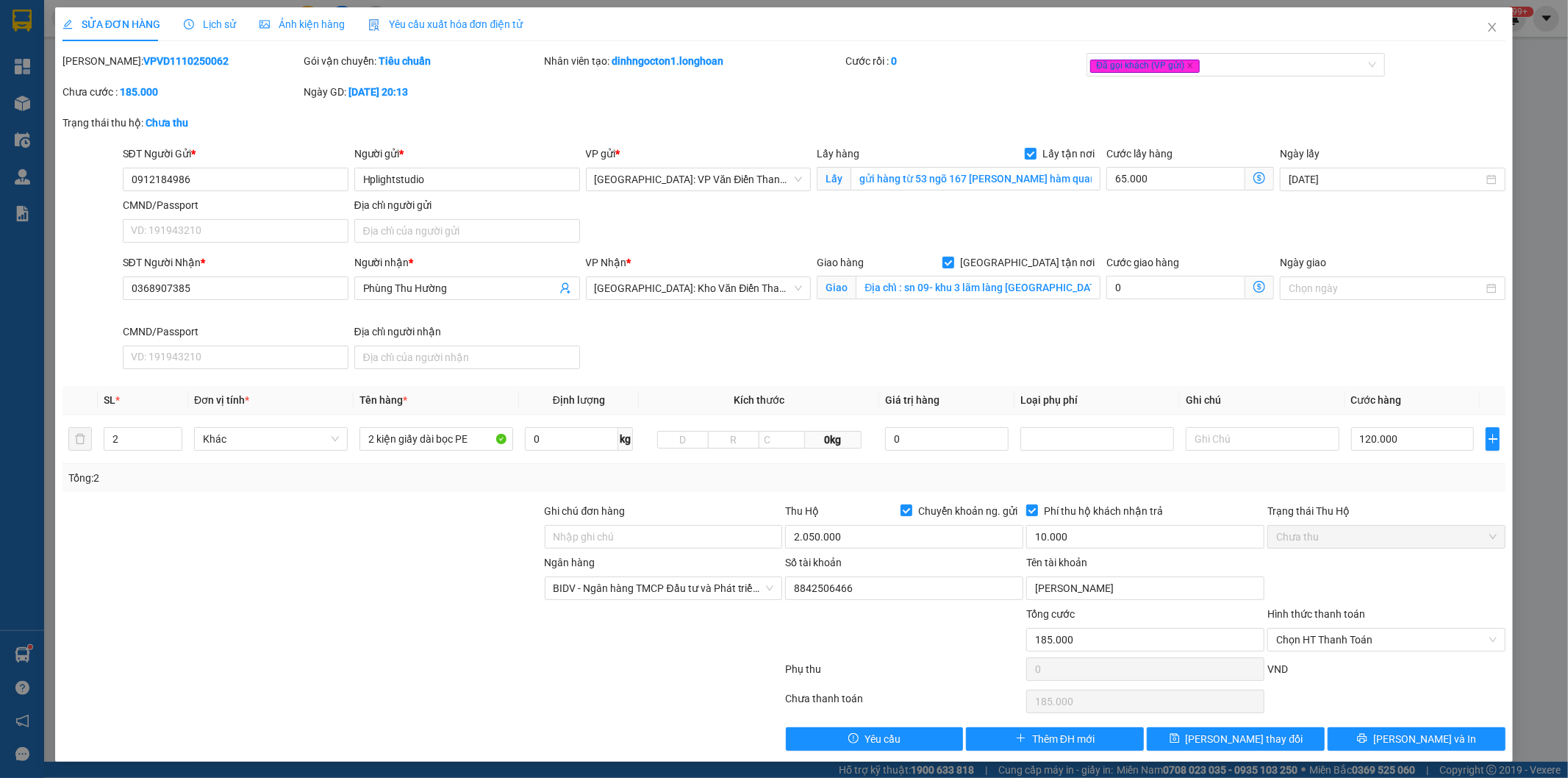
click at [835, 344] on div "SĐT Người Nhận * 0368907385 Người nhận * Phùng Thu Hường VP Nhận * [GEOGRAPHIC_…" at bounding box center [814, 314] width 1389 height 120
drag, startPoint x: 716, startPoint y: 228, endPoint x: 713, endPoint y: 128, distance: 100.0
click at [716, 222] on div "SĐT Người Gửi * 0912184986 Người gửi * Hplightstudio VP gửi * [GEOGRAPHIC_DATA]…" at bounding box center [814, 196] width 1389 height 103
click at [713, 127] on div "Trạng thái thu hộ: Chưa thu" at bounding box center [784, 130] width 1447 height 31
click at [711, 201] on div "SĐT Người Gửi * 0912184986 Người gửi * Hplightstudio VP gửi * [GEOGRAPHIC_DATA]…" at bounding box center [814, 196] width 1389 height 103
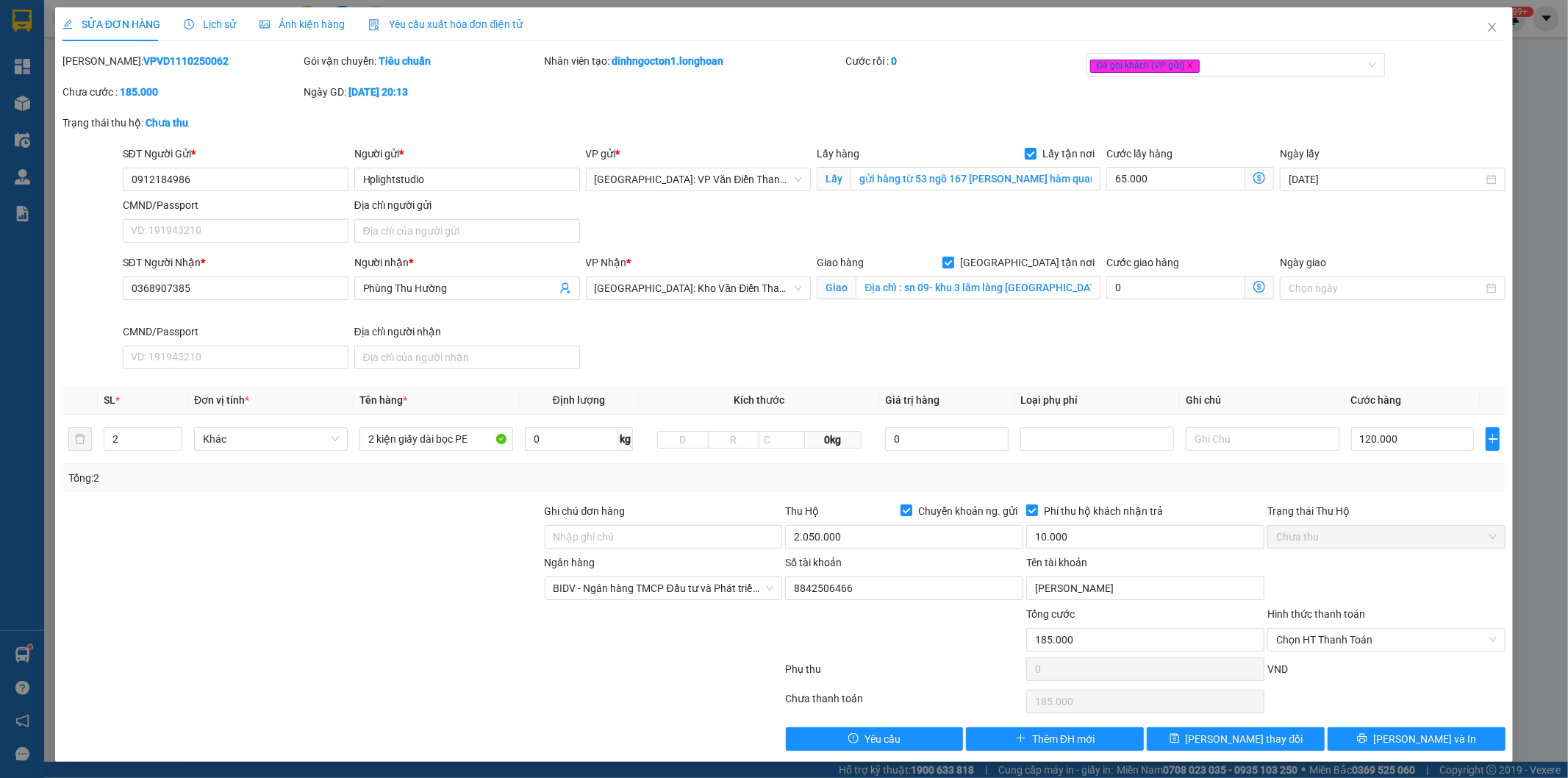
click at [735, 140] on div "Trạng thái thu hộ: Chưa thu" at bounding box center [784, 130] width 1447 height 31
click at [710, 249] on form "SĐT Người Gửi * 0912184986 Người gửi * Hplightstudio VP gửi * [GEOGRAPHIC_DATA]…" at bounding box center [785, 259] width 1444 height 229
click at [422, 134] on div "Trạng thái thu hộ: Chưa thu" at bounding box center [784, 130] width 1447 height 31
click at [1488, 30] on icon "close" at bounding box center [1492, 27] width 8 height 9
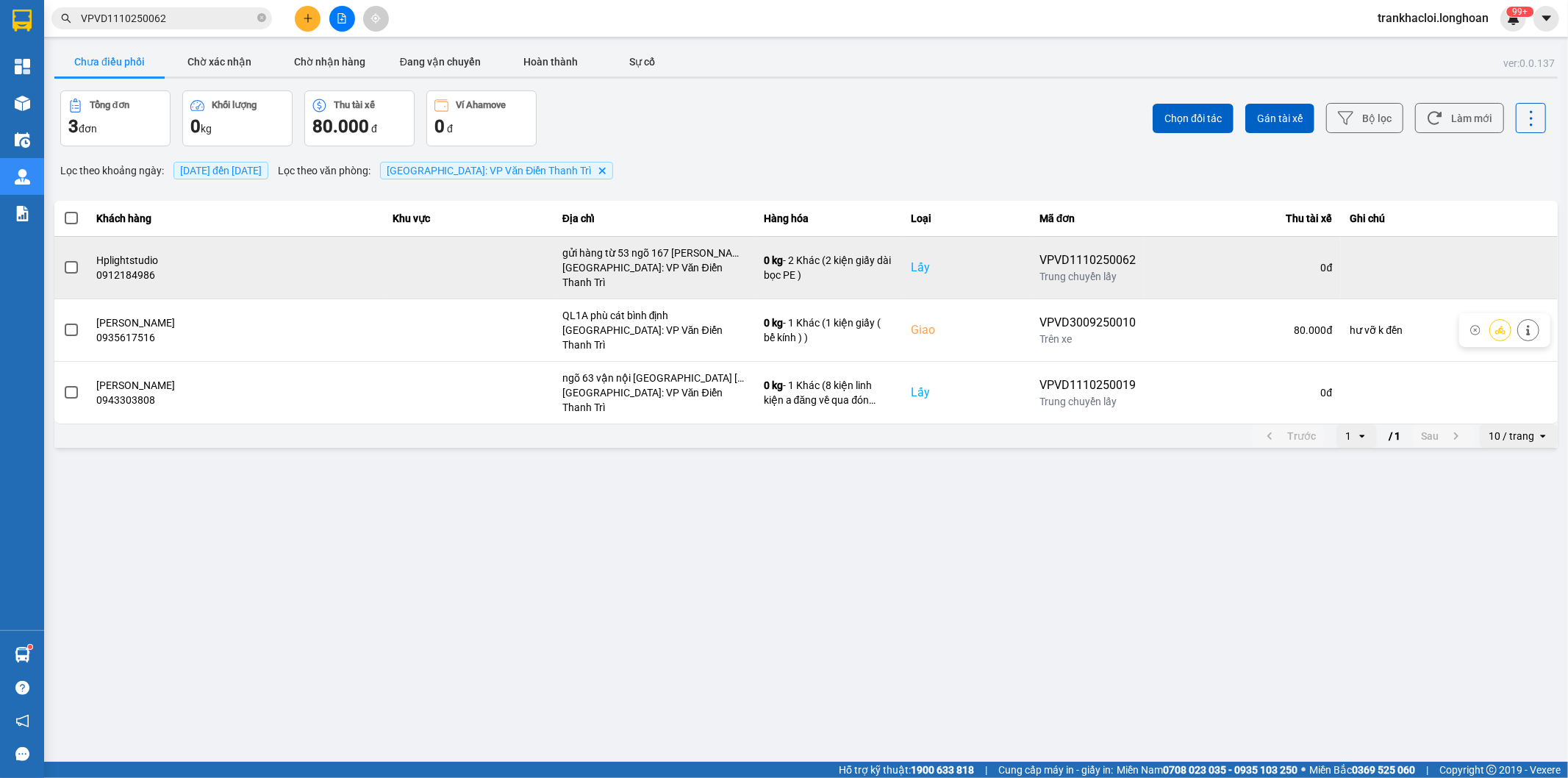
click at [1370, 270] on td at bounding box center [1449, 267] width 217 height 63
click at [384, 272] on td at bounding box center [469, 267] width 170 height 63
click at [1153, 260] on div "0 đ" at bounding box center [1242, 267] width 179 height 15
click at [1498, 263] on icon at bounding box center [1501, 266] width 11 height 8
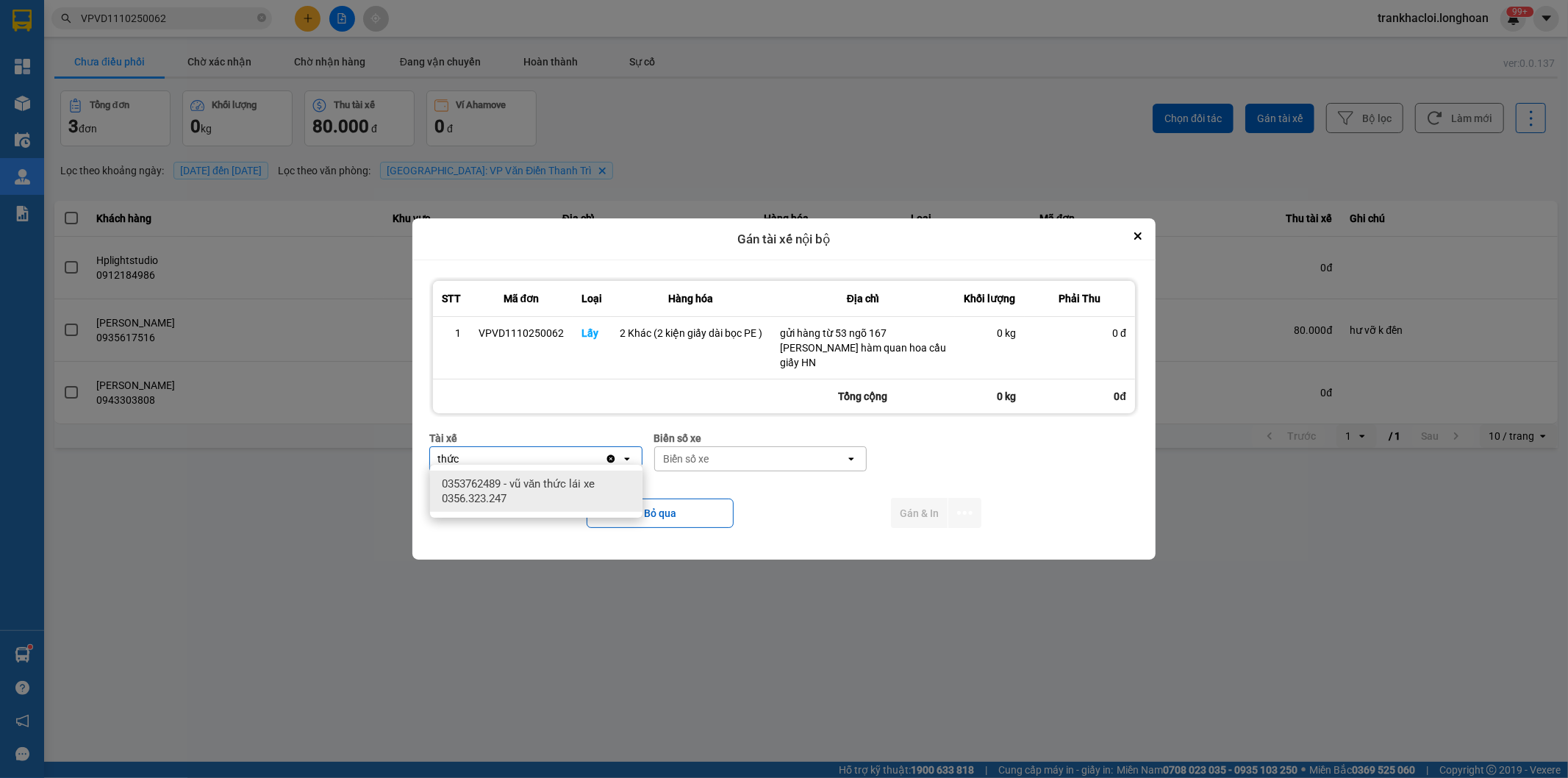
type input "thức"
click at [564, 502] on span "0353762489 - vũ văn thức lái xe 0356.323.247" at bounding box center [539, 490] width 195 height 29
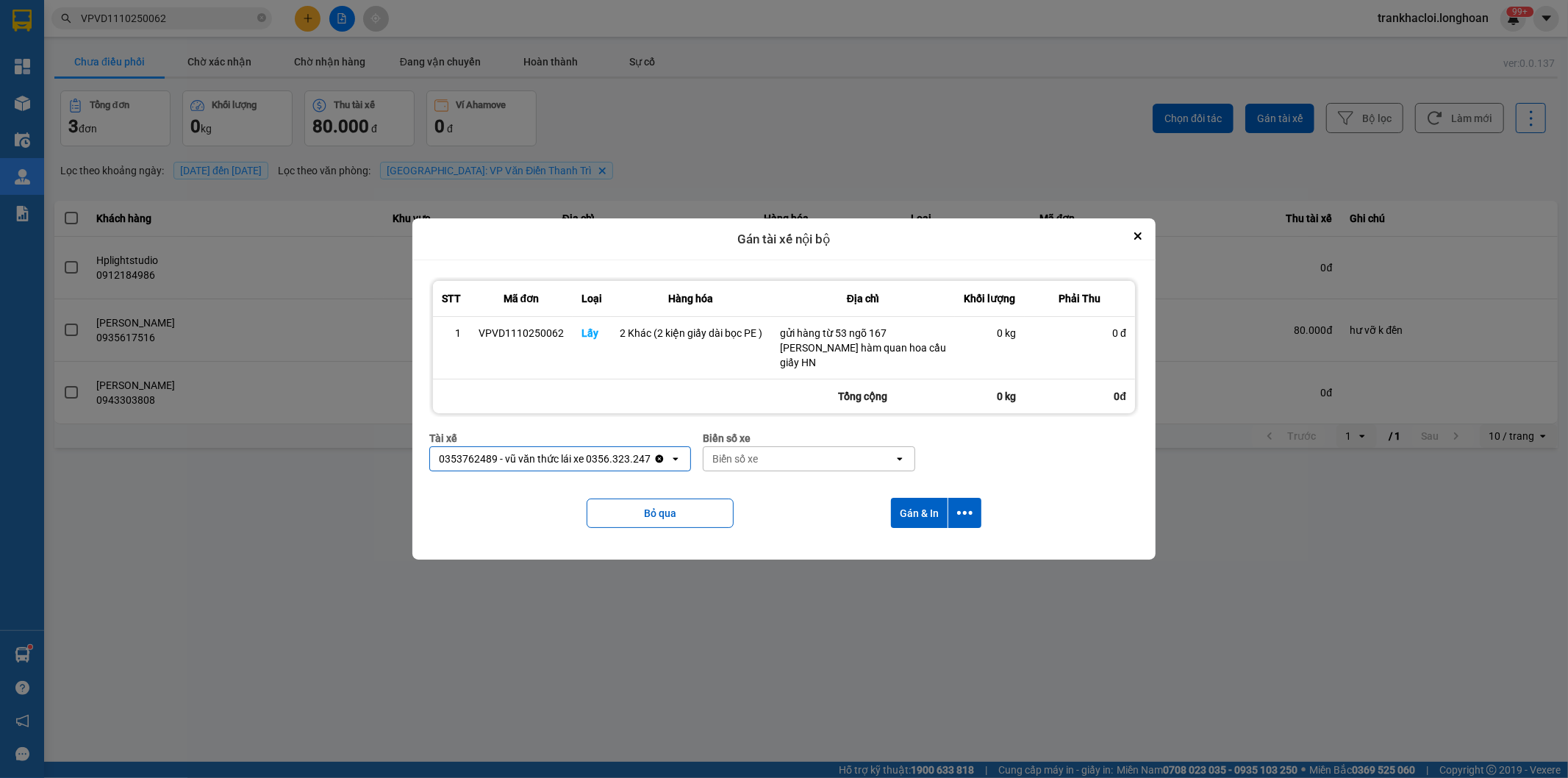
click at [829, 447] on div "Biển số xe" at bounding box center [799, 458] width 191 height 24
type input "45"
click at [811, 478] on div "29E-121.45" at bounding box center [808, 484] width 212 height 27
click at [968, 510] on icon "dialog" at bounding box center [965, 512] width 15 height 15
click at [898, 545] on span "Chỉ gán tài" at bounding box center [906, 546] width 49 height 15
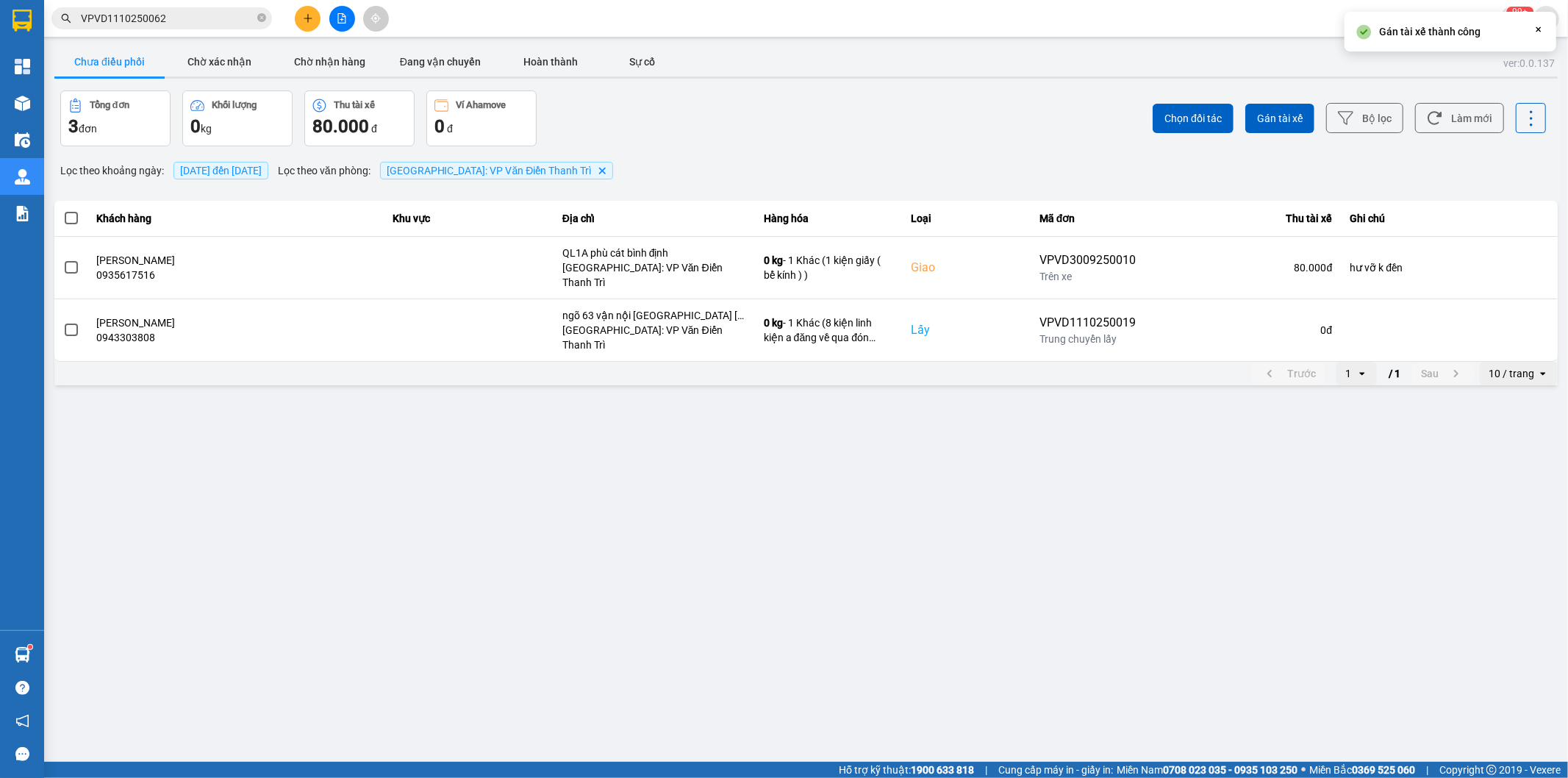
click at [356, 537] on main "ver: 0.0.137 Chưa điều phối Chờ xác nhận Chờ nhận hàng Đang vận chuyển Hoàn thà…" at bounding box center [784, 381] width 1568 height 762
click at [434, 64] on button "Đang vận chuyển" at bounding box center [440, 61] width 111 height 29
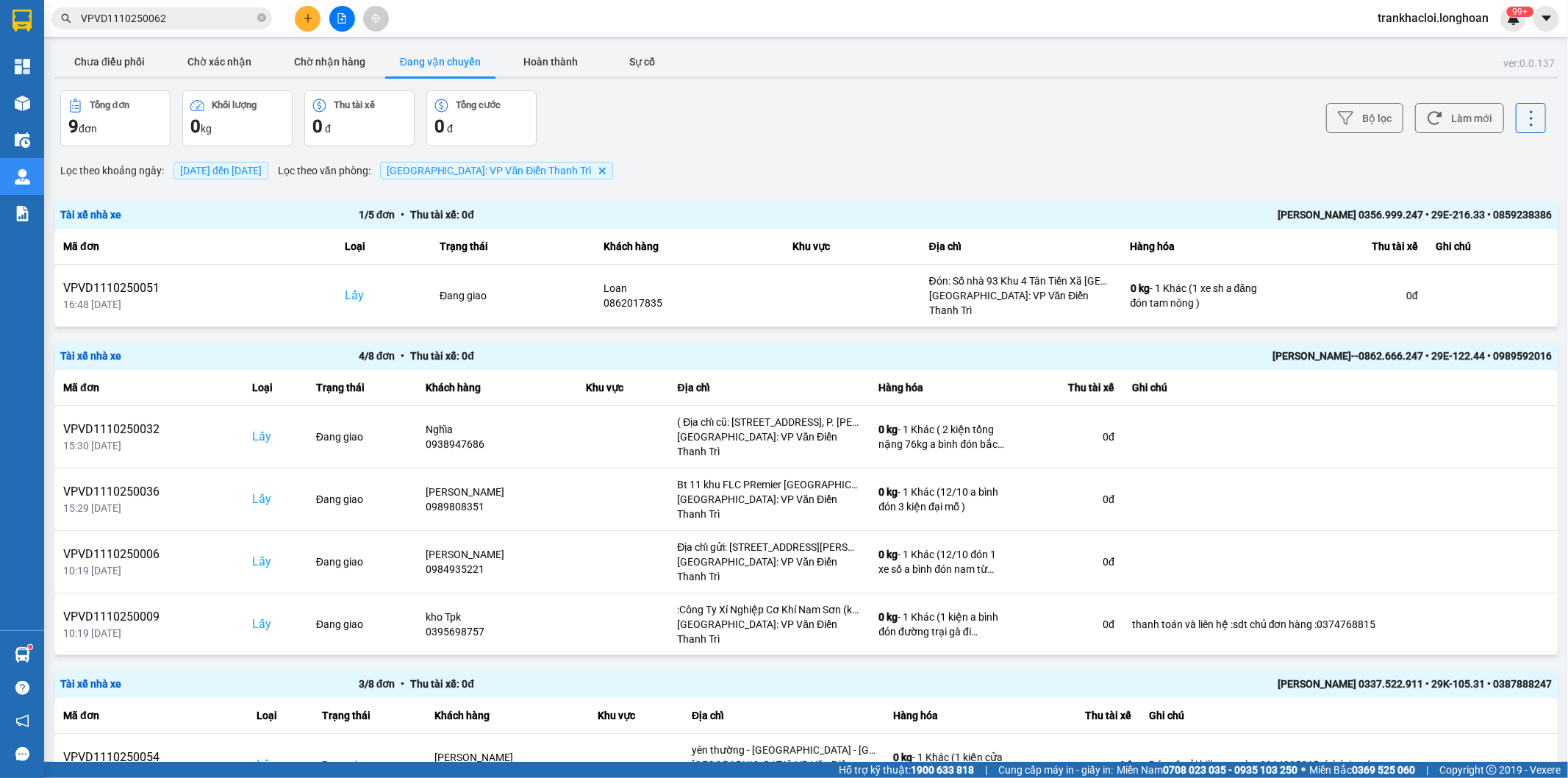
click at [961, 127] on div "Bộ lọc Làm mới" at bounding box center [1175, 118] width 743 height 56
click at [1430, 118] on icon at bounding box center [1434, 118] width 15 height 15
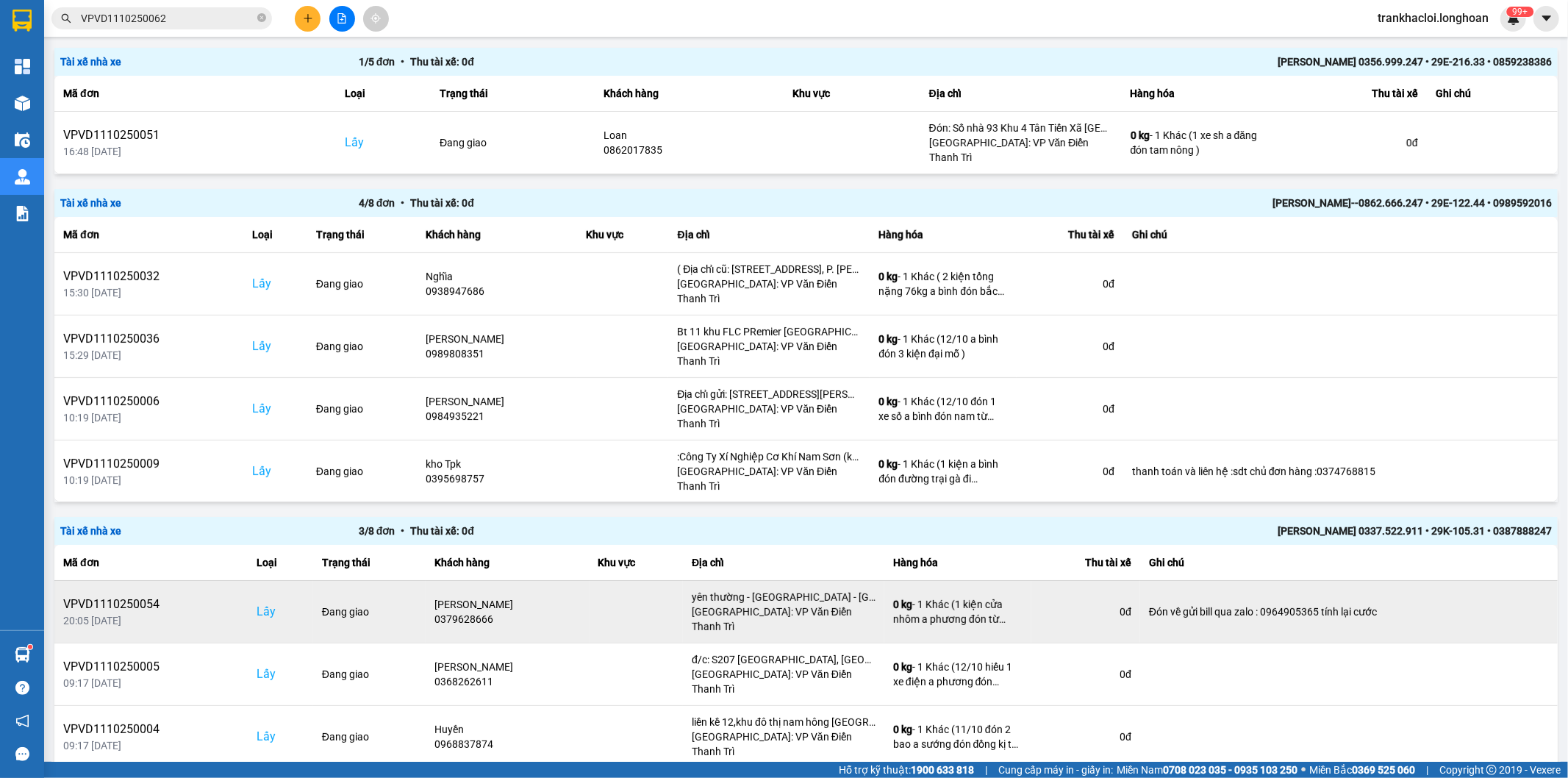
scroll to position [250, 0]
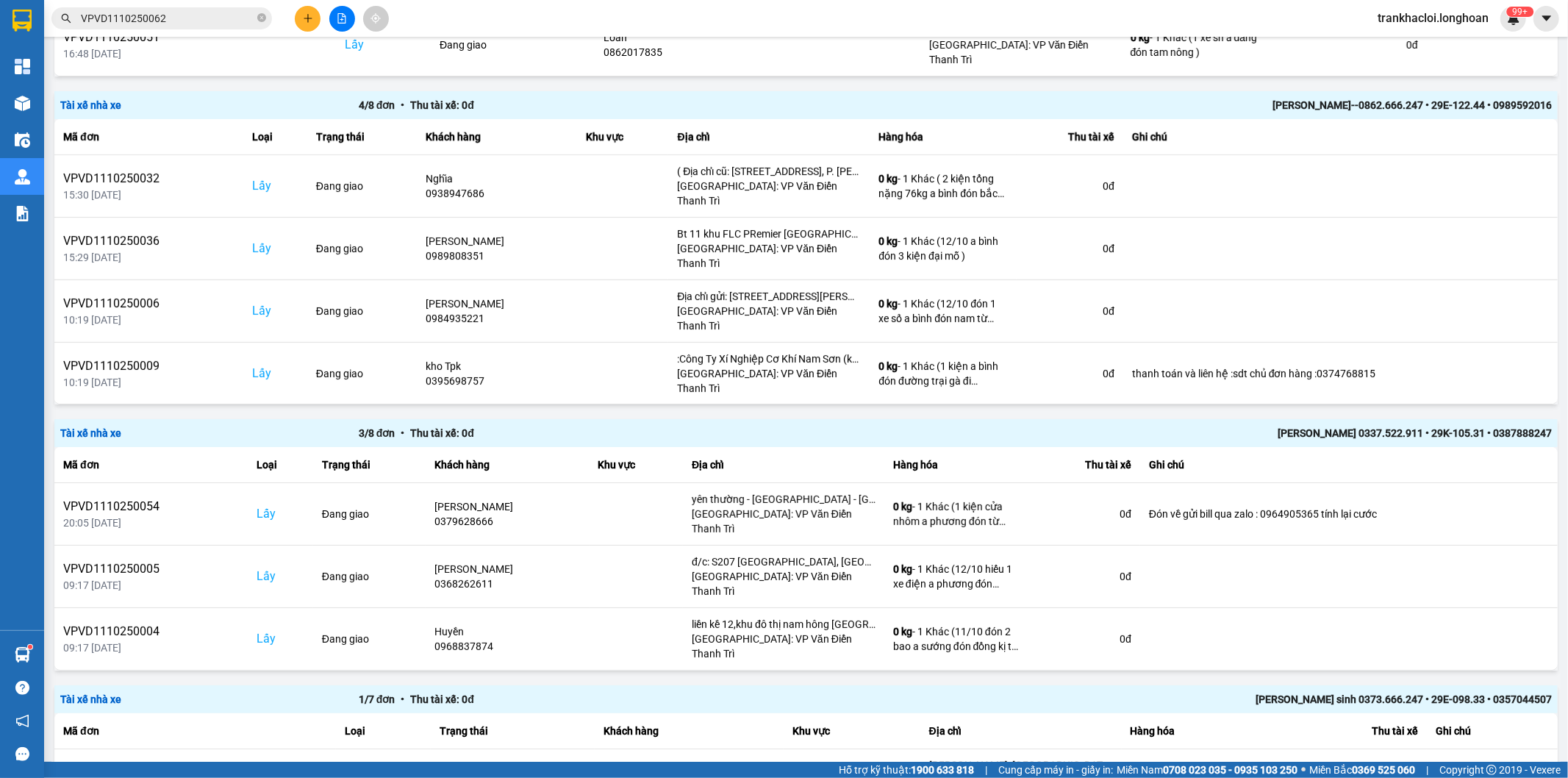
click at [1522, 708] on div "100 / trang" at bounding box center [1506, 703] width 54 height 15
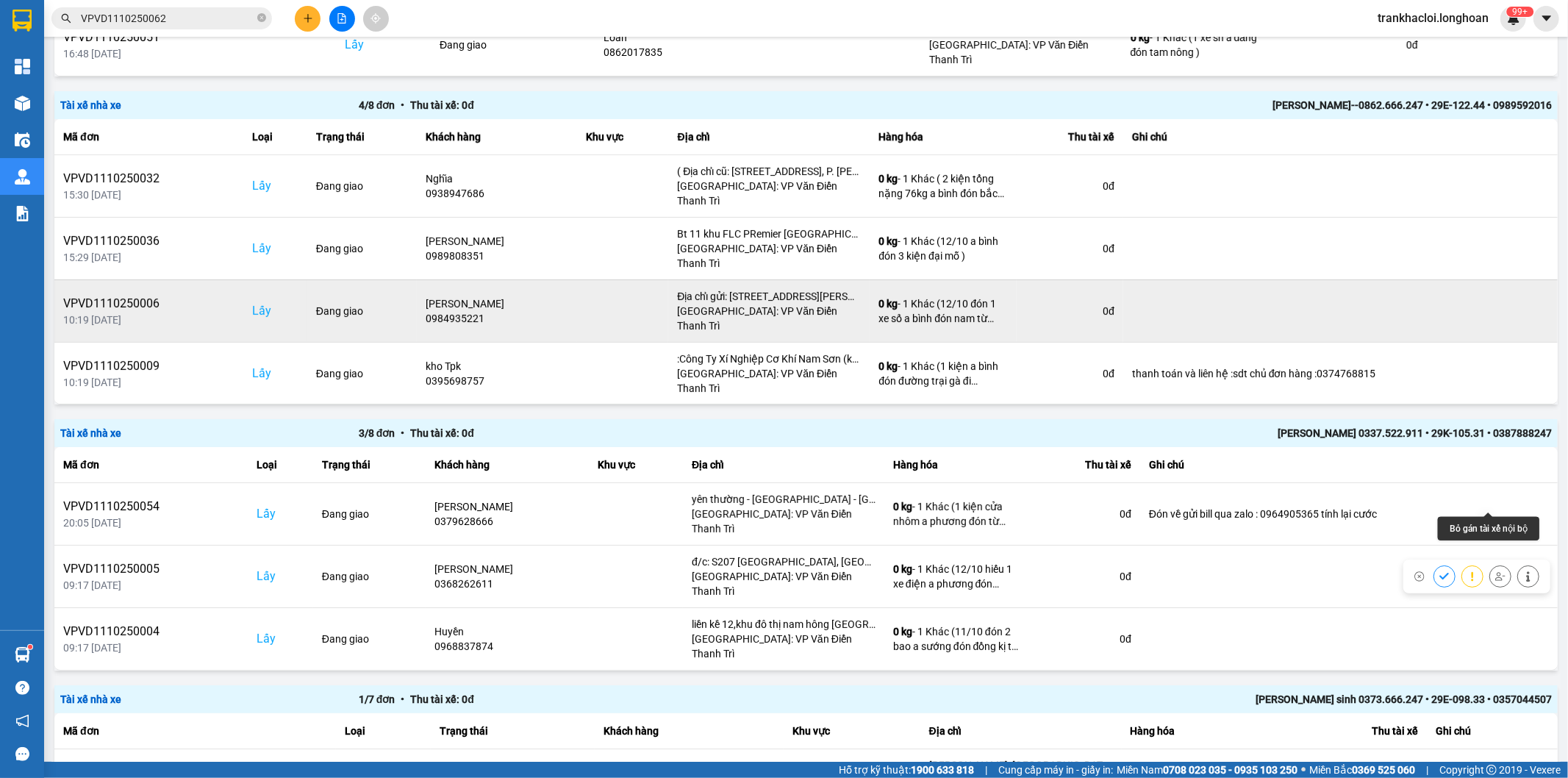
scroll to position [0, 0]
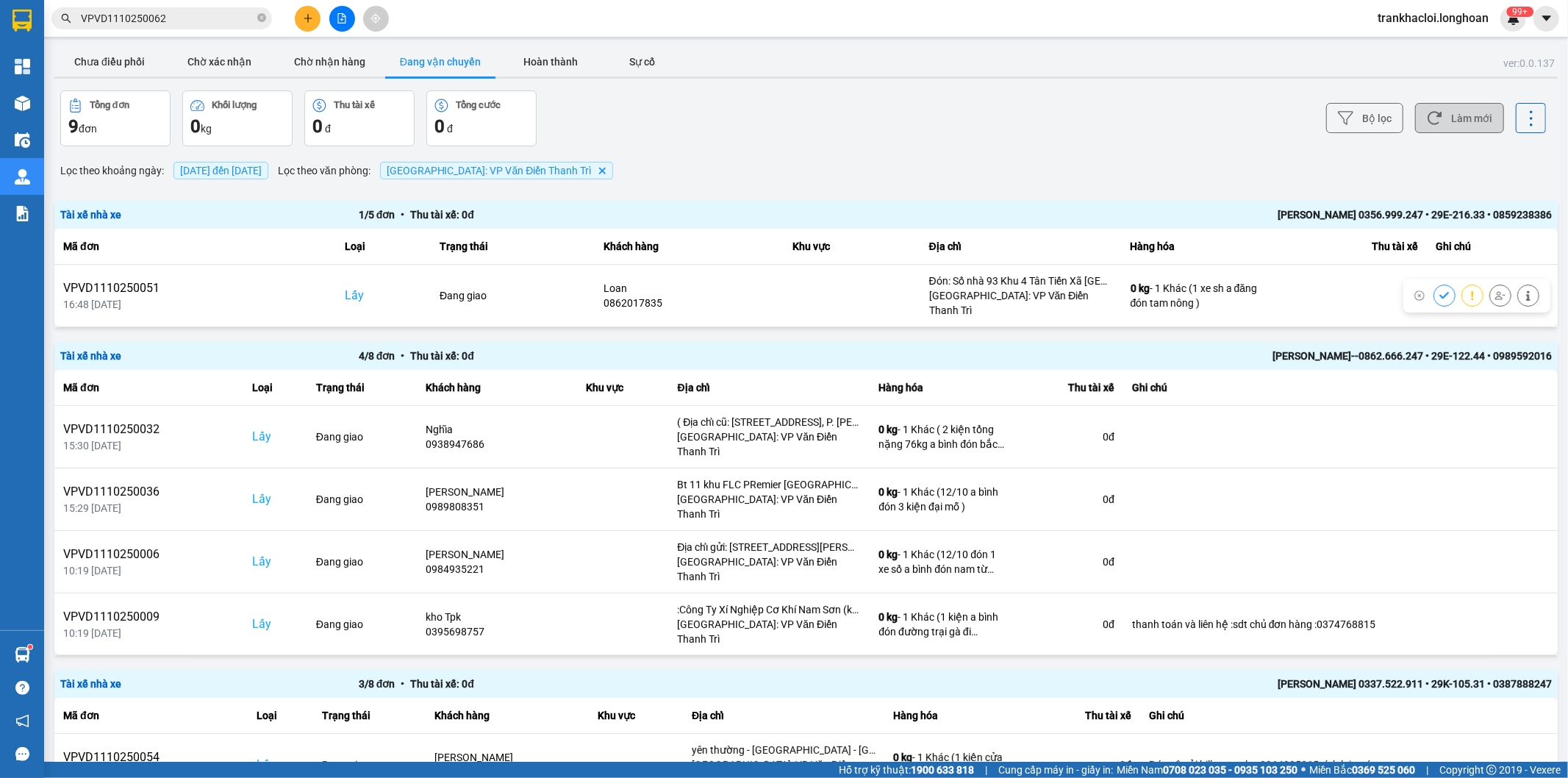
drag, startPoint x: 809, startPoint y: 145, endPoint x: 785, endPoint y: 142, distance: 24.2
click at [807, 144] on div "Bộ lọc Làm mới" at bounding box center [1175, 118] width 743 height 56
click at [347, 61] on button "Chờ nhận hàng" at bounding box center [330, 61] width 111 height 29
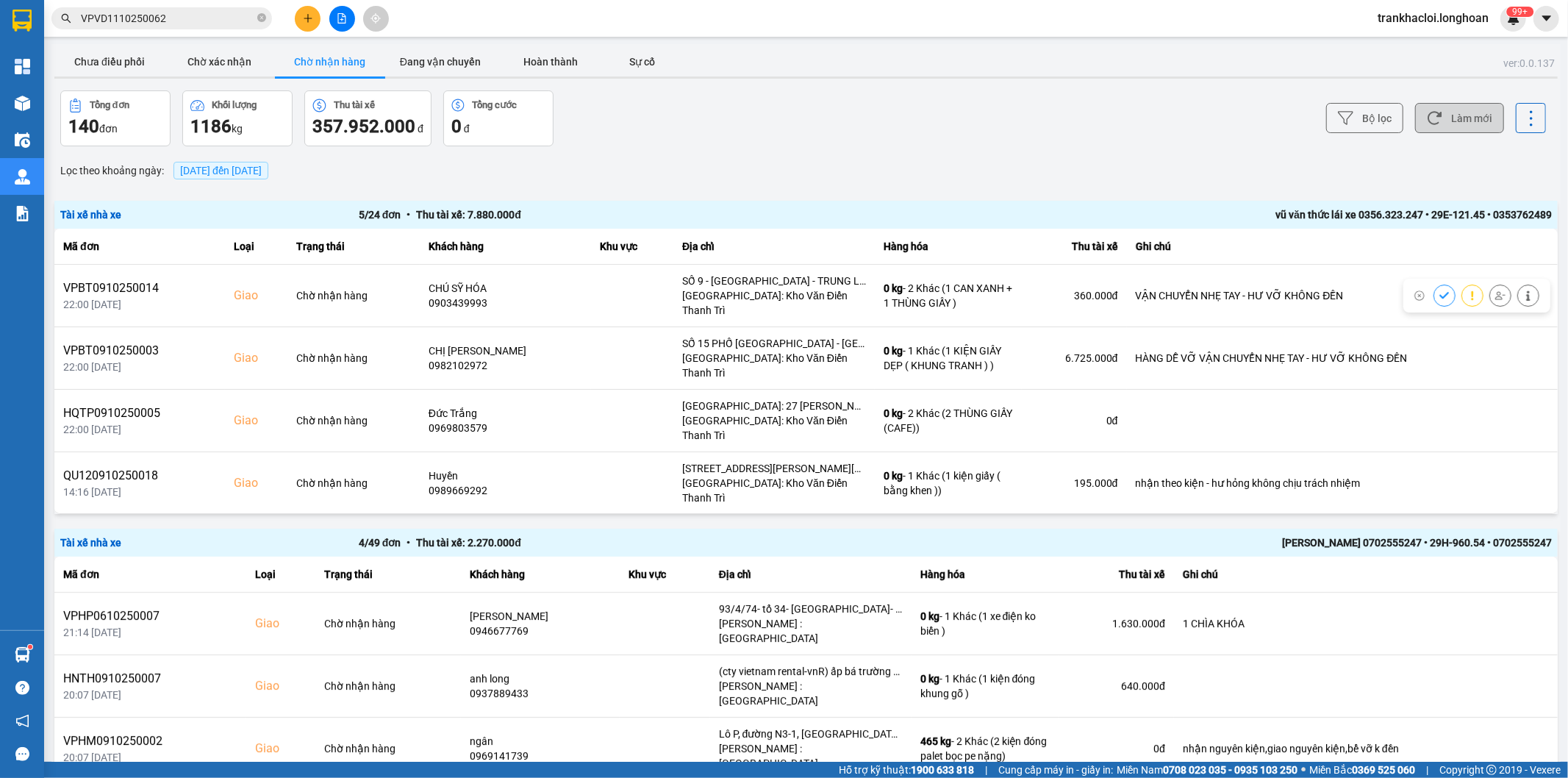
click at [1002, 142] on div "Bộ lọc Làm mới" at bounding box center [1175, 118] width 743 height 56
click at [104, 58] on button "Chưa điều phối" at bounding box center [109, 61] width 111 height 29
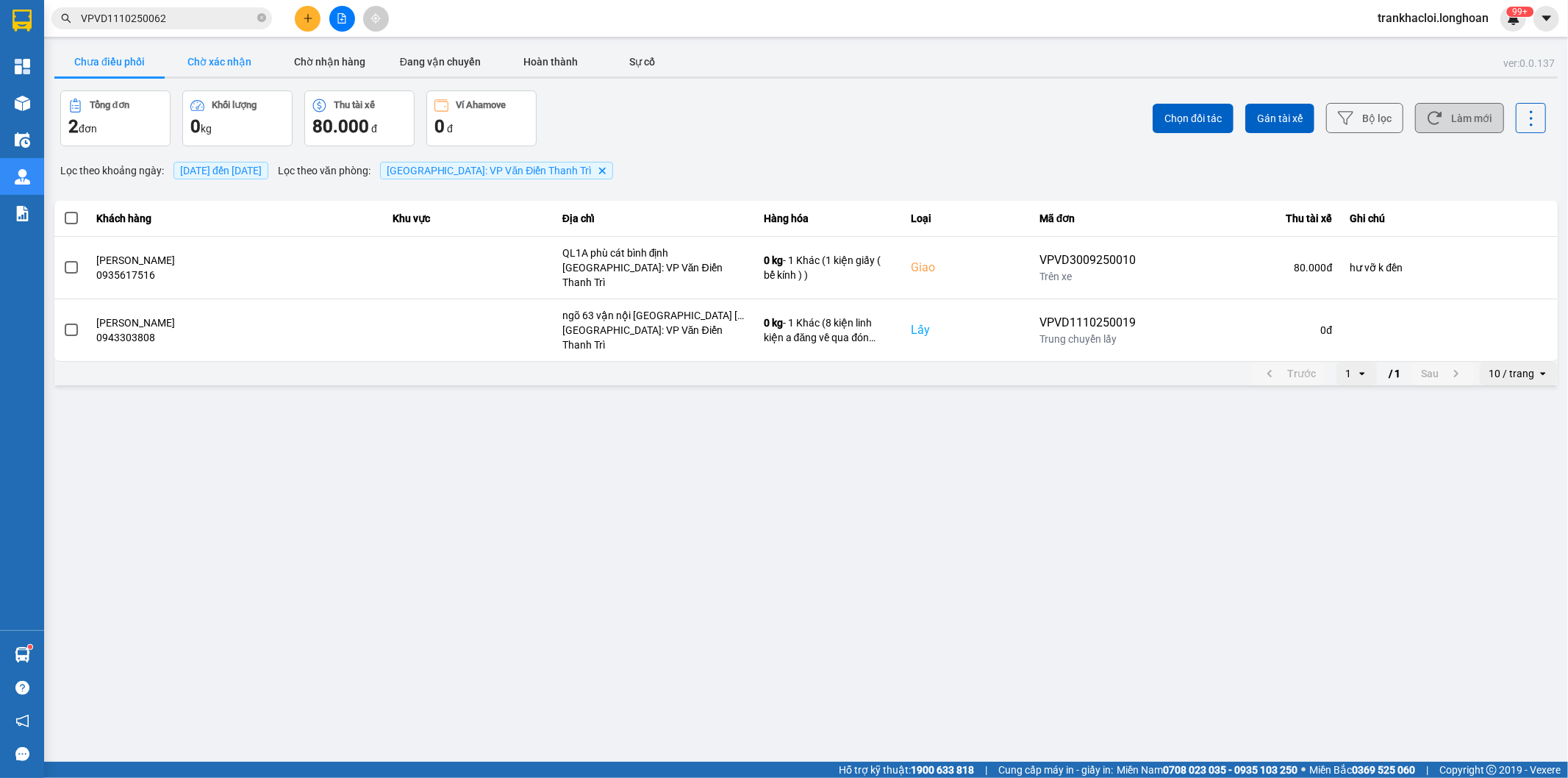
click at [211, 54] on button "Chờ xác nhận" at bounding box center [219, 61] width 111 height 29
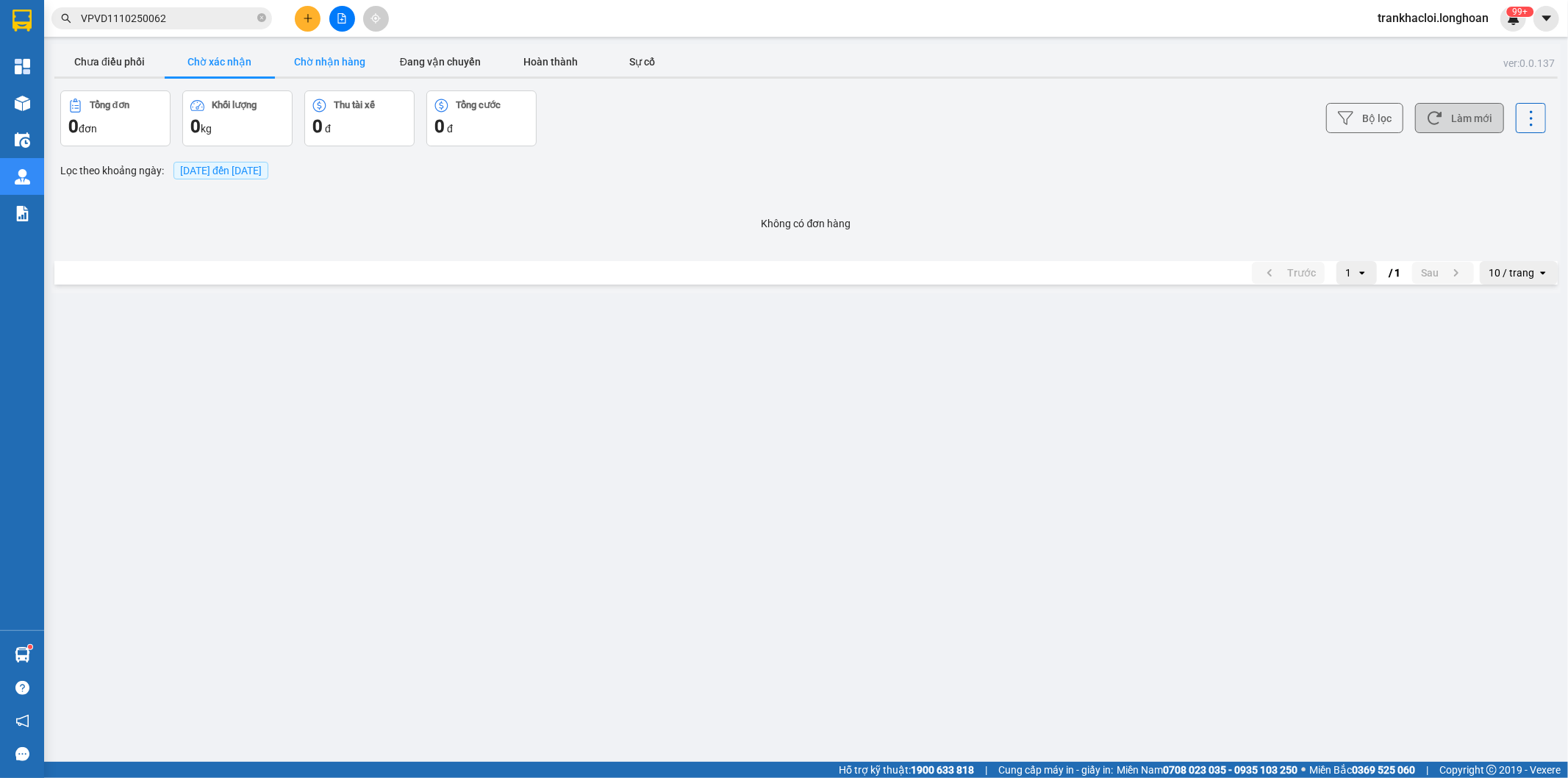
click at [289, 58] on button "Chờ nhận hàng" at bounding box center [330, 61] width 111 height 29
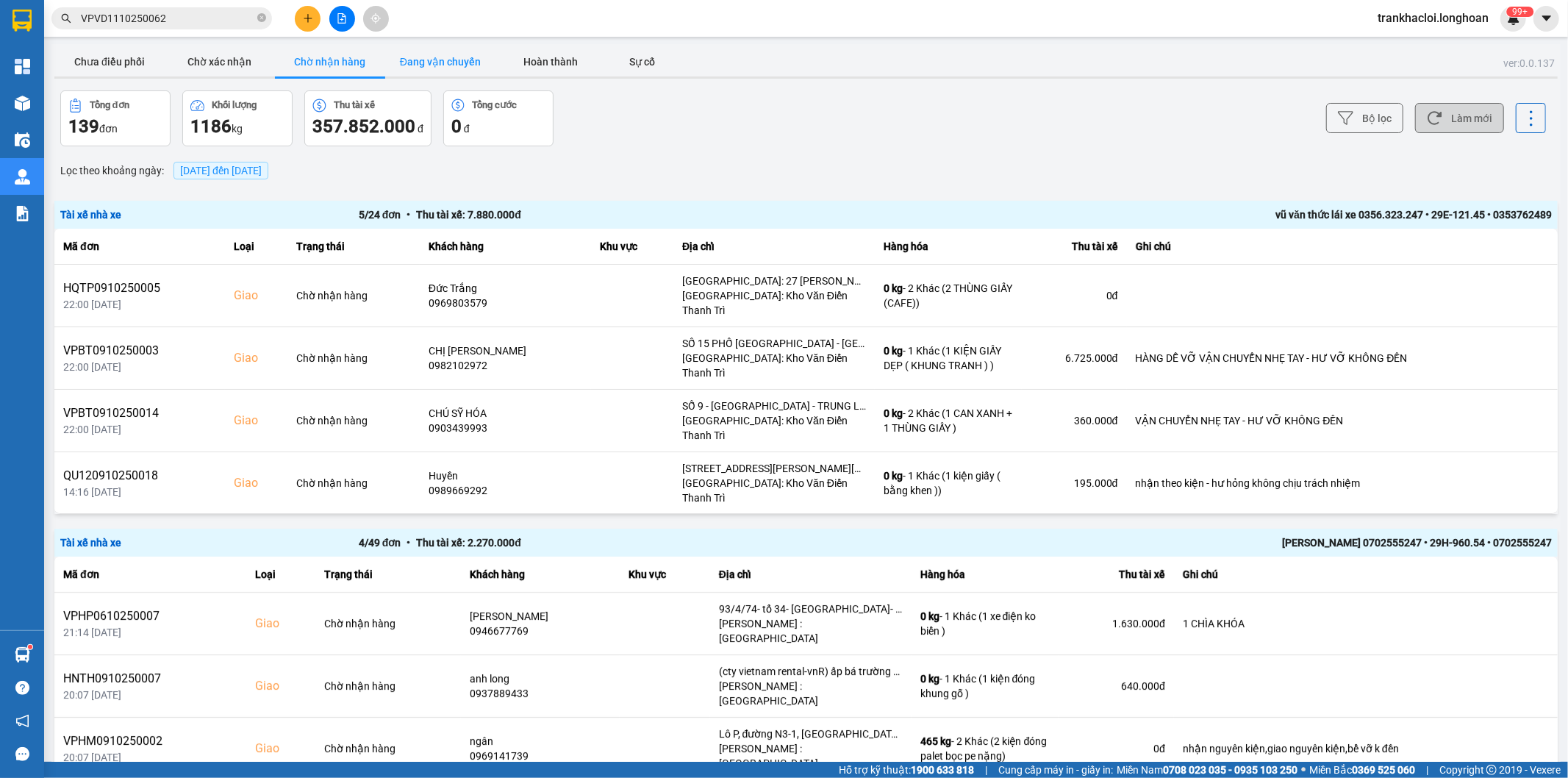
click at [478, 63] on button "Đang vận chuyển" at bounding box center [440, 61] width 111 height 29
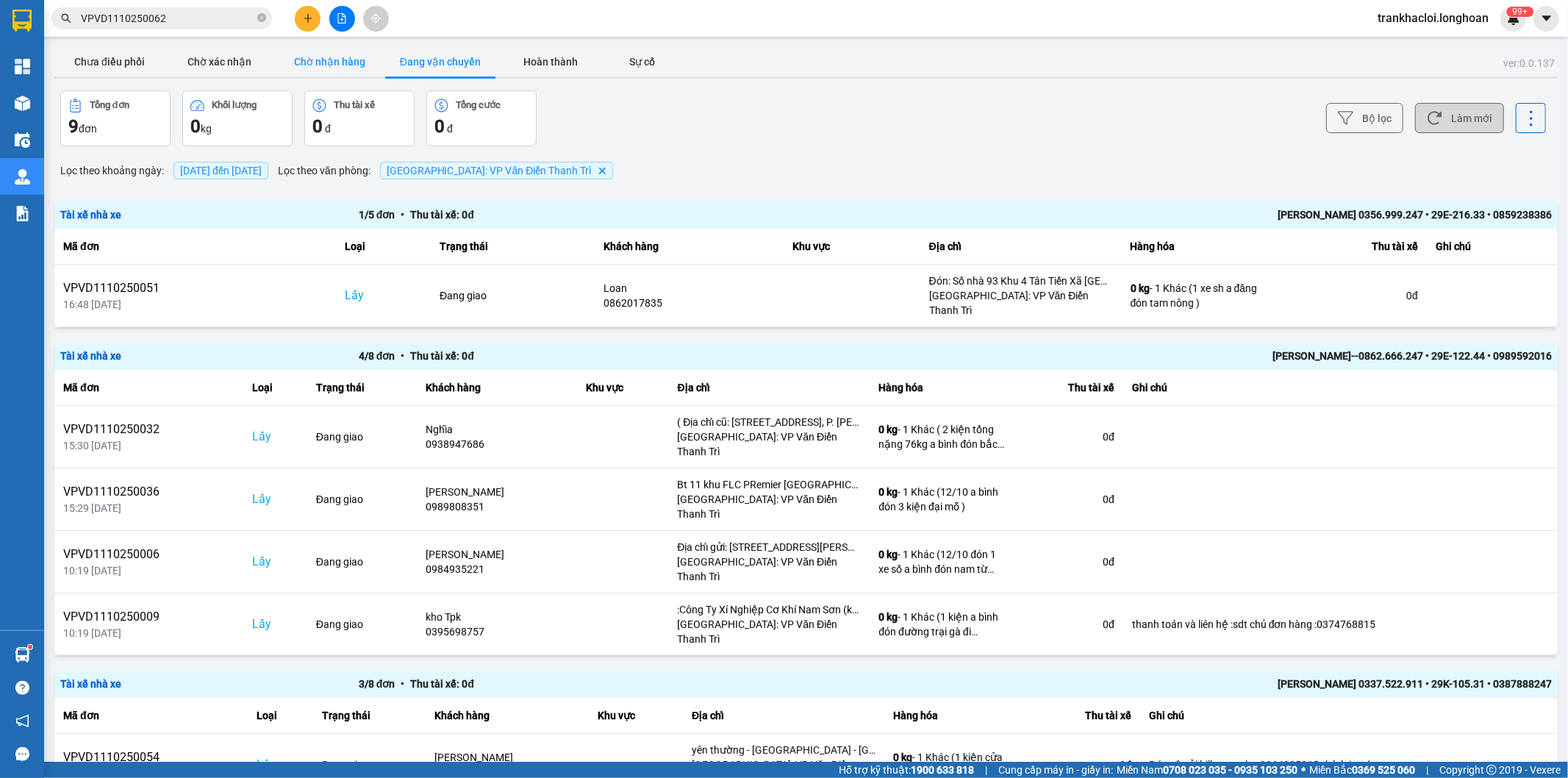
click at [348, 56] on button "Chờ nhận hàng" at bounding box center [330, 61] width 111 height 29
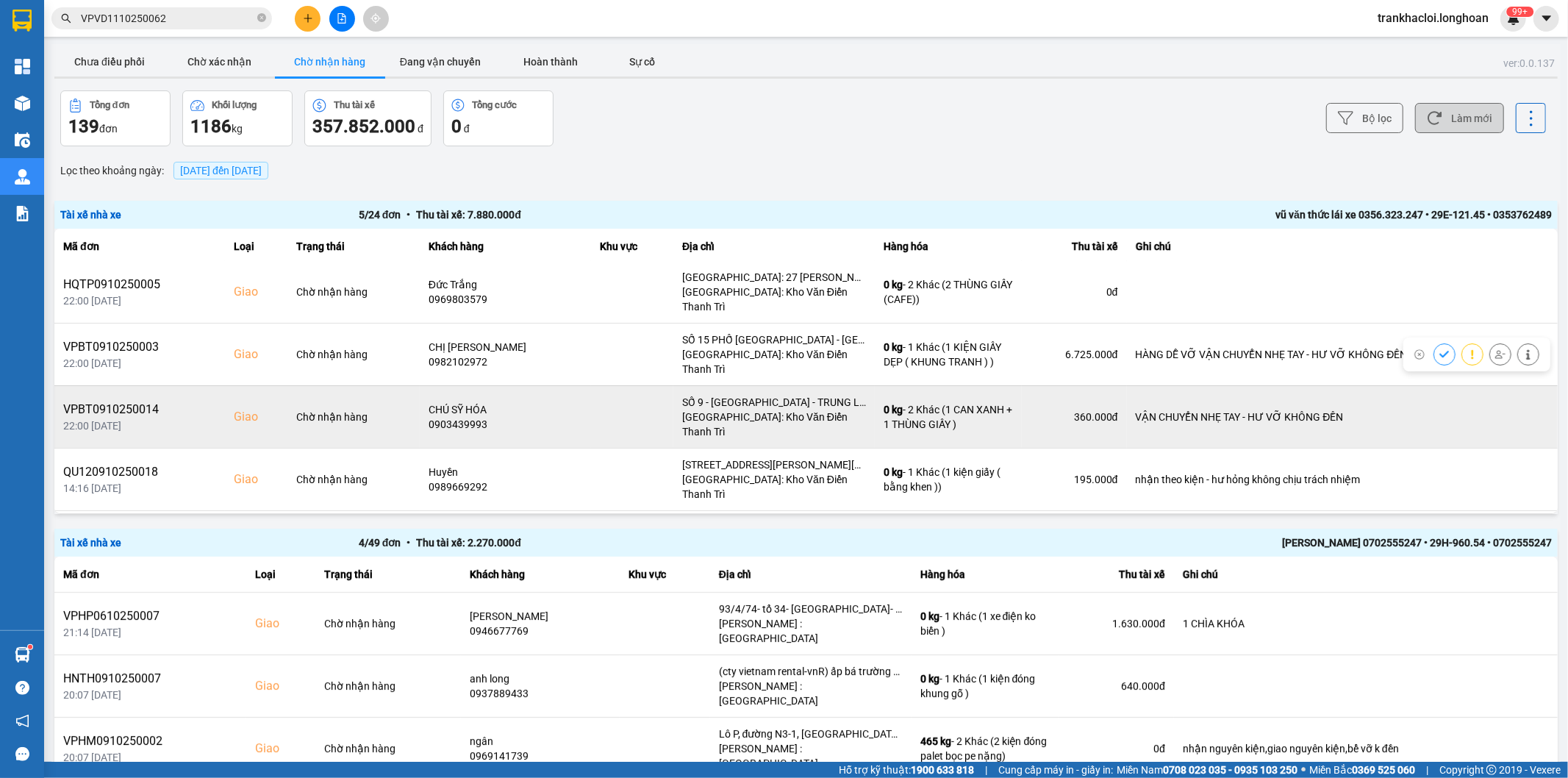
scroll to position [4, 0]
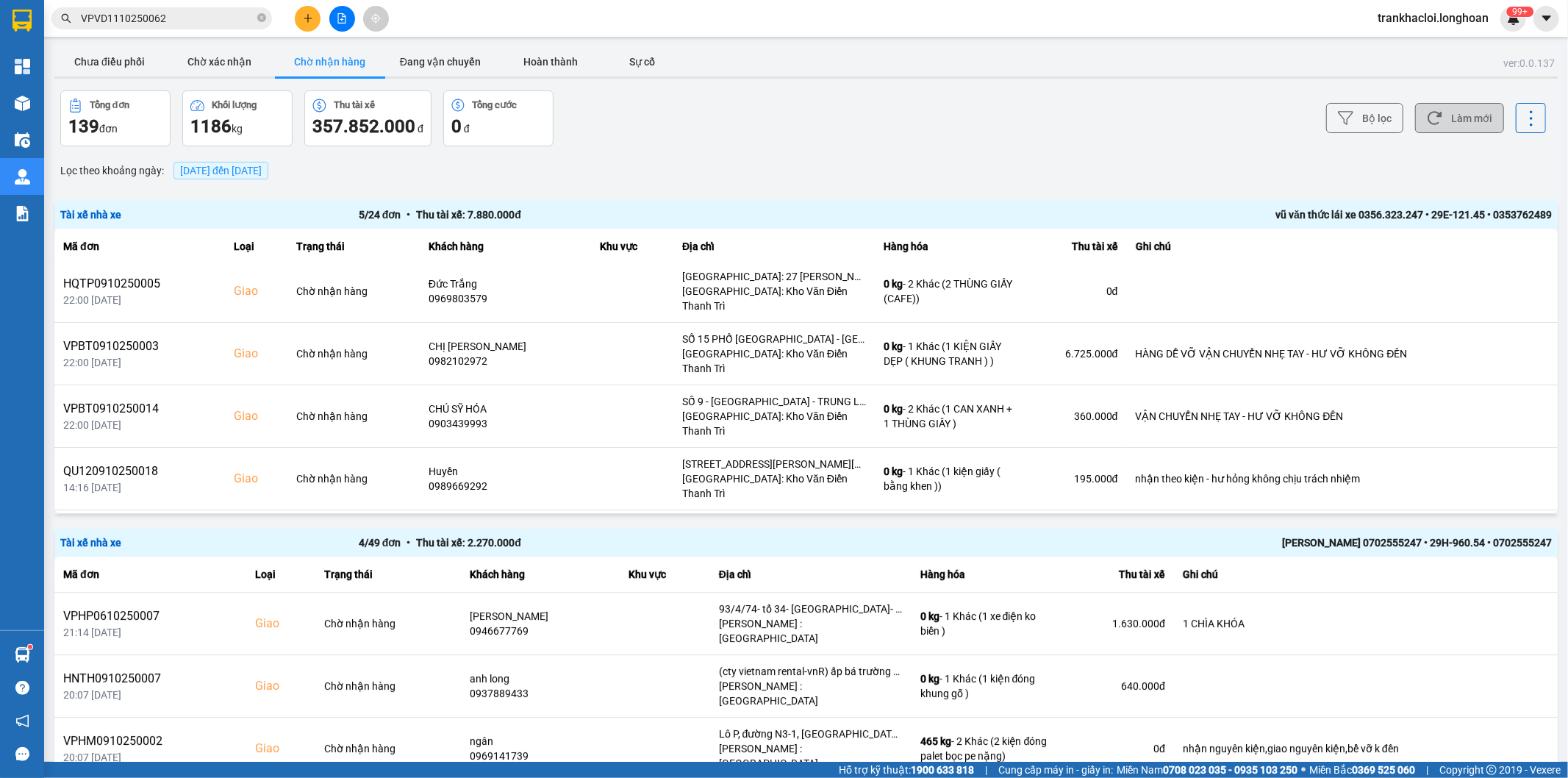
click at [1463, 122] on button "Làm mới" at bounding box center [1459, 118] width 89 height 30
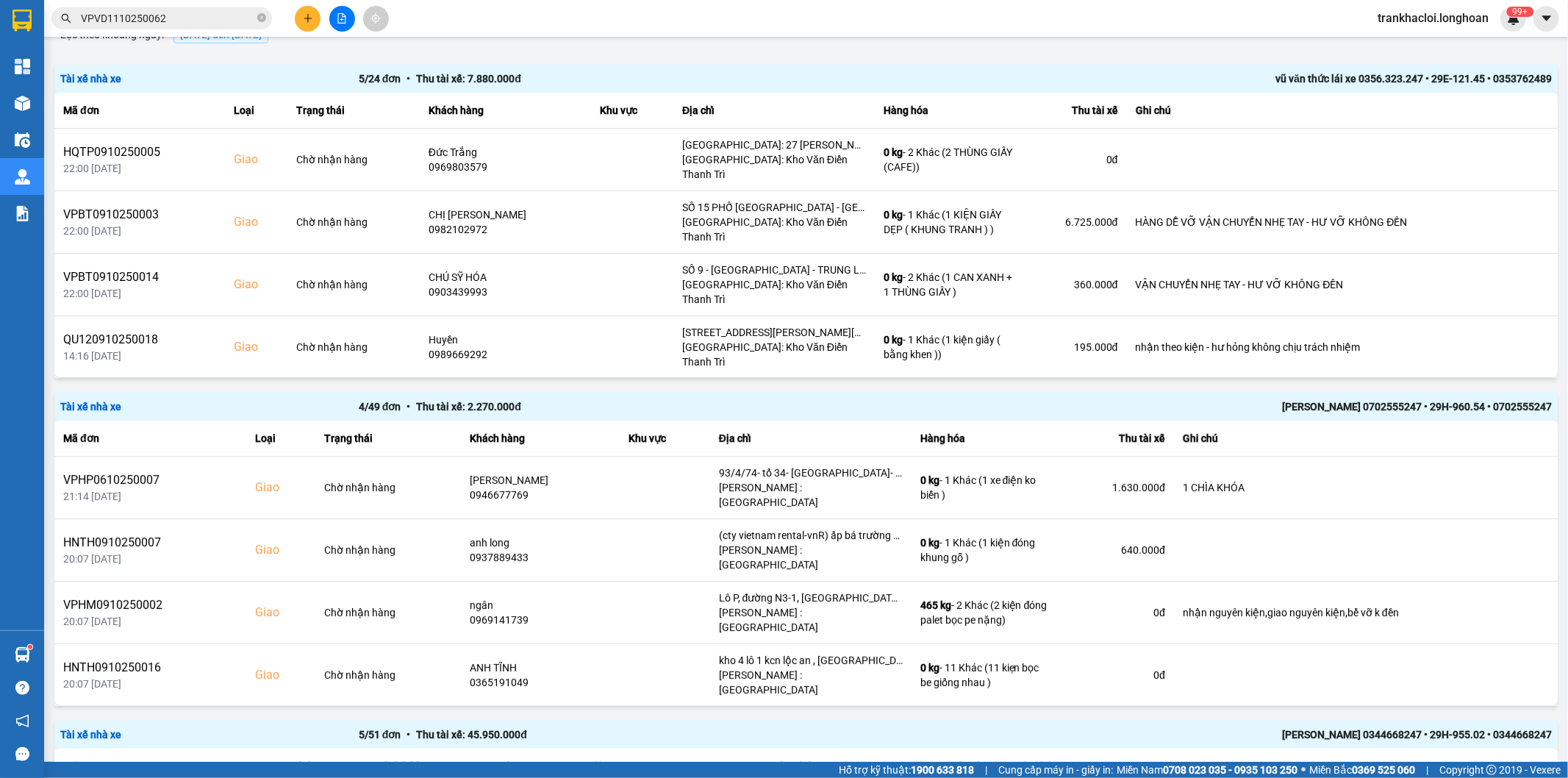
scroll to position [0, 0]
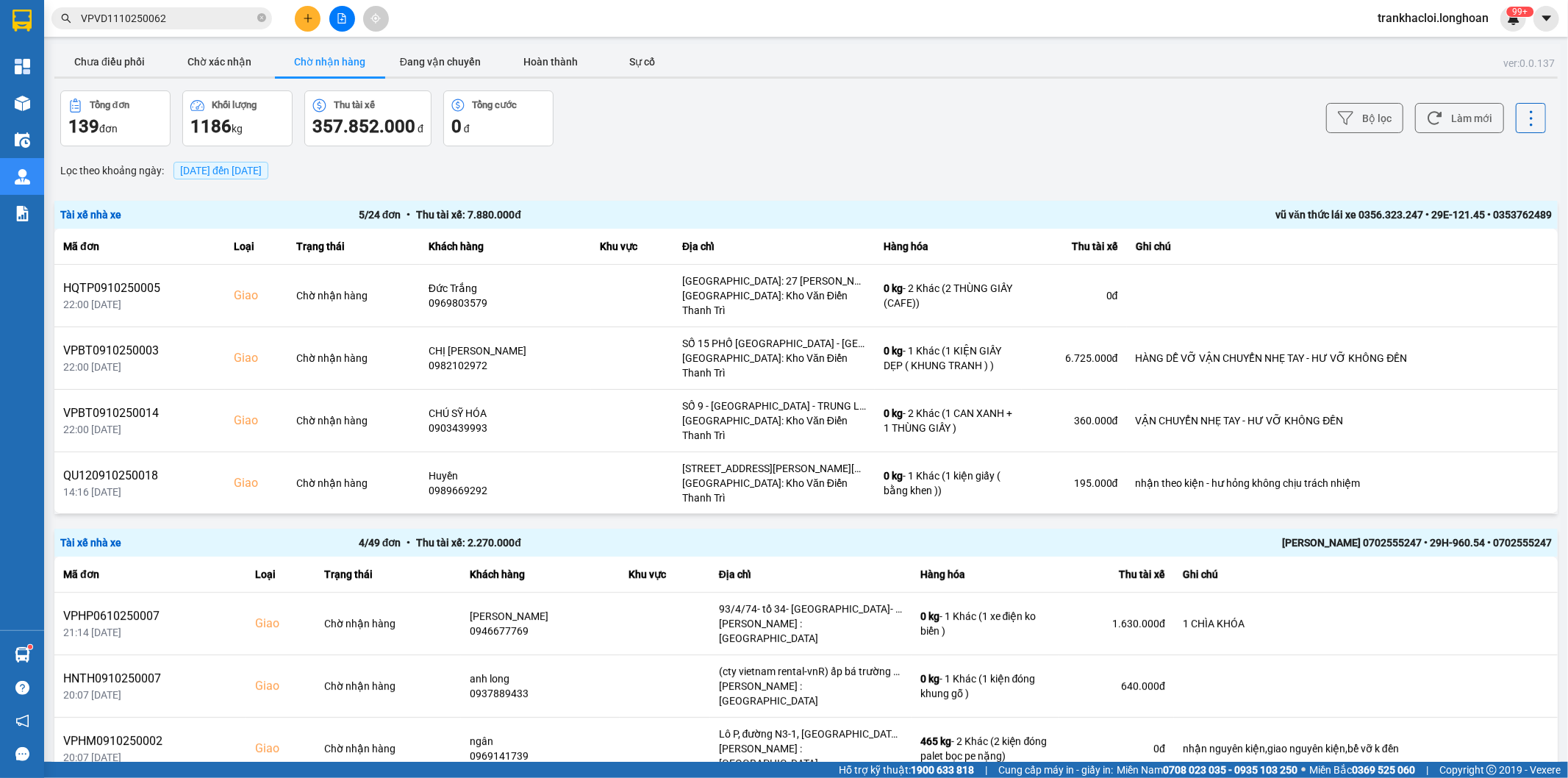
drag, startPoint x: 845, startPoint y: 137, endPoint x: 548, endPoint y: 81, distance: 302.2
click at [836, 133] on div "Bộ lọc Làm mới" at bounding box center [1175, 118] width 743 height 56
click at [412, 55] on button "Đang vận chuyển" at bounding box center [440, 61] width 111 height 29
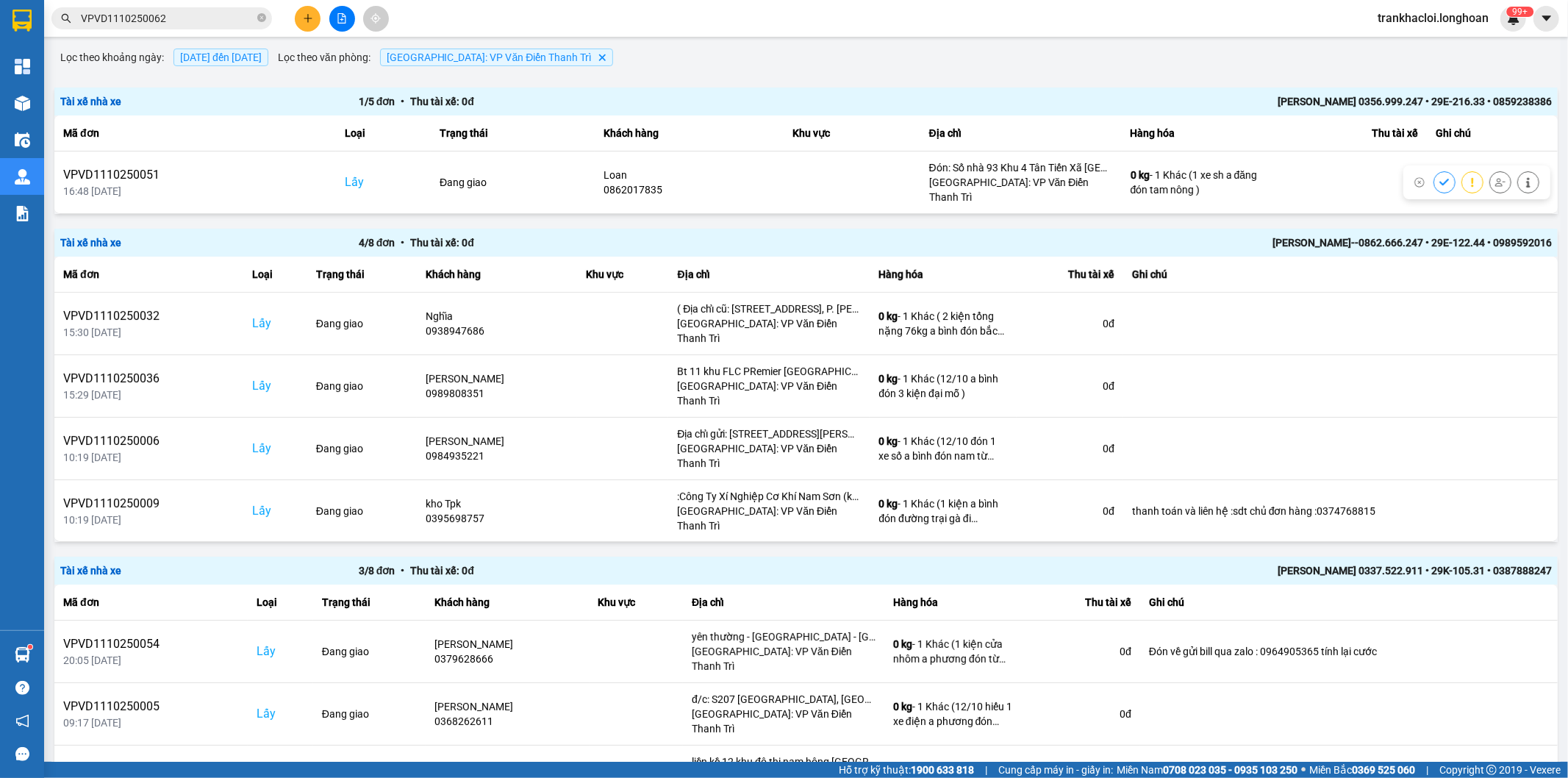
scroll to position [250, 0]
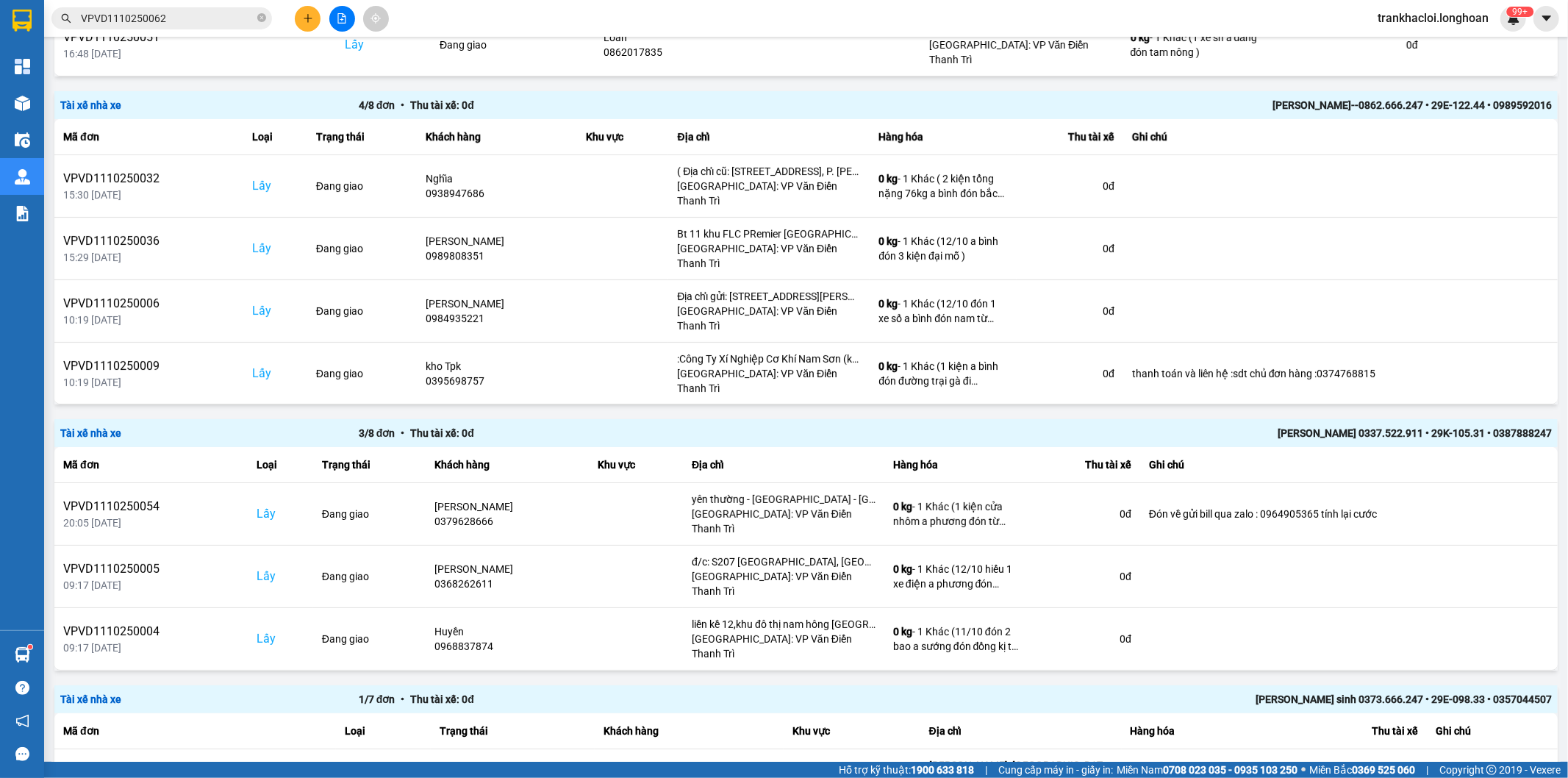
drag, startPoint x: 1529, startPoint y: 738, endPoint x: 1514, endPoint y: 736, distance: 15.1
click at [1517, 696] on div "100 / trang" at bounding box center [1506, 703] width 54 height 15
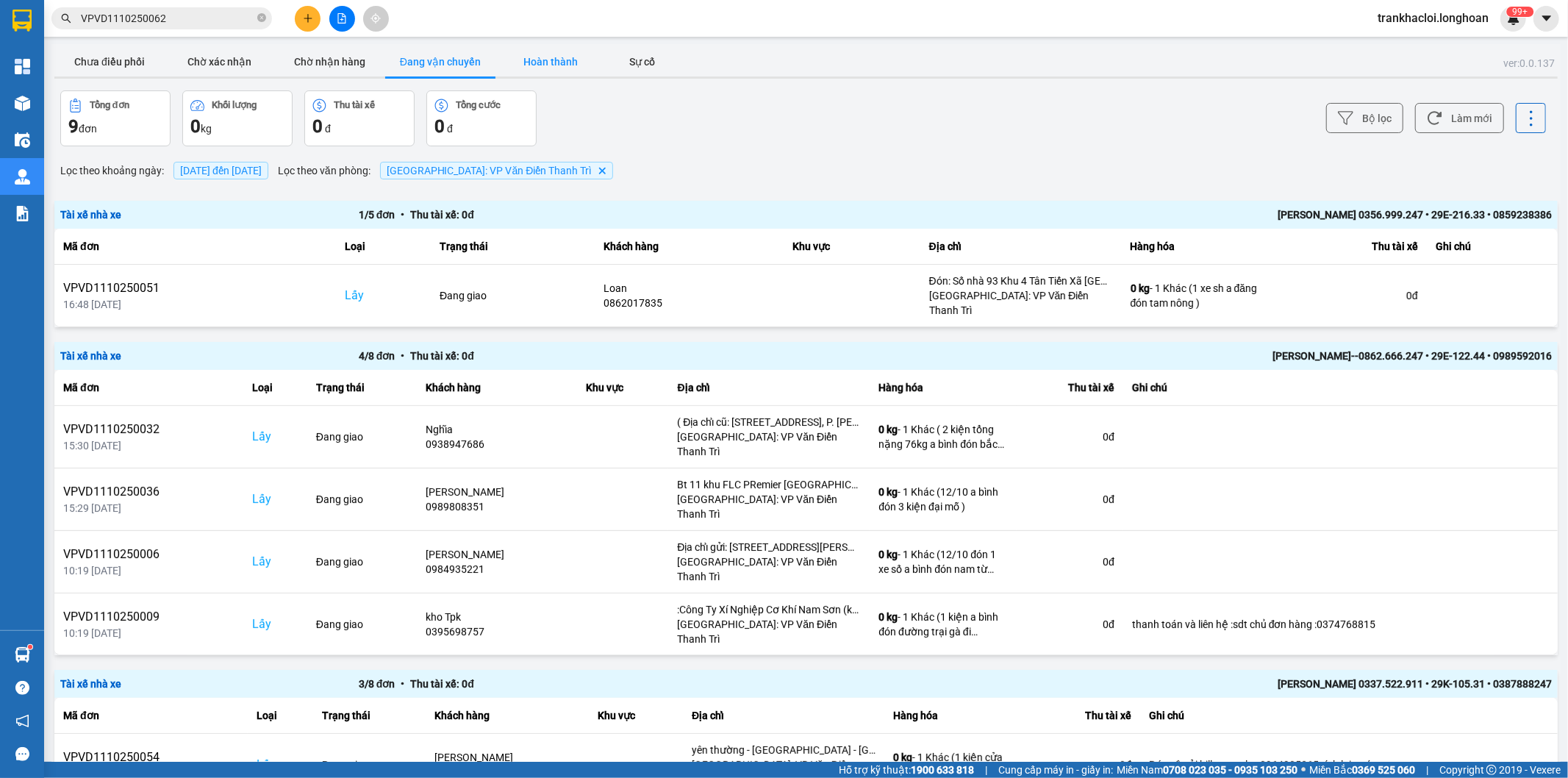
click at [571, 64] on button "Hoàn thành" at bounding box center [550, 61] width 111 height 29
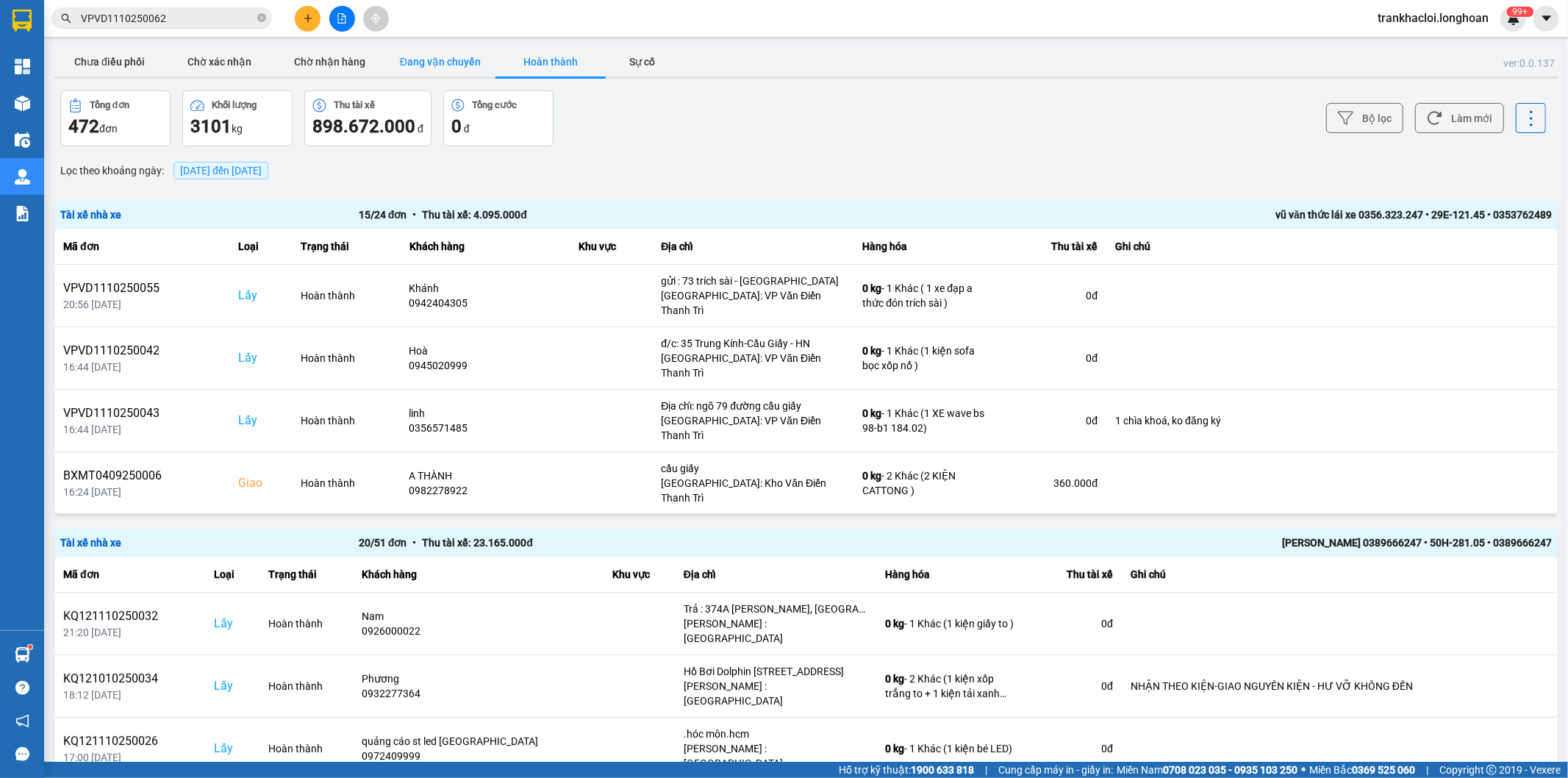
click at [451, 66] on button "Đang vận chuyển" at bounding box center [440, 61] width 111 height 29
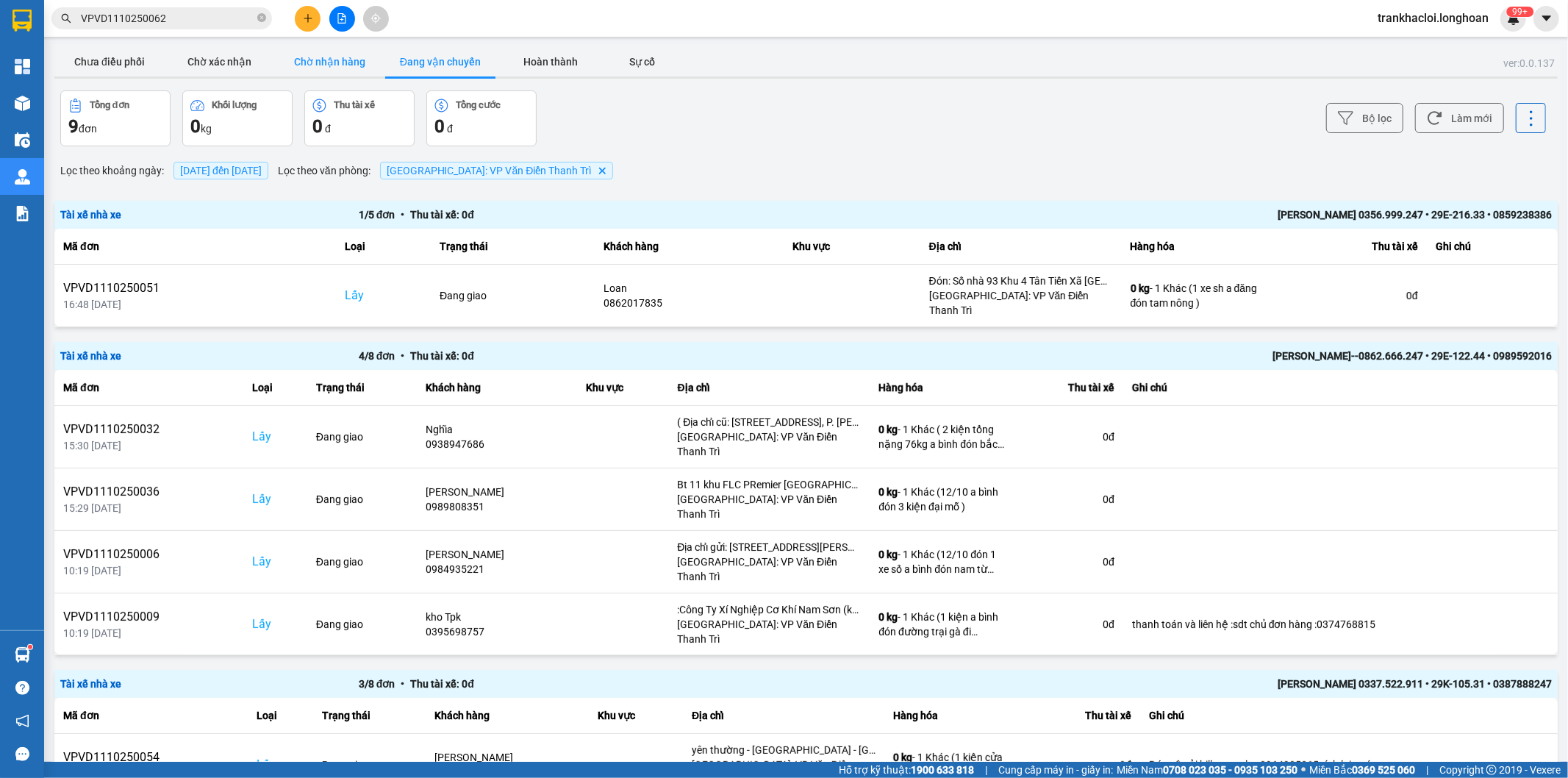
click at [317, 58] on button "Chờ nhận hàng" at bounding box center [330, 61] width 111 height 29
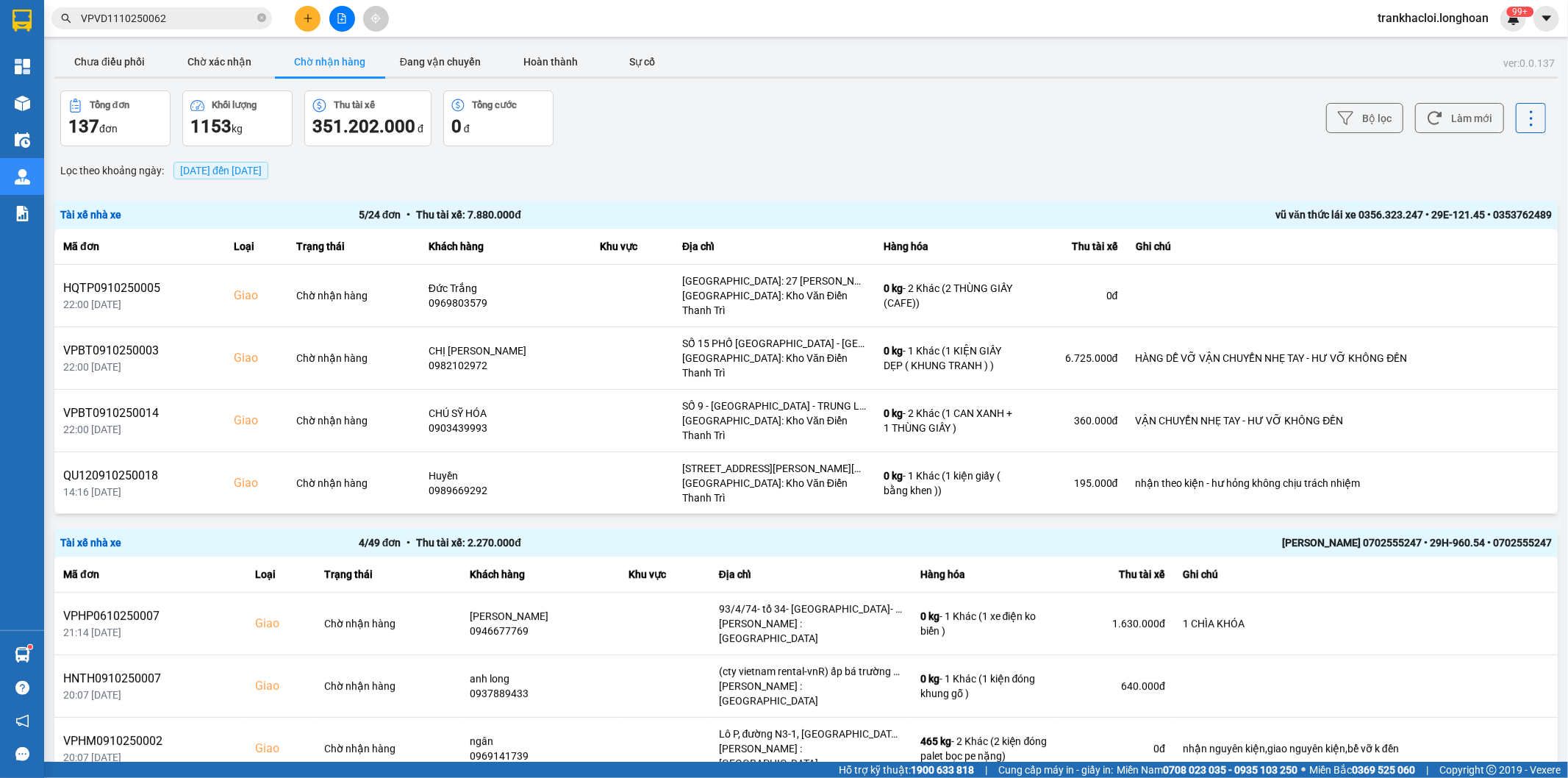
click at [742, 134] on div "Tổng đơn 137 đơn Khối lượng 1153 kg Thu tài xế 351.202.000 đ Tổng cước 0 đ" at bounding box center [432, 118] width 743 height 56
